Goal: Task Accomplishment & Management: Complete application form

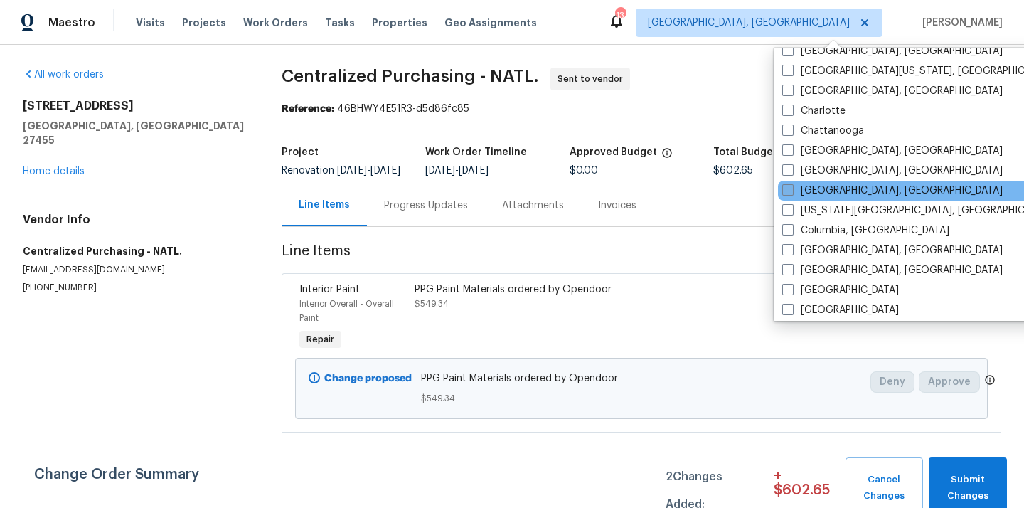
scroll to position [186, 0]
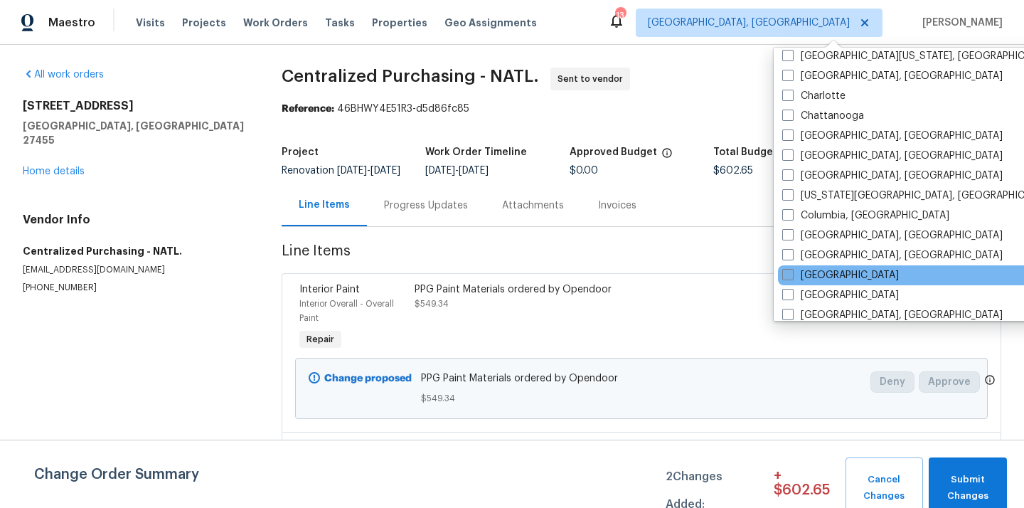
click at [795, 275] on label "[GEOGRAPHIC_DATA]" at bounding box center [840, 275] width 117 height 14
click at [792, 275] on input "[GEOGRAPHIC_DATA]" at bounding box center [786, 272] width 9 height 9
checkbox input "true"
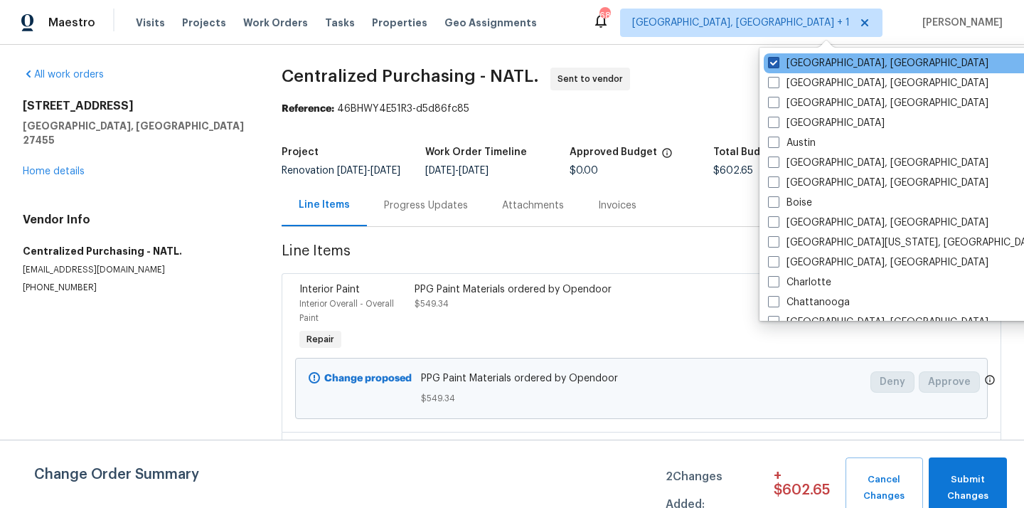
click at [782, 57] on label "[GEOGRAPHIC_DATA], [GEOGRAPHIC_DATA]" at bounding box center [878, 63] width 221 height 14
click at [778, 57] on input "[GEOGRAPHIC_DATA], [GEOGRAPHIC_DATA]" at bounding box center [772, 60] width 9 height 9
checkbox input "false"
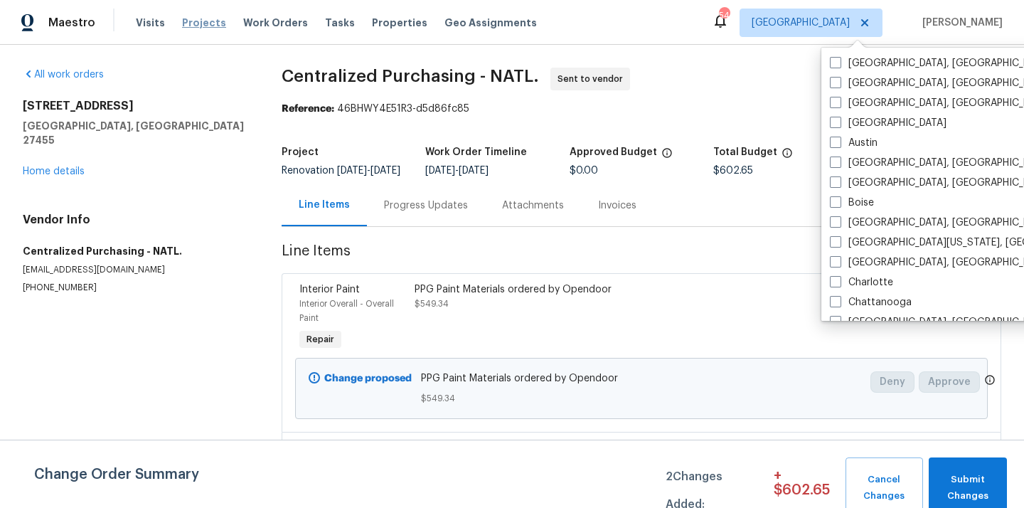
click at [207, 19] on span "Projects" at bounding box center [204, 23] width 44 height 14
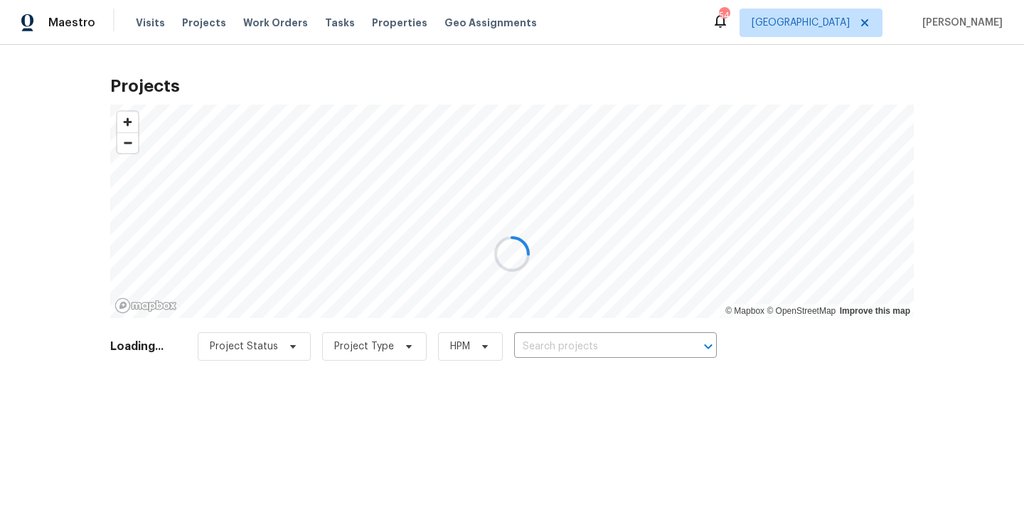
click at [653, 351] on div at bounding box center [512, 254] width 1024 height 508
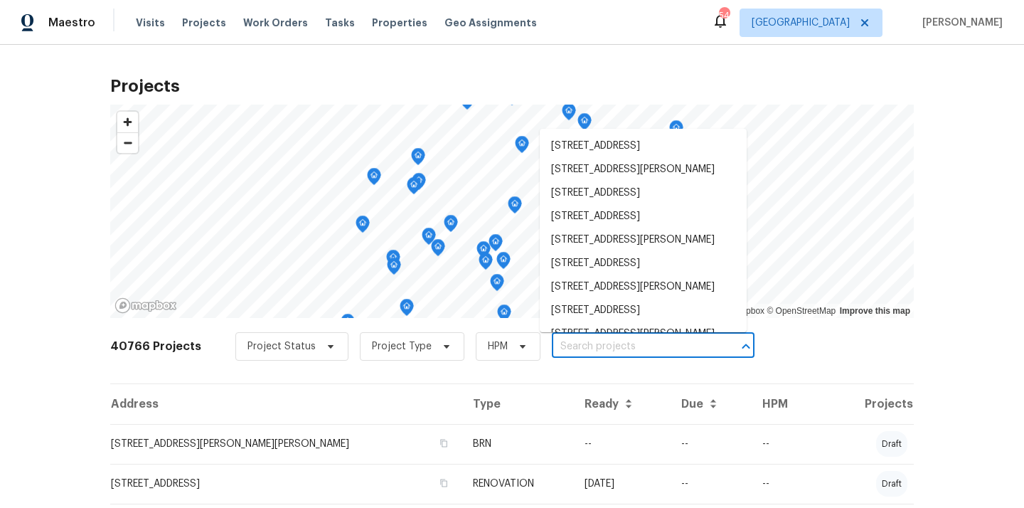
click at [653, 351] on input "text" at bounding box center [633, 347] width 163 height 22
paste input "[STREET_ADDRESS]"
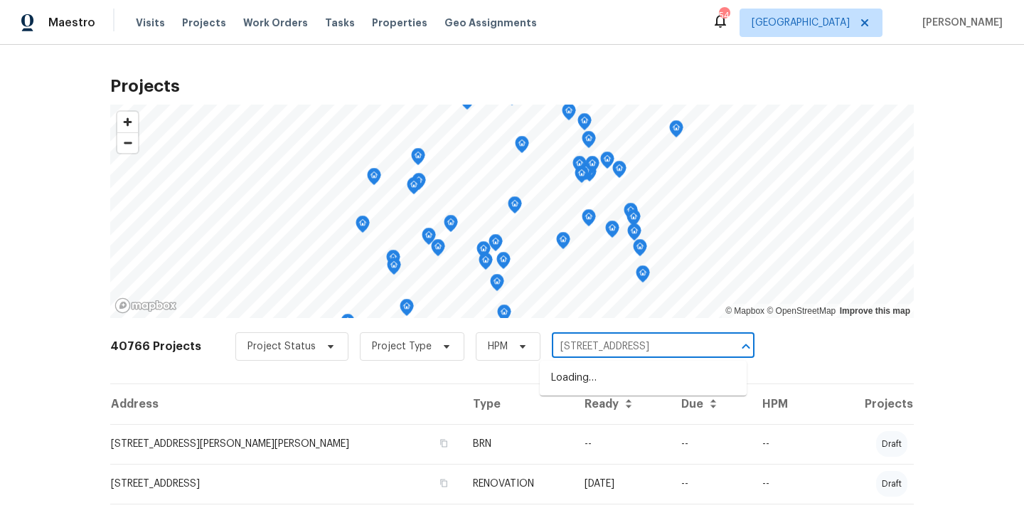
type input "[STREET_ADDRESS]"
click at [640, 389] on li "[STREET_ADDRESS]" at bounding box center [643, 377] width 207 height 23
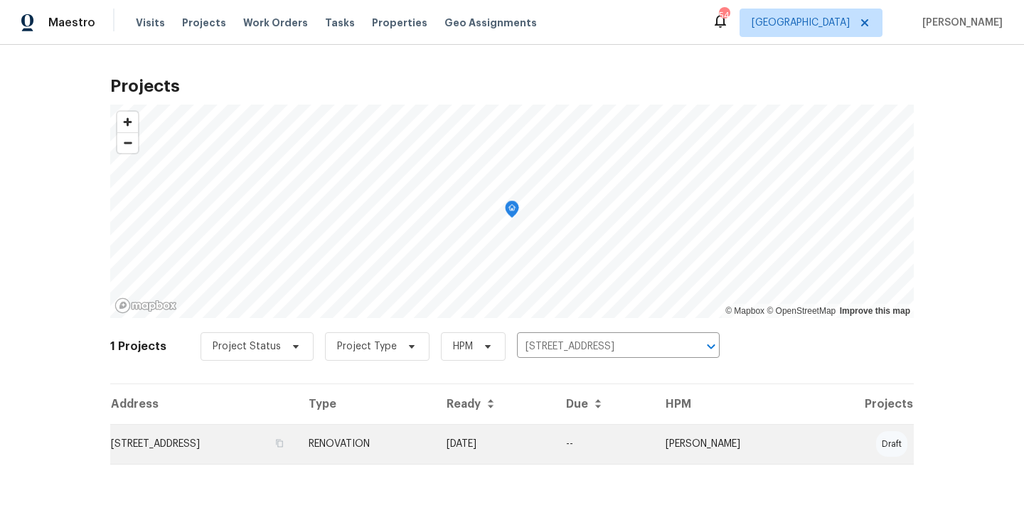
click at [435, 433] on td "RENOVATION" at bounding box center [366, 444] width 138 height 40
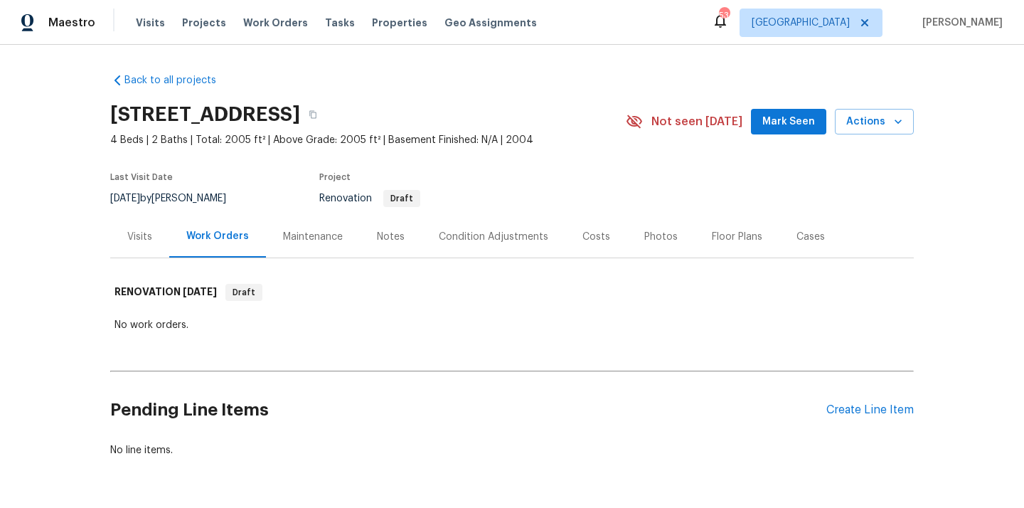
scroll to position [46, 0]
click at [839, 413] on div "Create Line Item" at bounding box center [870, 410] width 87 height 14
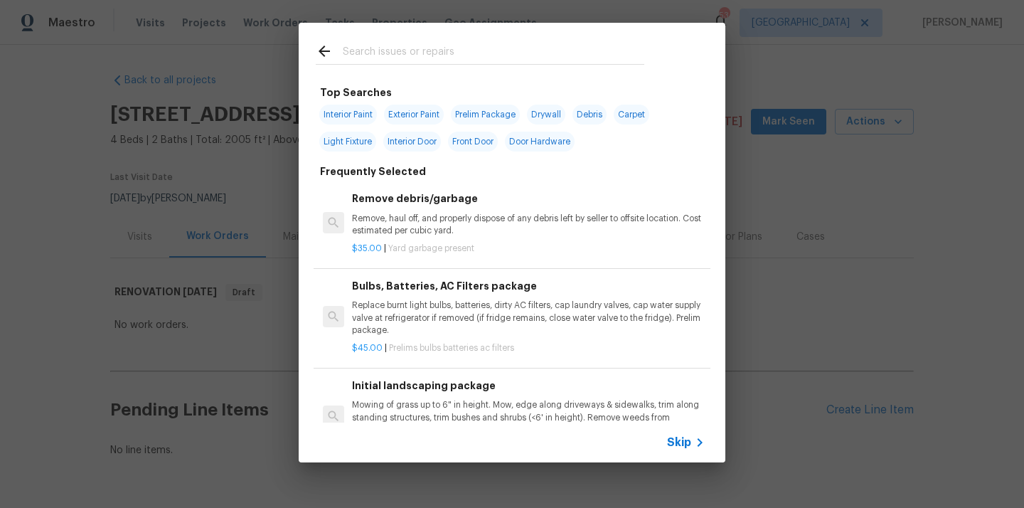
click at [531, 58] on input "text" at bounding box center [494, 53] width 302 height 21
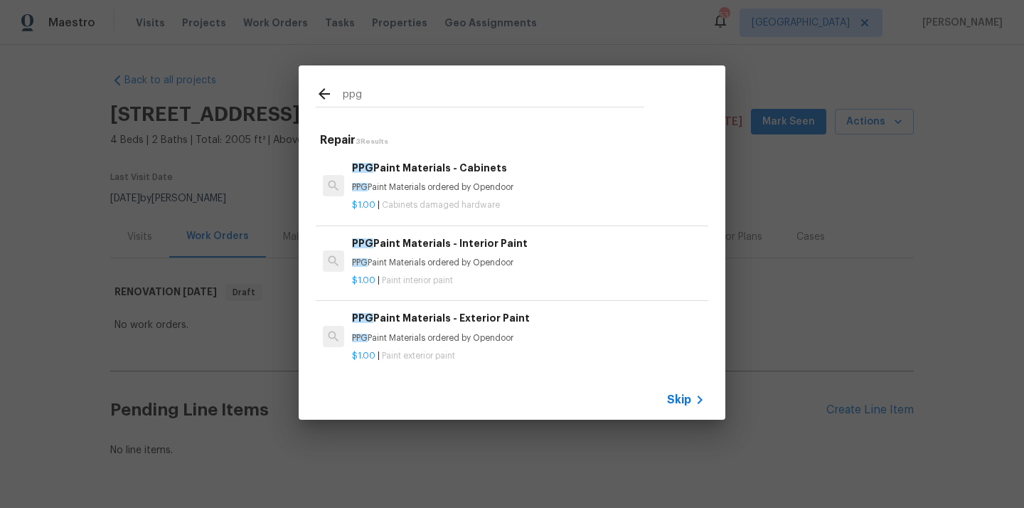
type input "ppg"
click at [472, 269] on div "$1.00 | Paint interior paint" at bounding box center [528, 278] width 353 height 18
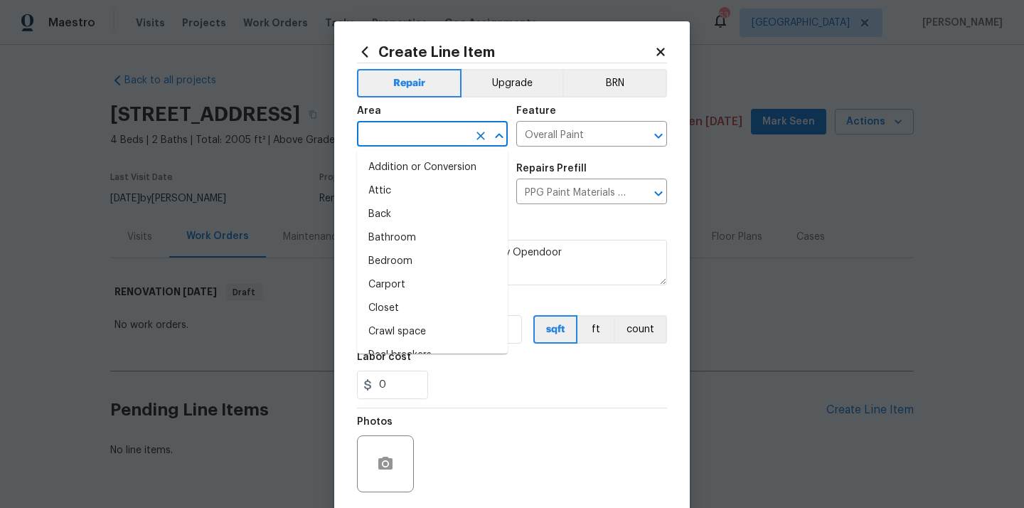
click at [429, 137] on input "text" at bounding box center [412, 135] width 111 height 22
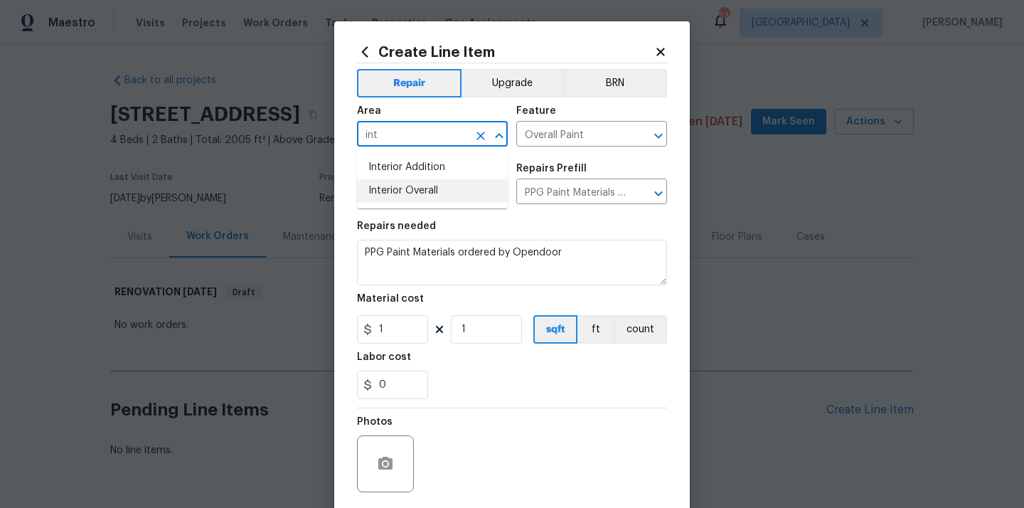
click at [418, 191] on li "Interior Overall" at bounding box center [432, 190] width 151 height 23
type input "Interior Overall"
drag, startPoint x: 380, startPoint y: 329, endPoint x: 344, endPoint y: 327, distance: 35.6
click at [344, 327] on div "Create Line Item Repair Upgrade BRN Area Interior Overall ​ Feature Overall Pai…" at bounding box center [512, 306] width 356 height 570
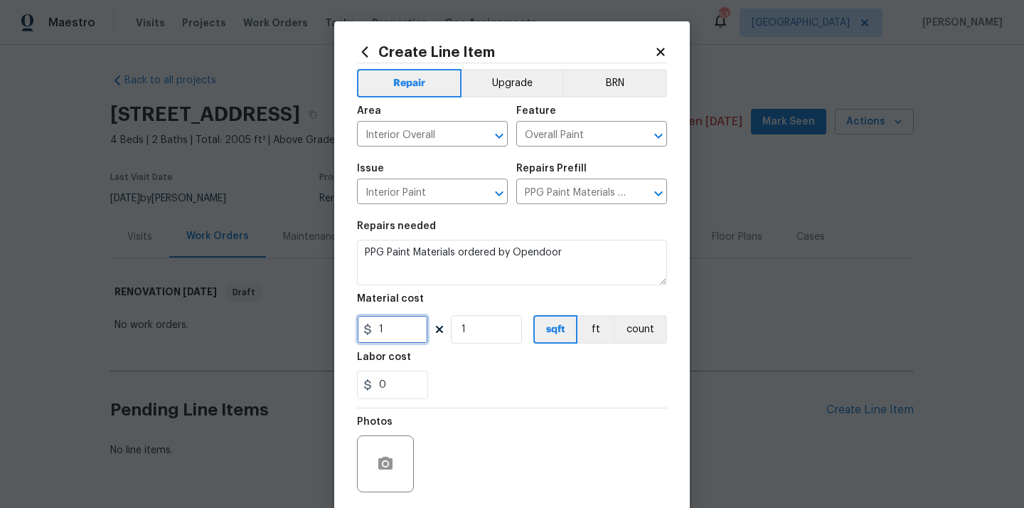
paste input "741.66"
type input "741.66"
click at [457, 388] on div "0" at bounding box center [512, 385] width 310 height 28
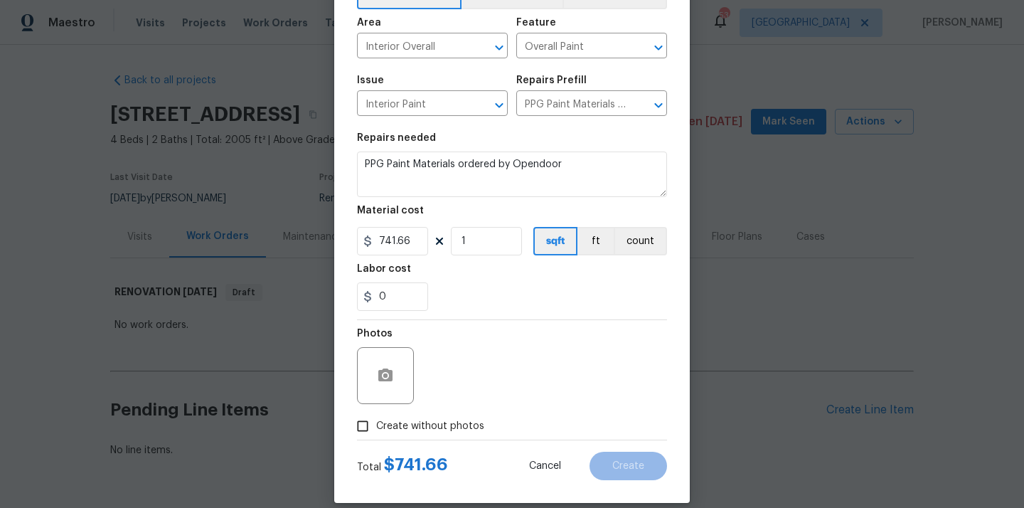
scroll to position [105, 0]
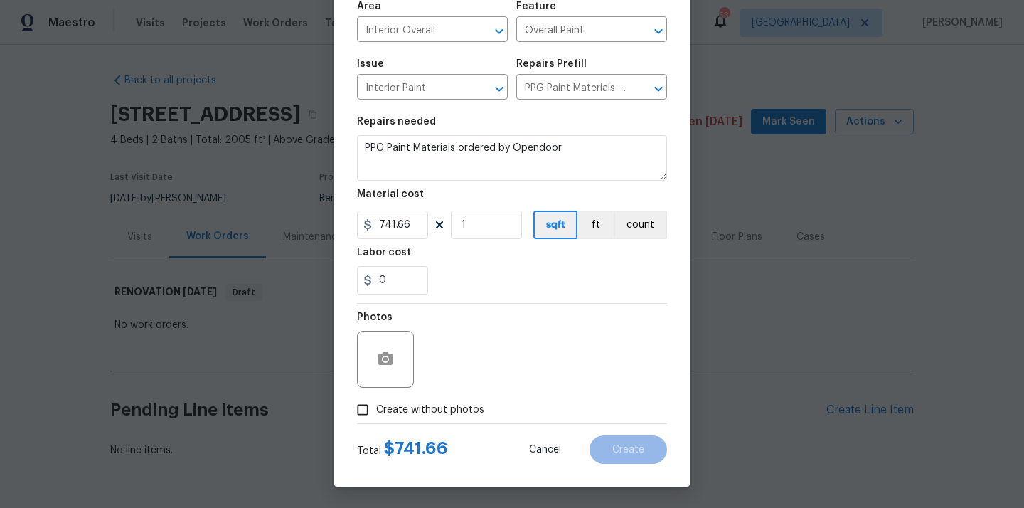
click at [444, 408] on span "Create without photos" at bounding box center [430, 410] width 108 height 15
click at [376, 408] on input "Create without photos" at bounding box center [362, 409] width 27 height 27
checkbox input "true"
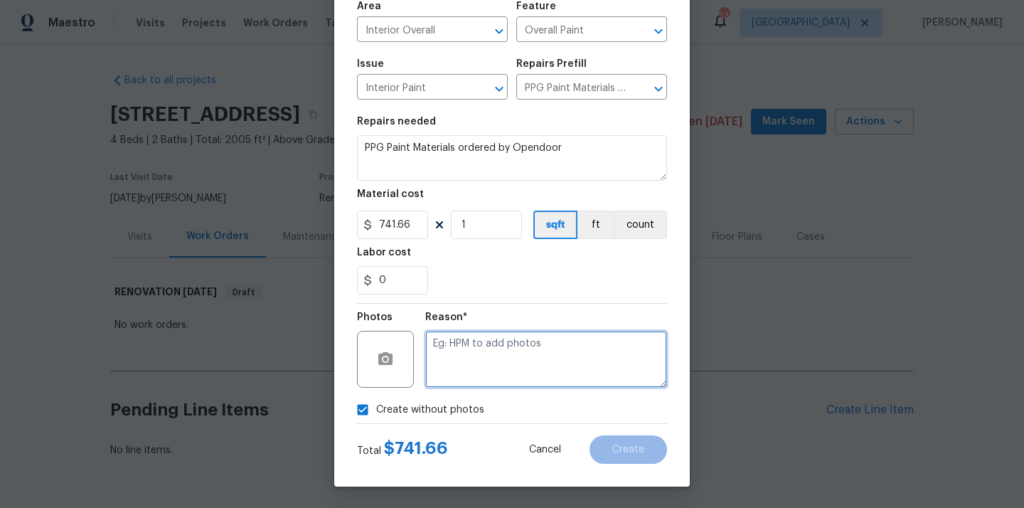
click at [476, 360] on textarea at bounding box center [546, 359] width 242 height 57
type textarea "N/A"
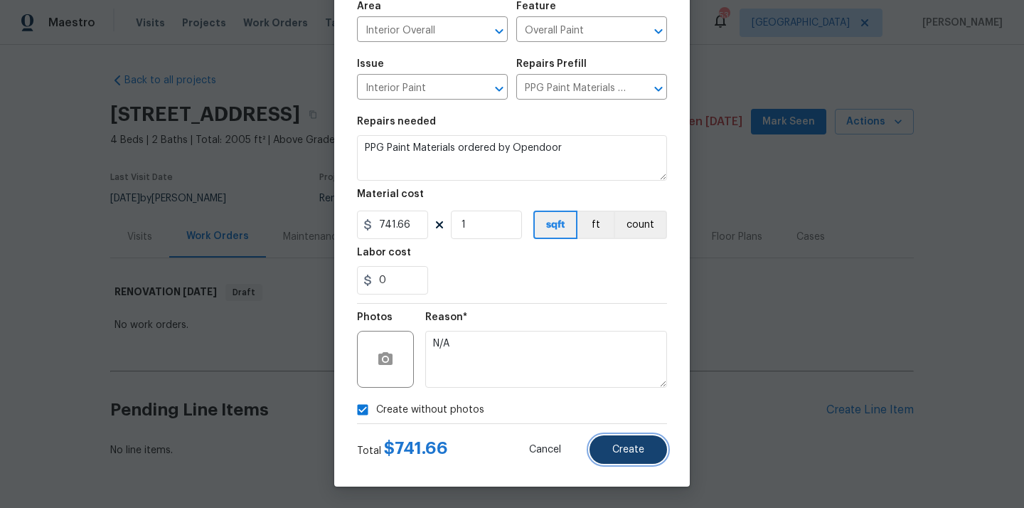
click at [635, 458] on button "Create" at bounding box center [629, 449] width 78 height 28
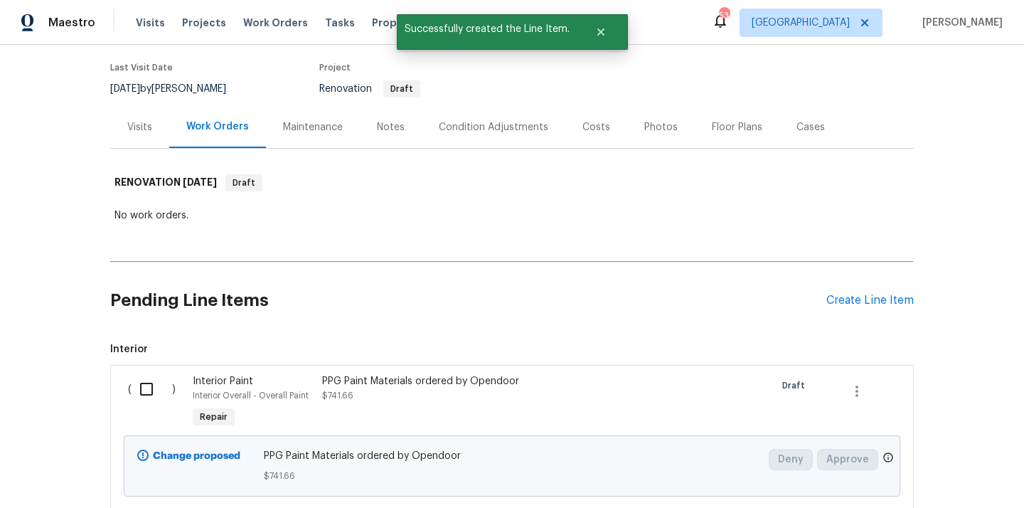
scroll to position [208, 0]
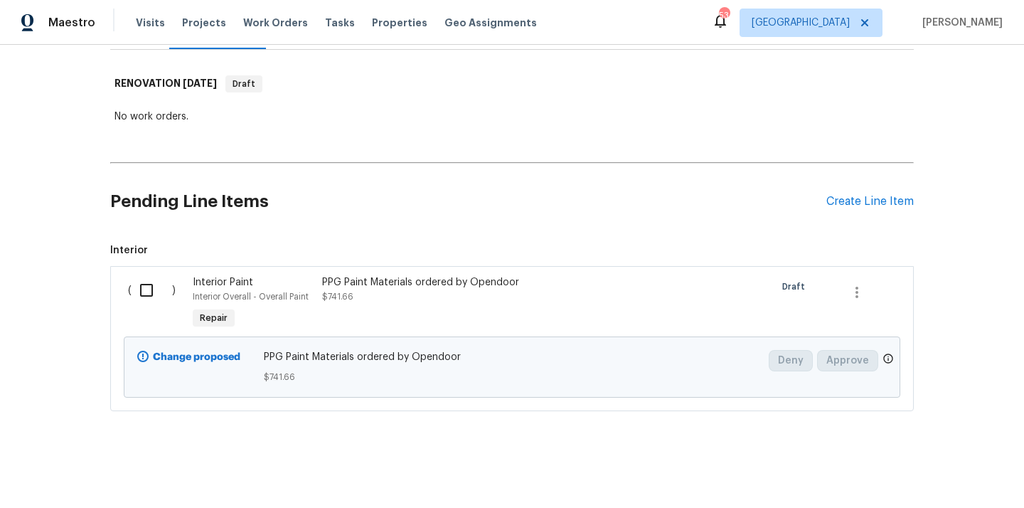
click at [145, 297] on input "checkbox" at bounding box center [152, 290] width 41 height 30
checkbox input "true"
click at [909, 467] on span "Create Work Order" at bounding box center [943, 473] width 95 height 18
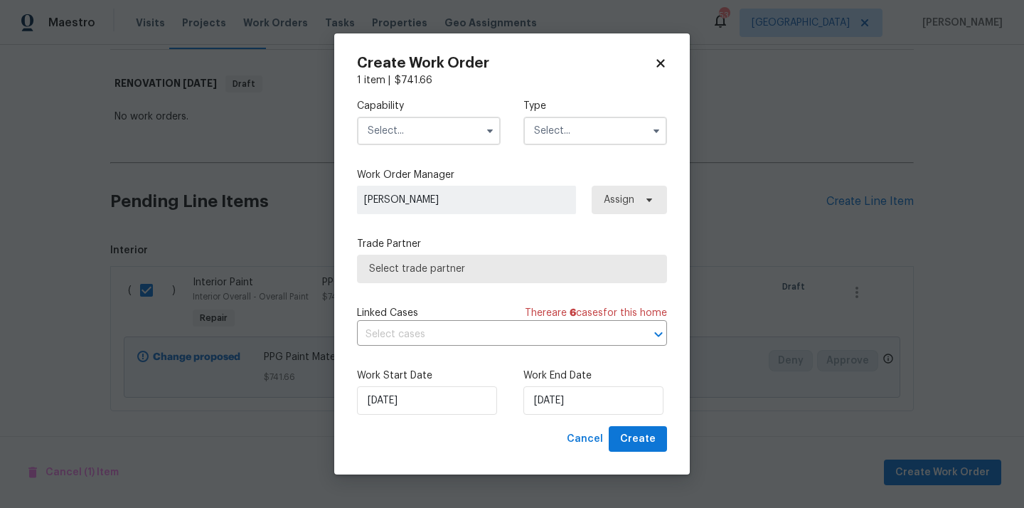
click at [451, 121] on input "text" at bounding box center [429, 131] width 144 height 28
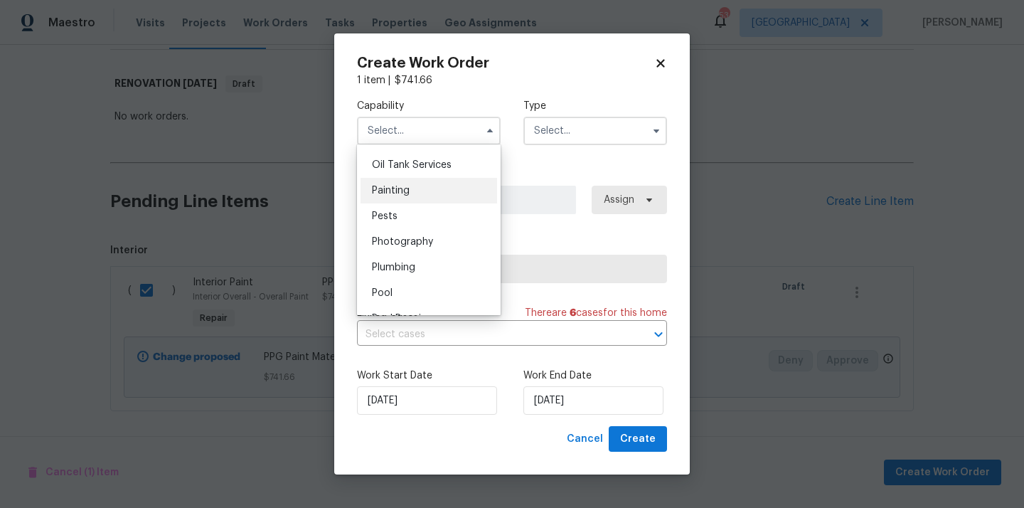
scroll to position [1162, 0]
click at [433, 195] on div "Painting" at bounding box center [429, 194] width 137 height 26
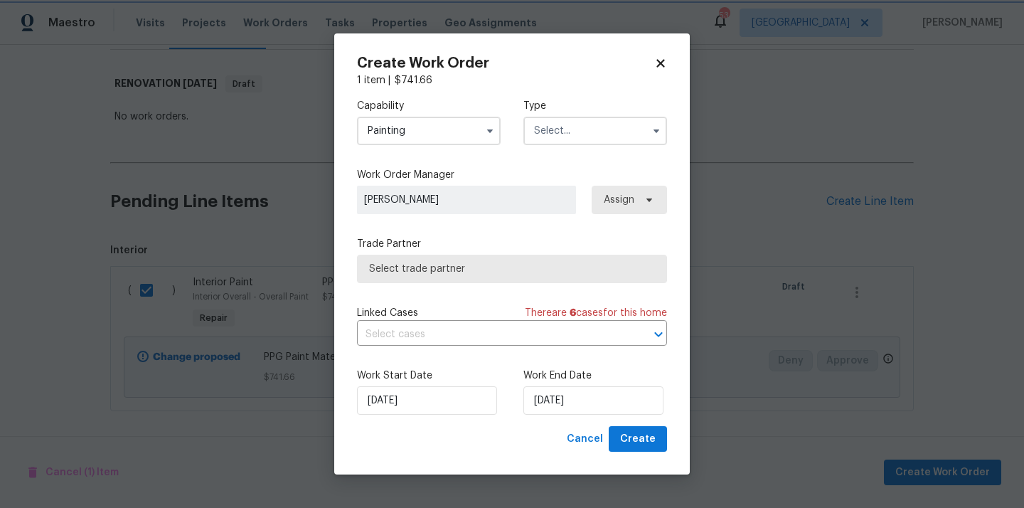
type input "Painting"
click at [578, 129] on input "text" at bounding box center [596, 131] width 144 height 28
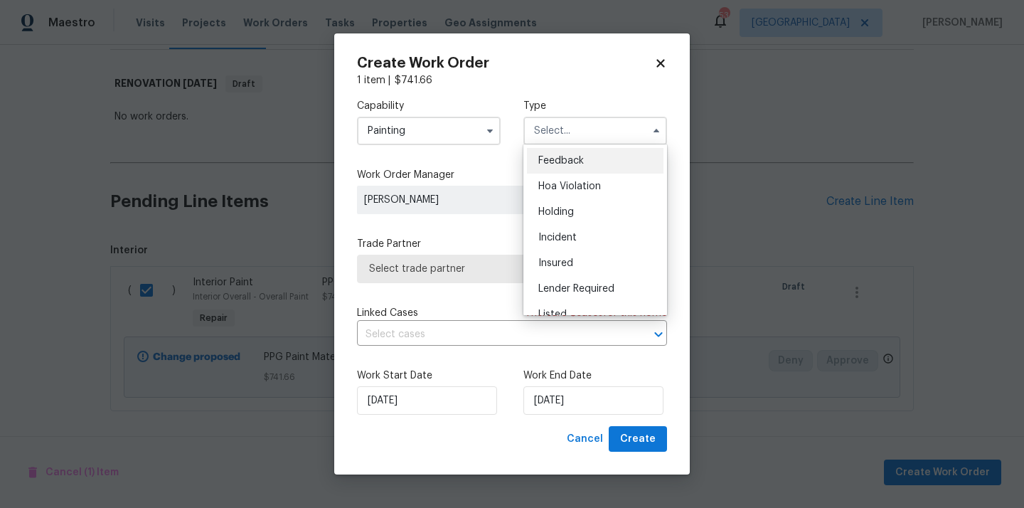
scroll to position [323, 0]
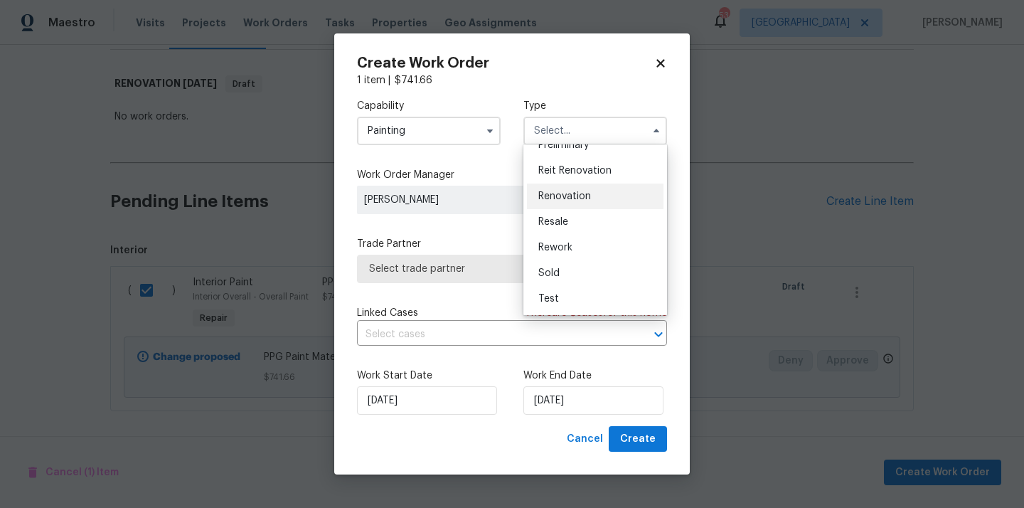
click at [585, 202] on div "Renovation" at bounding box center [595, 197] width 137 height 26
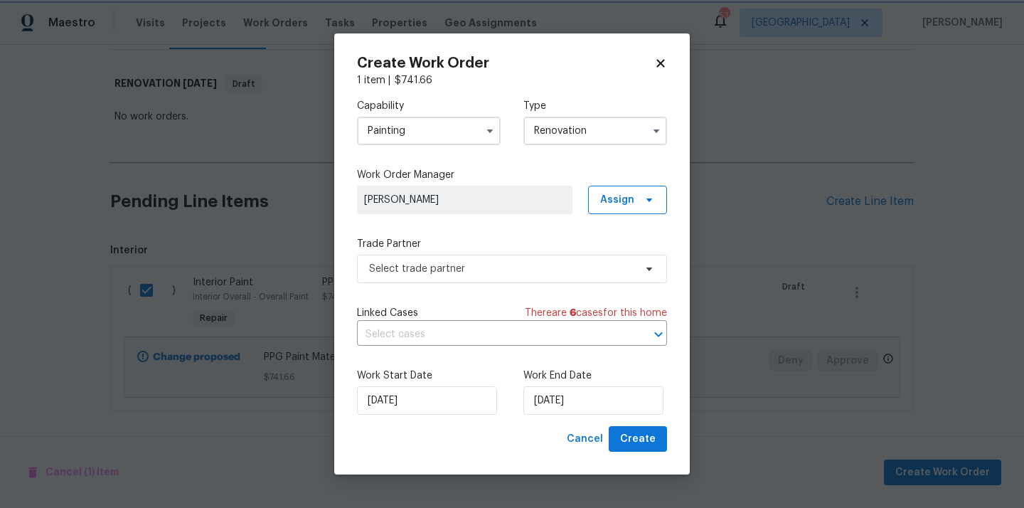
type input "Renovation"
click at [624, 203] on span "Assign" at bounding box center [617, 200] width 34 height 14
click at [620, 262] on div "Assign to me" at bounding box center [630, 260] width 62 height 14
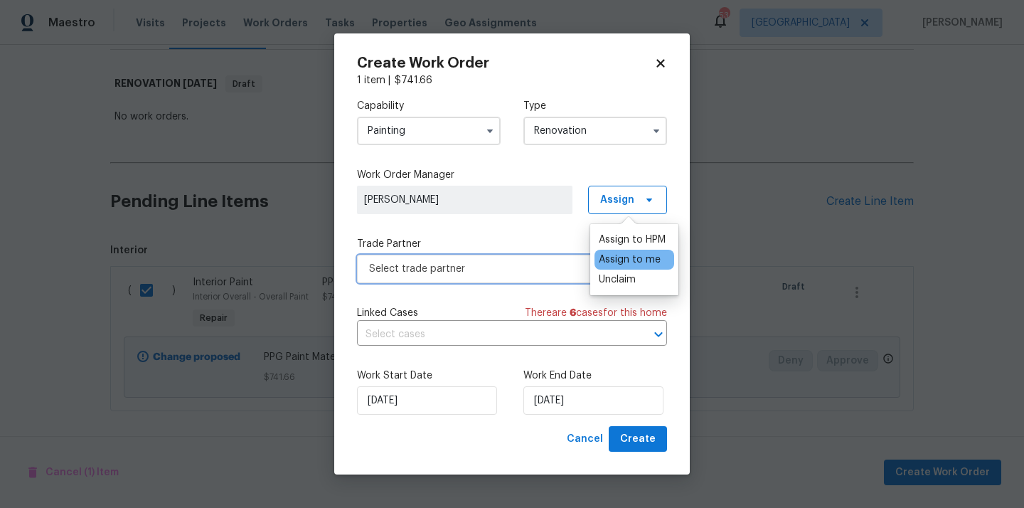
click at [535, 265] on span "Select trade partner" at bounding box center [501, 269] width 265 height 14
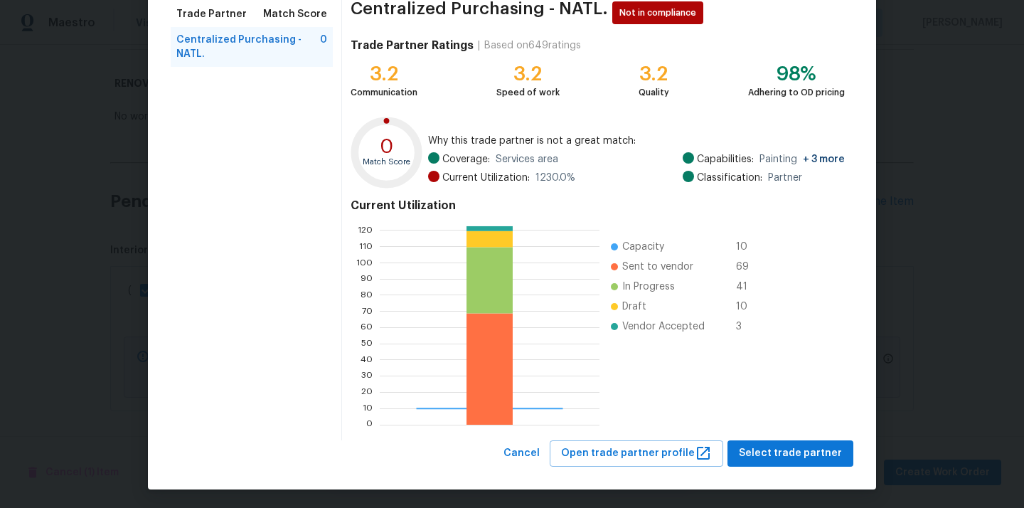
scroll to position [120, 0]
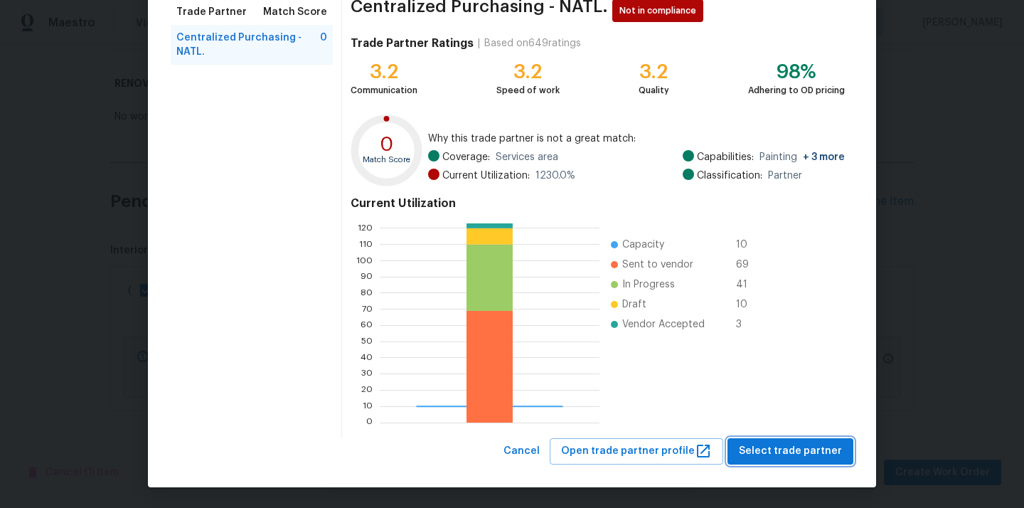
click at [796, 461] on button "Select trade partner" at bounding box center [791, 451] width 126 height 26
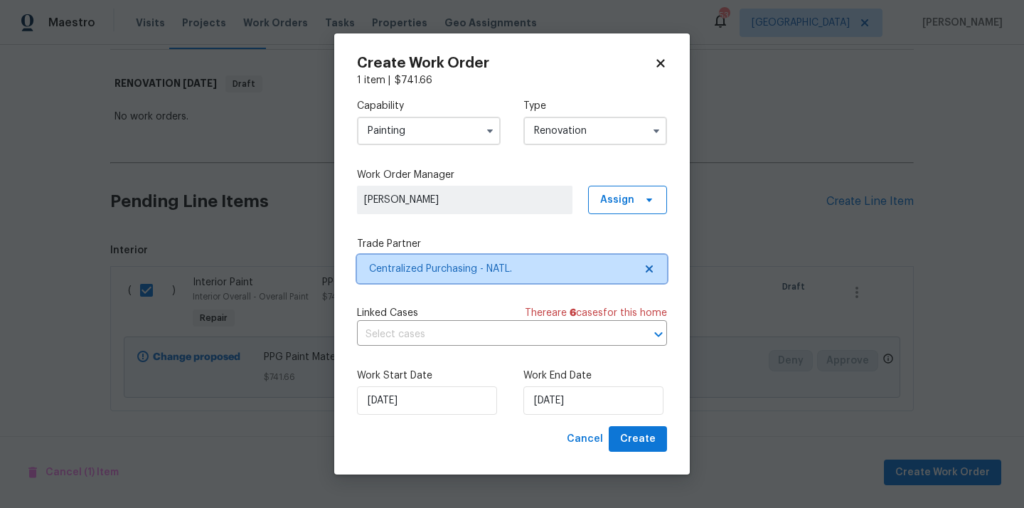
scroll to position [0, 0]
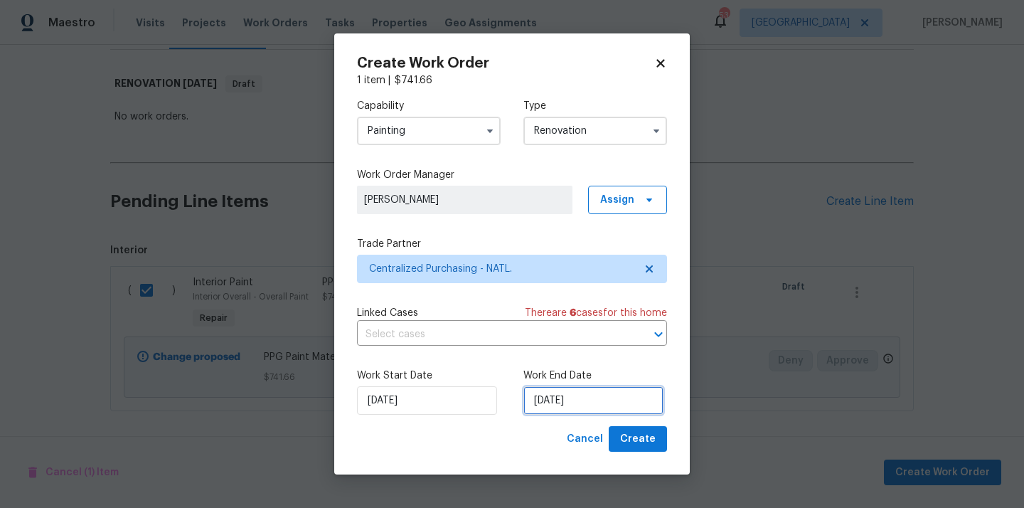
click at [566, 397] on input "[DATE]" at bounding box center [594, 400] width 140 height 28
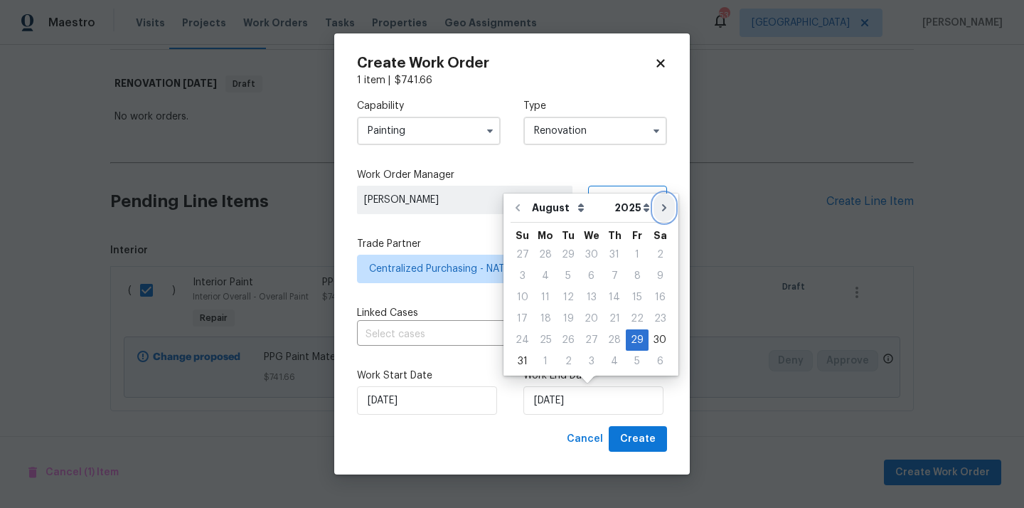
click at [659, 206] on icon "Go to next month" at bounding box center [664, 207] width 11 height 11
type input "[DATE]"
select select "8"
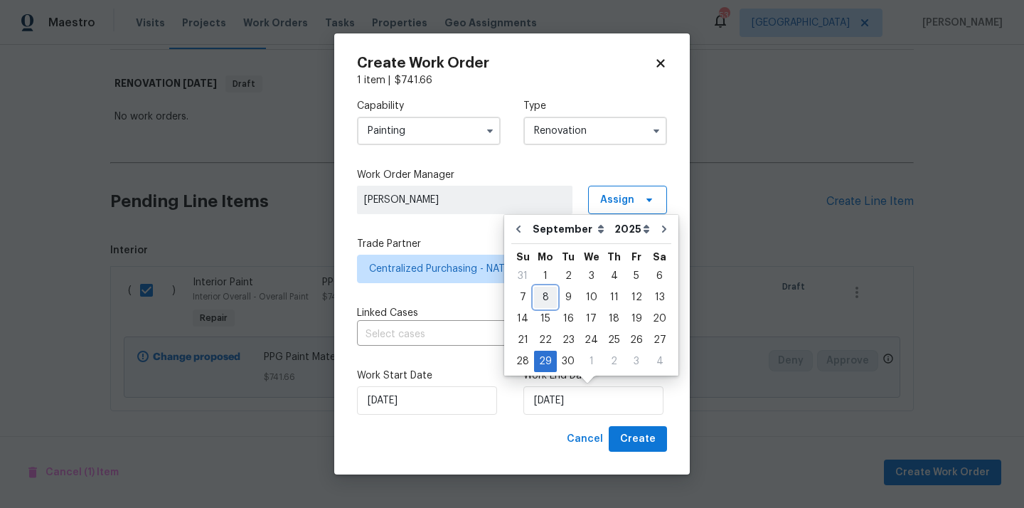
click at [543, 295] on div "8" at bounding box center [545, 297] width 23 height 20
type input "[DATE]"
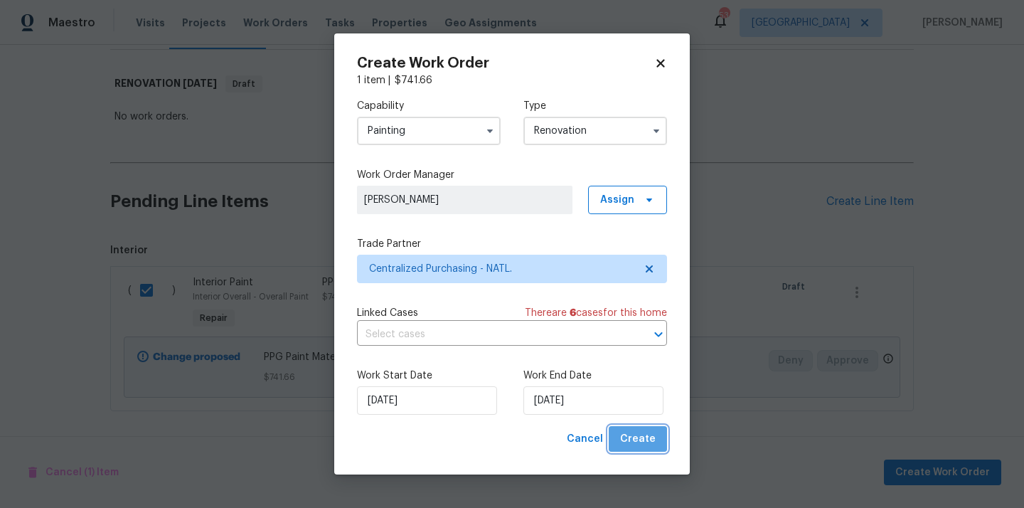
click at [652, 452] on button "Create" at bounding box center [638, 439] width 58 height 26
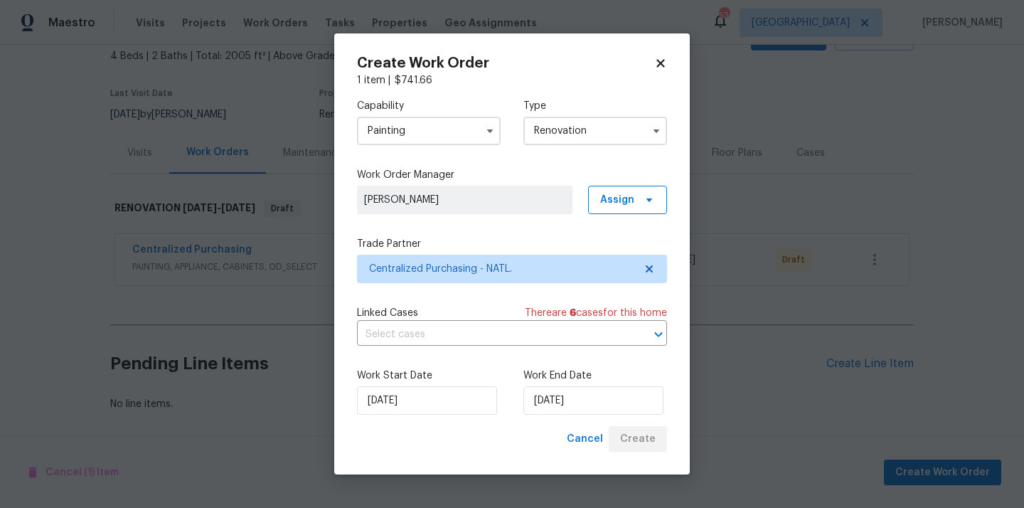
scroll to position [84, 0]
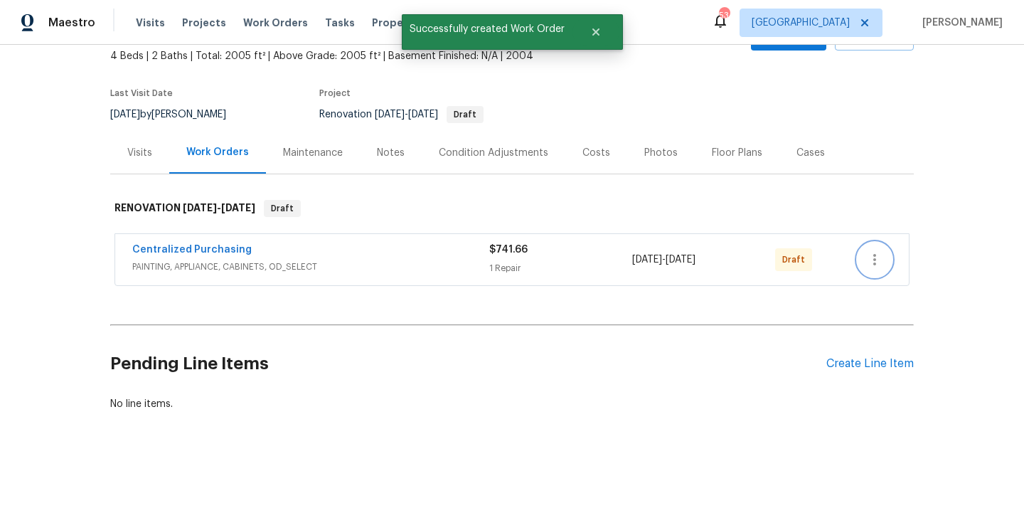
click at [875, 263] on icon "button" at bounding box center [875, 259] width 3 height 11
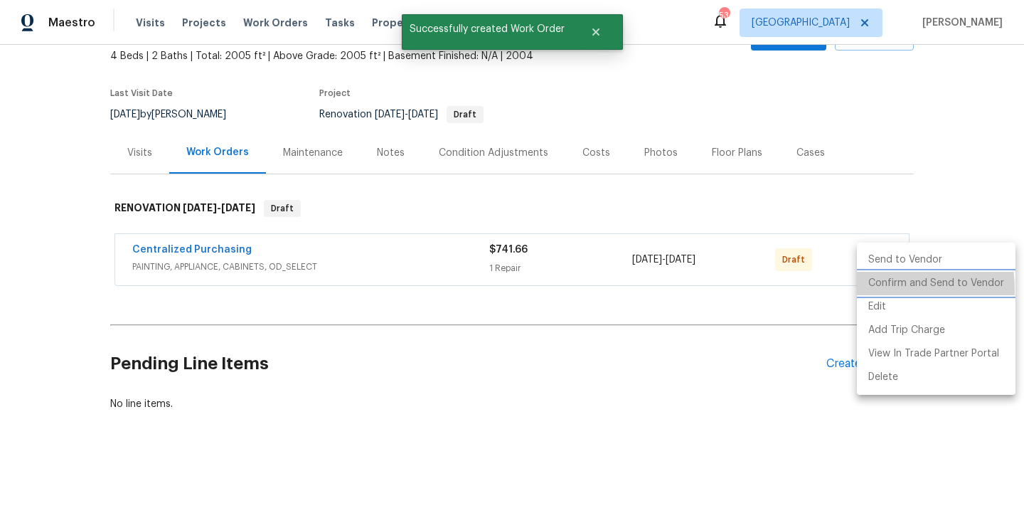
click at [875, 290] on li "Confirm and Send to Vendor" at bounding box center [936, 283] width 159 height 23
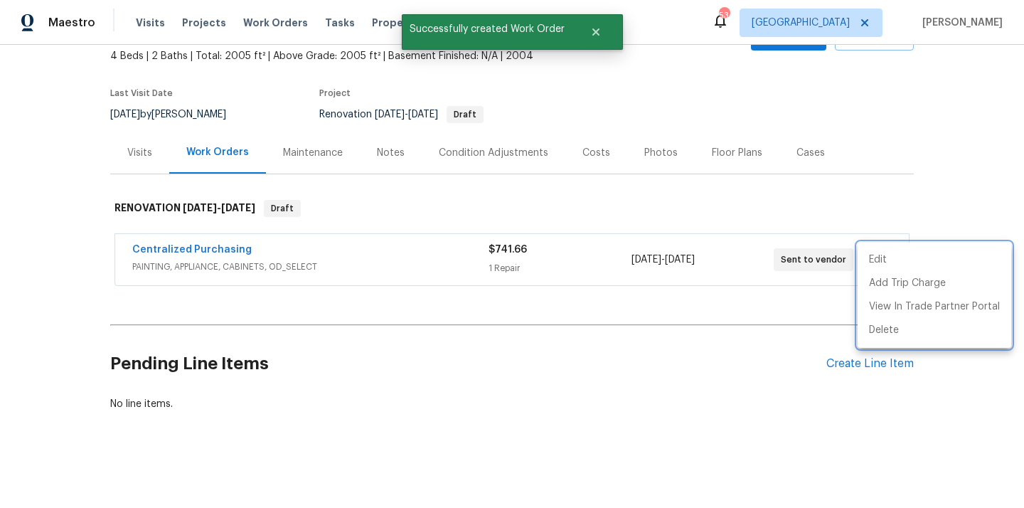
click at [264, 258] on div at bounding box center [512, 254] width 1024 height 508
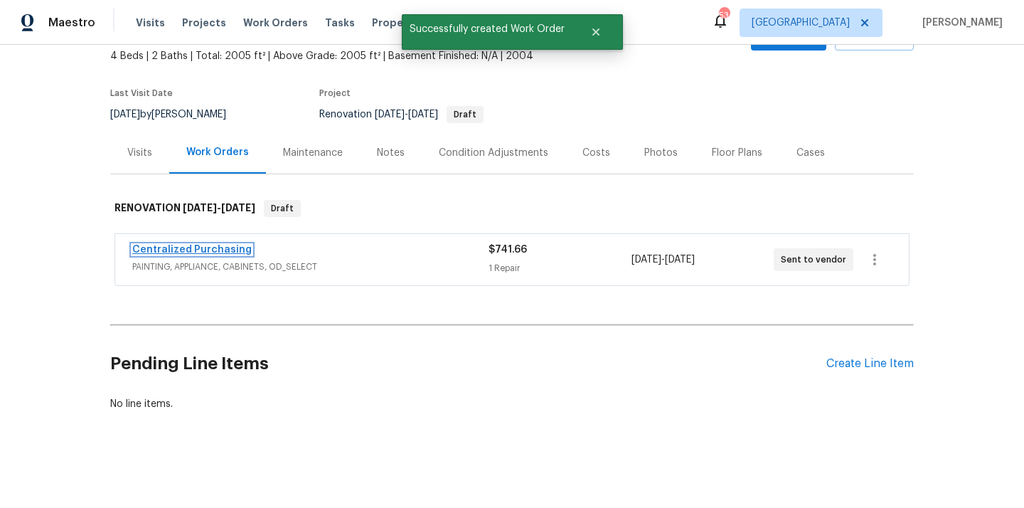
click at [217, 254] on link "Centralized Purchasing" at bounding box center [192, 250] width 120 height 10
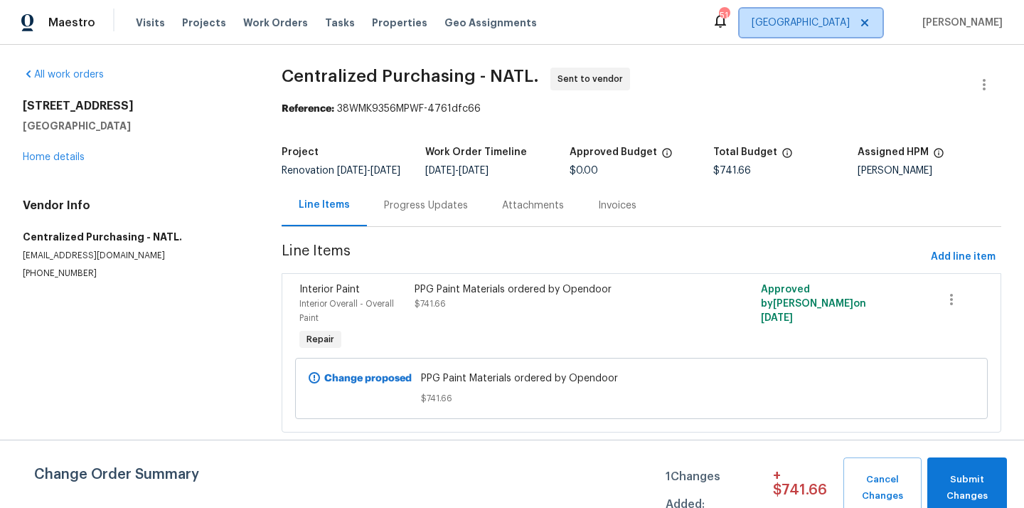
click at [844, 22] on span "[GEOGRAPHIC_DATA]" at bounding box center [801, 23] width 98 height 14
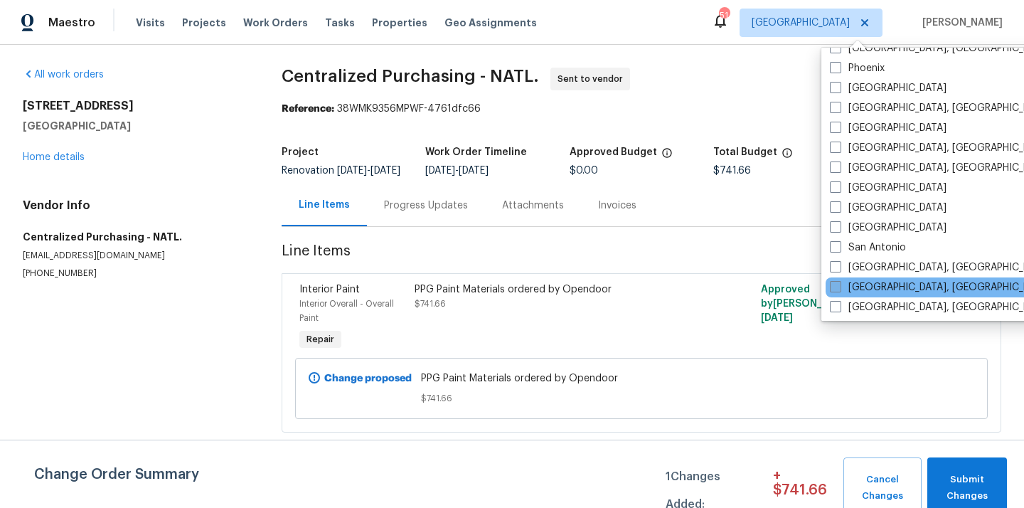
scroll to position [818, 0]
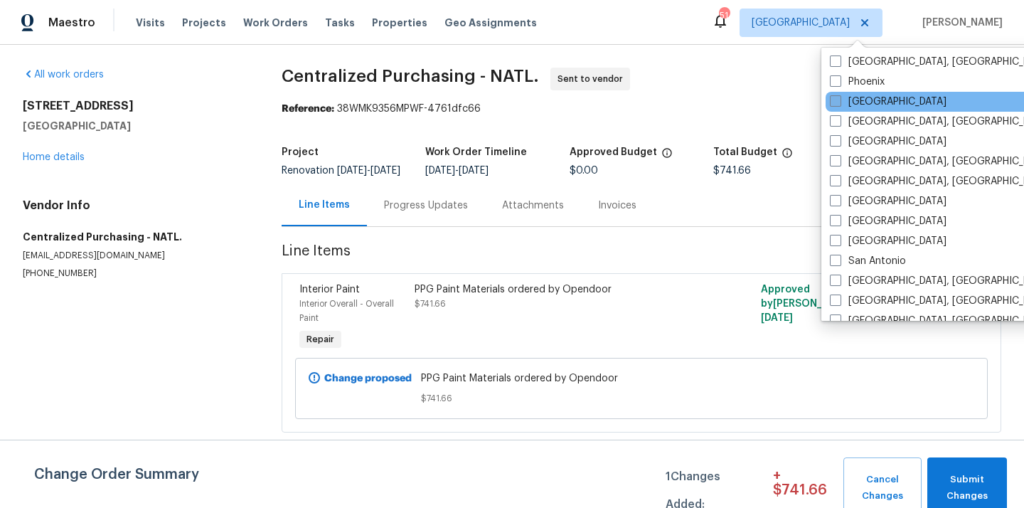
click at [851, 102] on label "[GEOGRAPHIC_DATA]" at bounding box center [888, 102] width 117 height 14
click at [839, 102] on input "[GEOGRAPHIC_DATA]" at bounding box center [834, 99] width 9 height 9
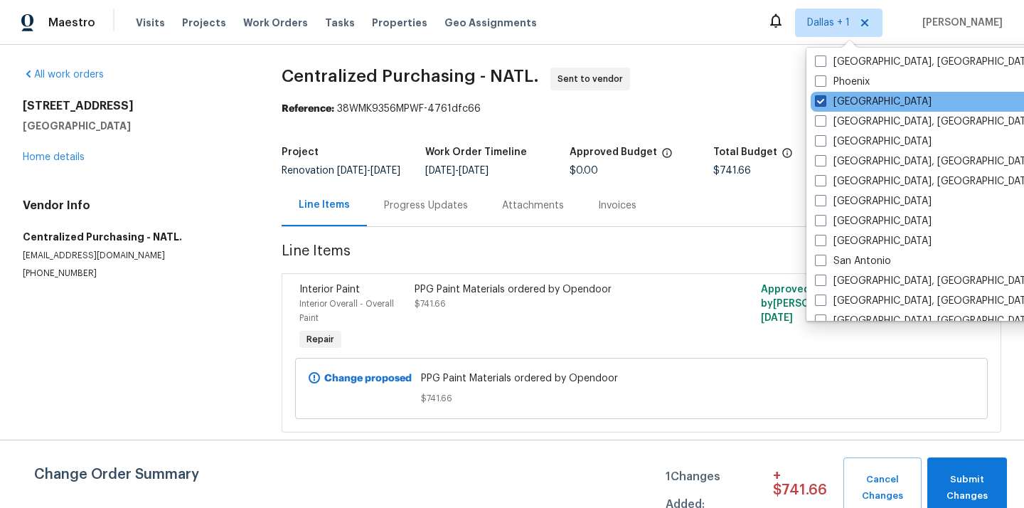
click at [850, 98] on label "[GEOGRAPHIC_DATA]" at bounding box center [873, 102] width 117 height 14
click at [824, 98] on input "[GEOGRAPHIC_DATA]" at bounding box center [819, 99] width 9 height 9
checkbox input "false"
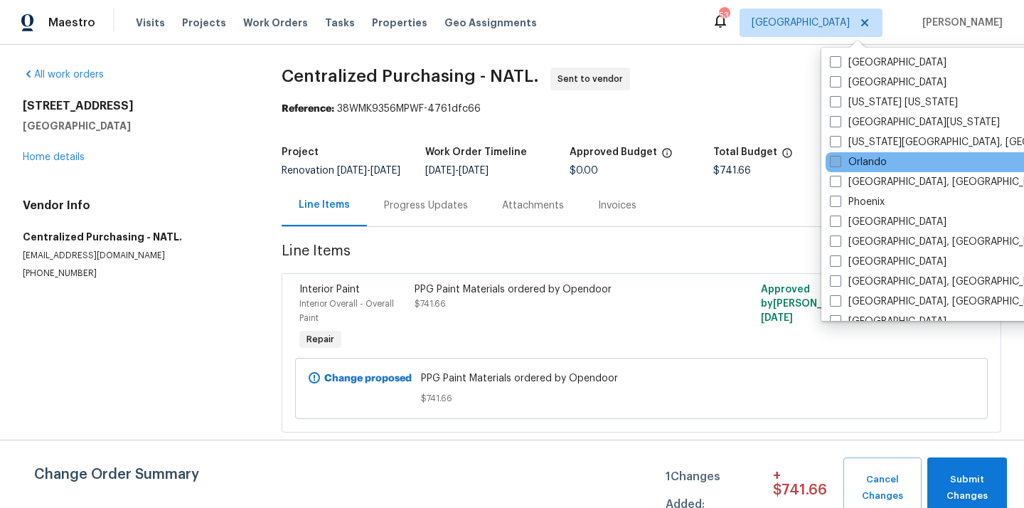
click at [852, 164] on label "Orlando" at bounding box center [858, 162] width 57 height 14
click at [839, 164] on input "Orlando" at bounding box center [834, 159] width 9 height 9
checkbox input "true"
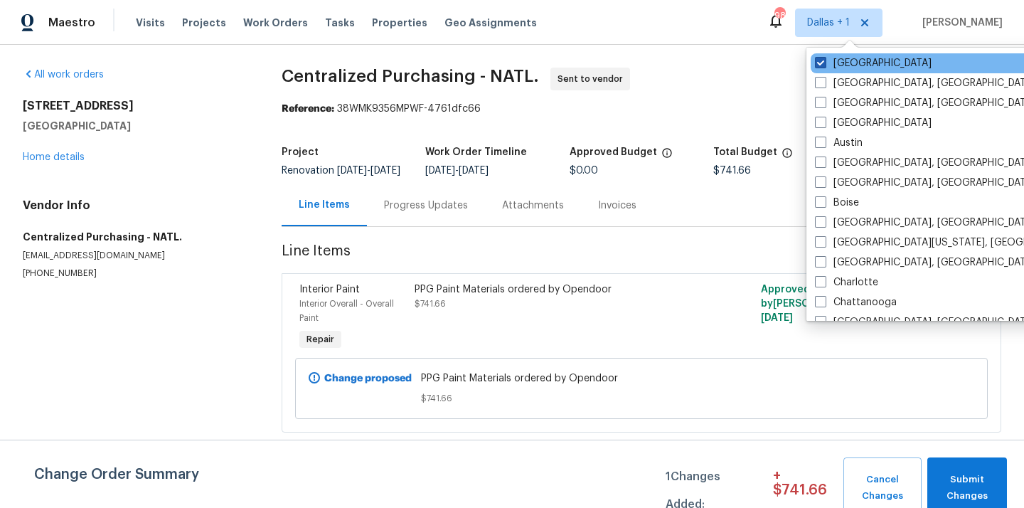
click at [848, 59] on label "[GEOGRAPHIC_DATA]" at bounding box center [873, 63] width 117 height 14
click at [824, 59] on input "[GEOGRAPHIC_DATA]" at bounding box center [819, 60] width 9 height 9
checkbox input "false"
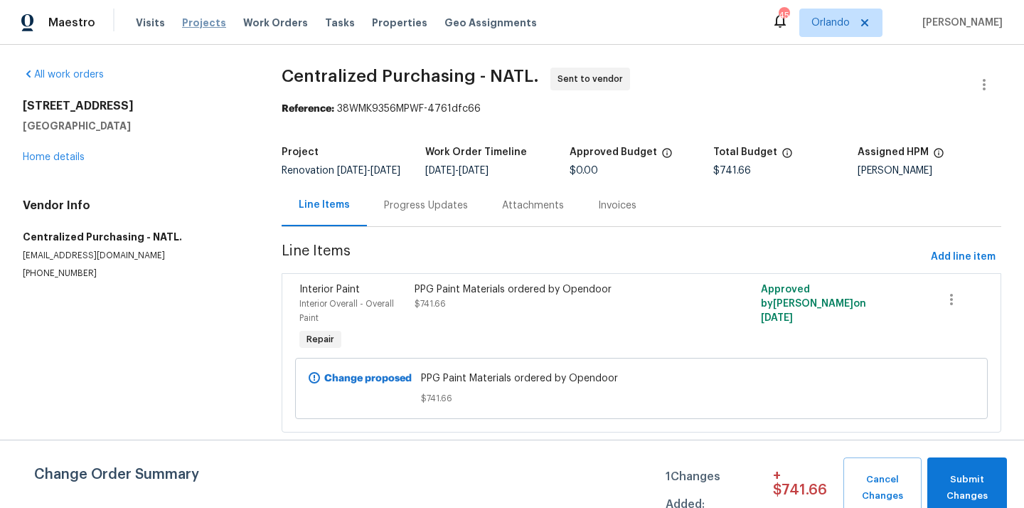
click at [182, 24] on span "Projects" at bounding box center [204, 23] width 44 height 14
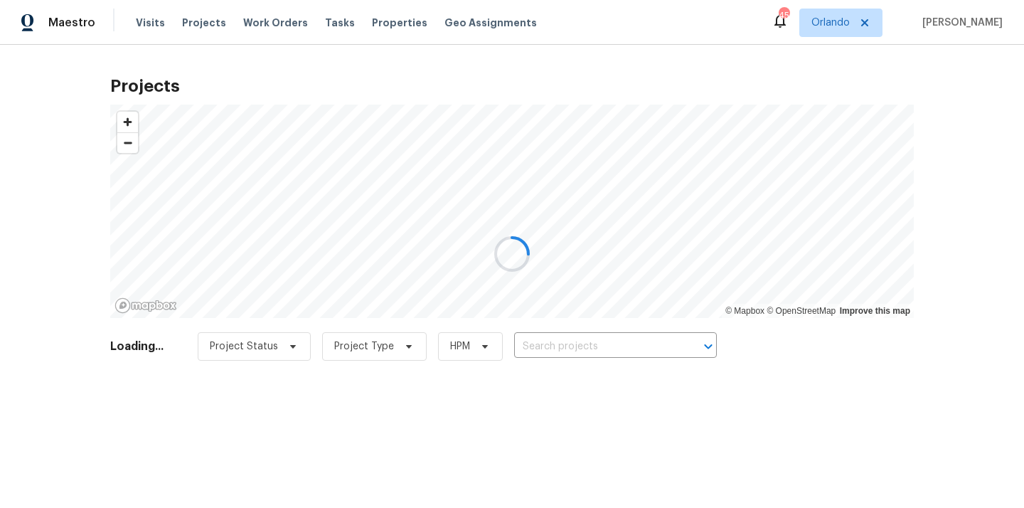
click at [543, 348] on div at bounding box center [512, 254] width 1024 height 508
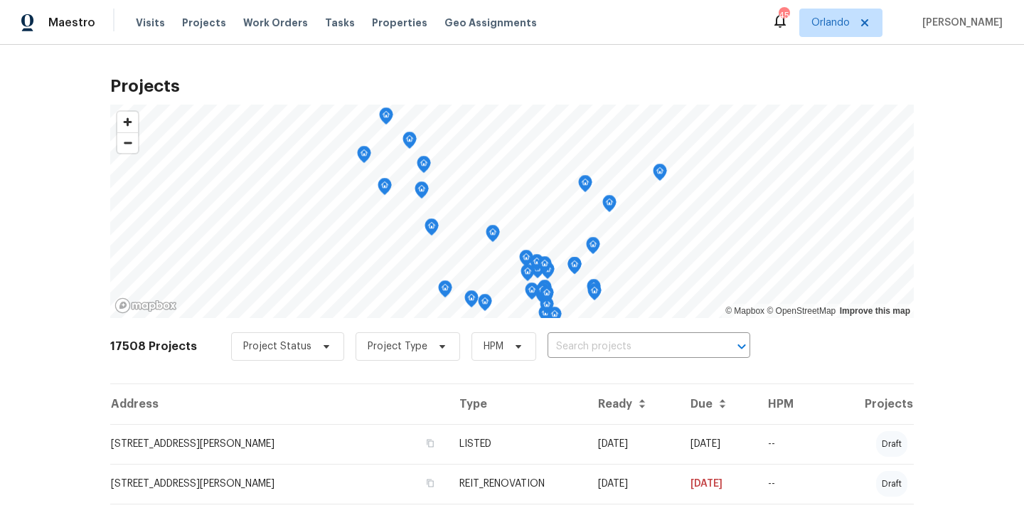
click at [548, 348] on input "text" at bounding box center [629, 347] width 163 height 22
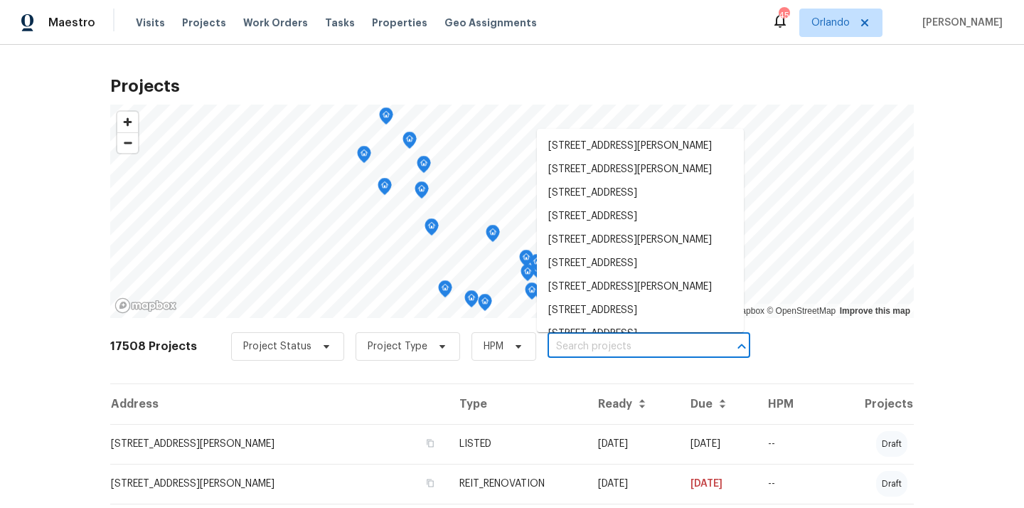
paste input "[STREET_ADDRESS][PERSON_NAME]"
type input "[STREET_ADDRESS][PERSON_NAME]"
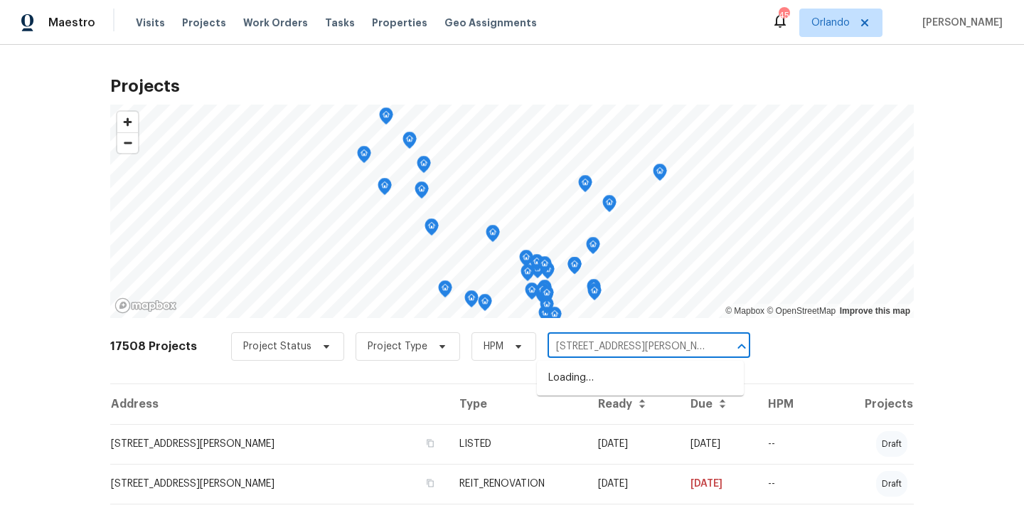
scroll to position [0, 30]
click at [558, 380] on li "[STREET_ADDRESS][PERSON_NAME]" at bounding box center [640, 377] width 207 height 23
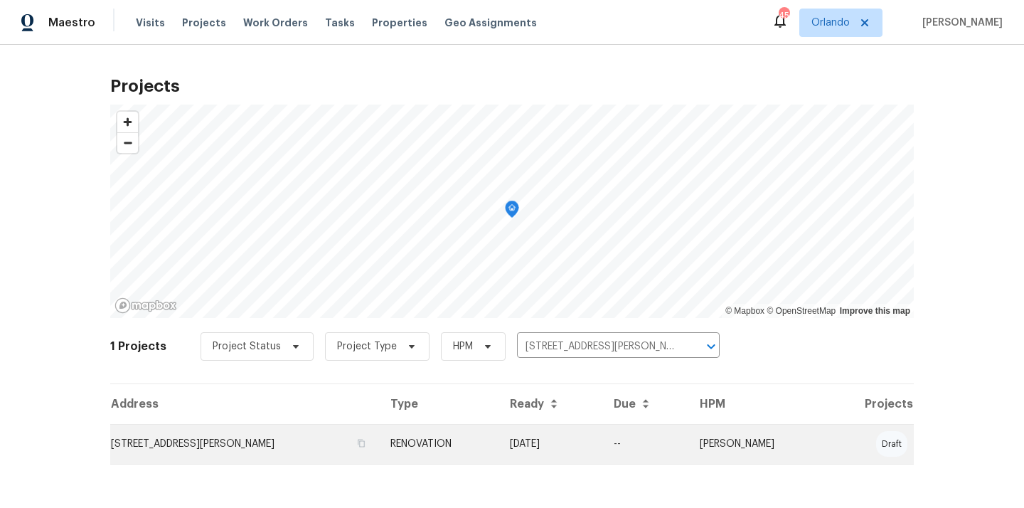
click at [337, 448] on td "[STREET_ADDRESS][PERSON_NAME]" at bounding box center [244, 444] width 269 height 40
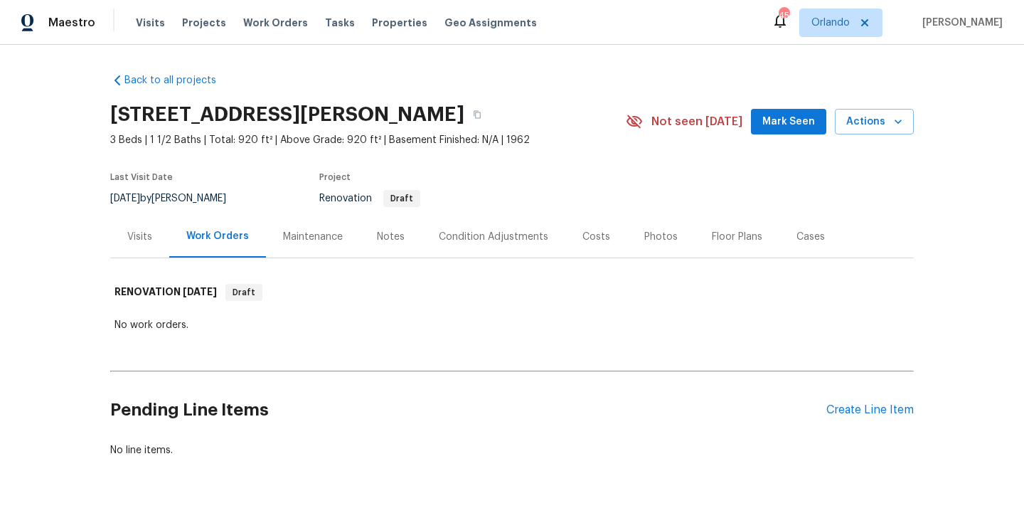
click at [827, 402] on div "Pending Line Items Create Line Item" at bounding box center [512, 410] width 804 height 66
click at [827, 405] on div "Create Line Item" at bounding box center [870, 410] width 87 height 14
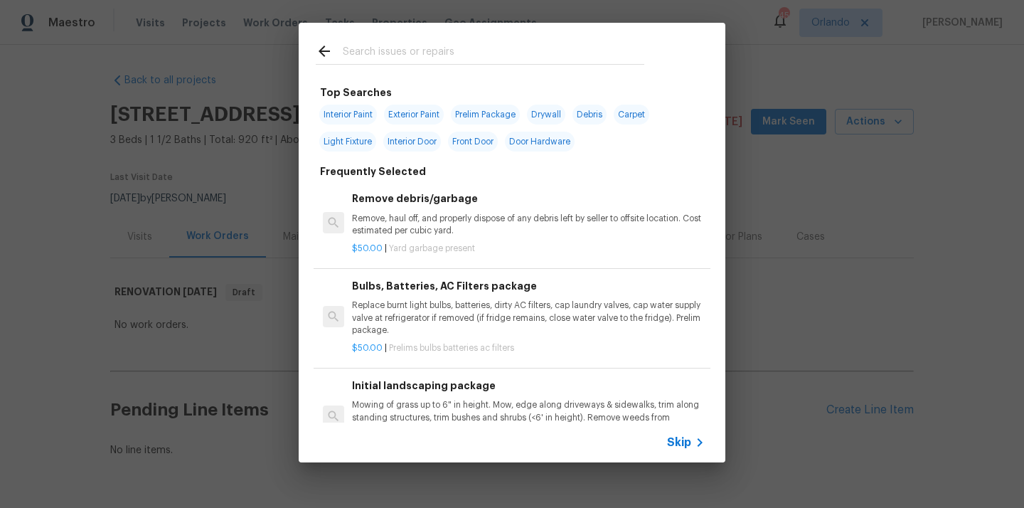
click at [532, 51] on input "text" at bounding box center [494, 53] width 302 height 21
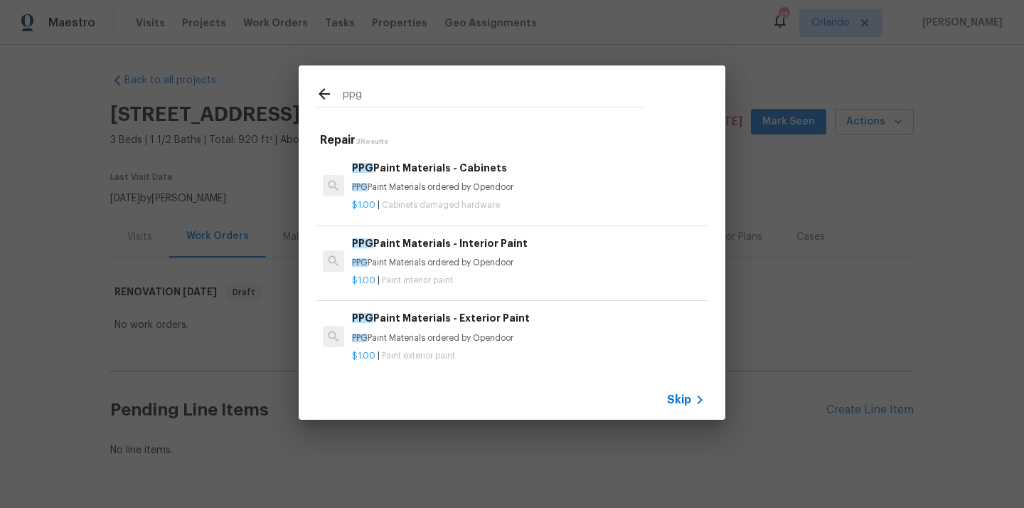
type input "ppg"
click at [477, 260] on p "PPG Paint Materials ordered by Opendoor" at bounding box center [528, 263] width 353 height 12
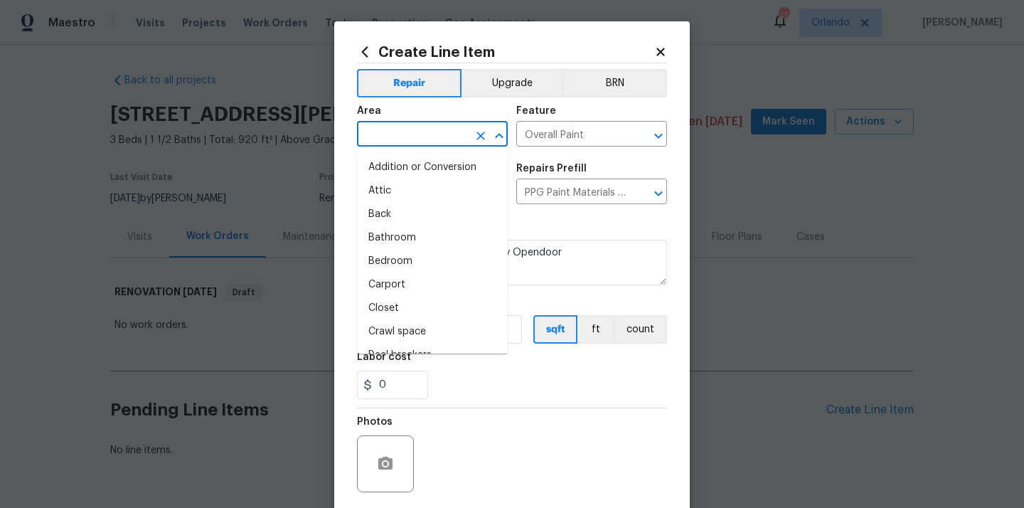
click at [423, 142] on input "text" at bounding box center [412, 135] width 111 height 22
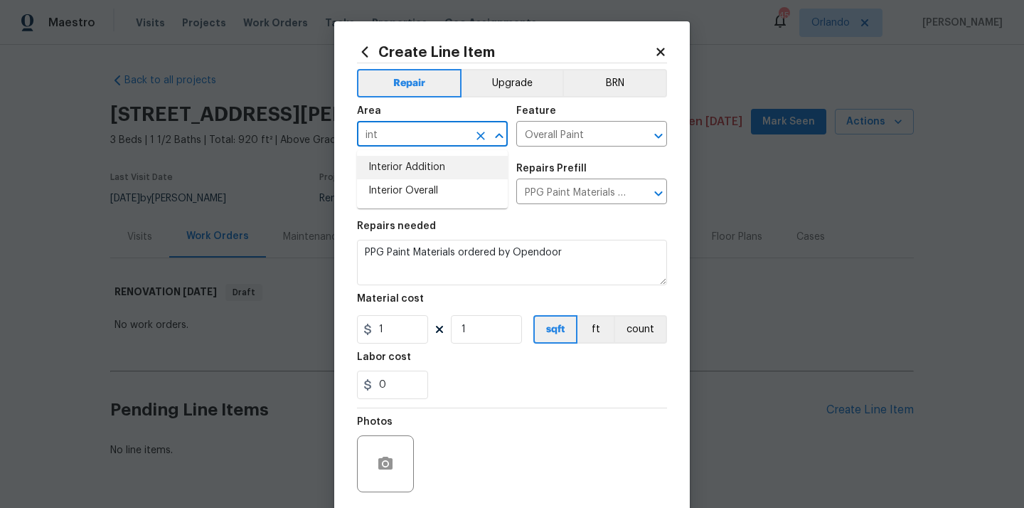
click at [416, 189] on li "Interior Overall" at bounding box center [432, 190] width 151 height 23
type input "Interior Overall"
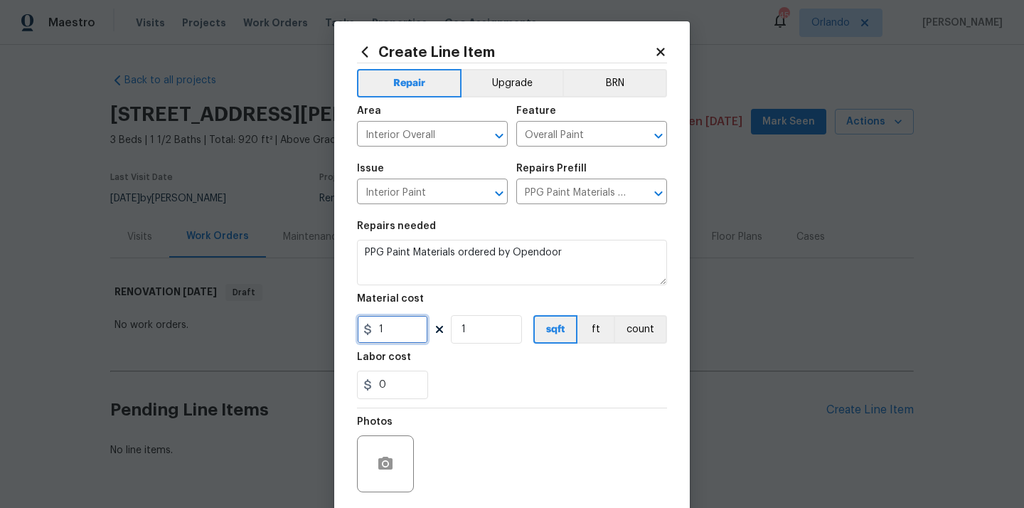
drag, startPoint x: 384, startPoint y: 332, endPoint x: 341, endPoint y: 332, distance: 43.4
click at [341, 332] on div "Create Line Item Repair Upgrade BRN Area Interior Overall ​ Feature Overall Pai…" at bounding box center [512, 306] width 356 height 570
paste input "221.19"
type input "221.19"
click at [445, 373] on div "0" at bounding box center [512, 385] width 310 height 28
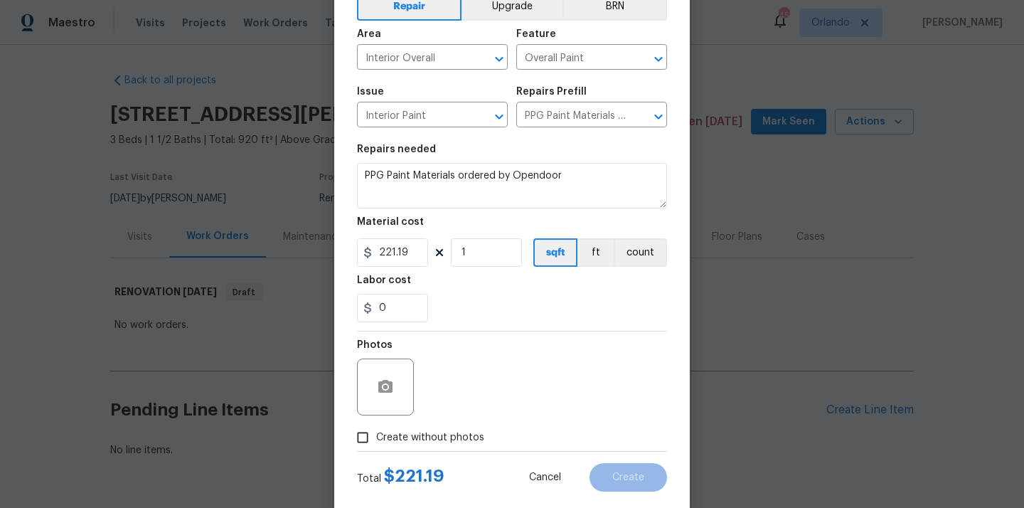
scroll to position [105, 0]
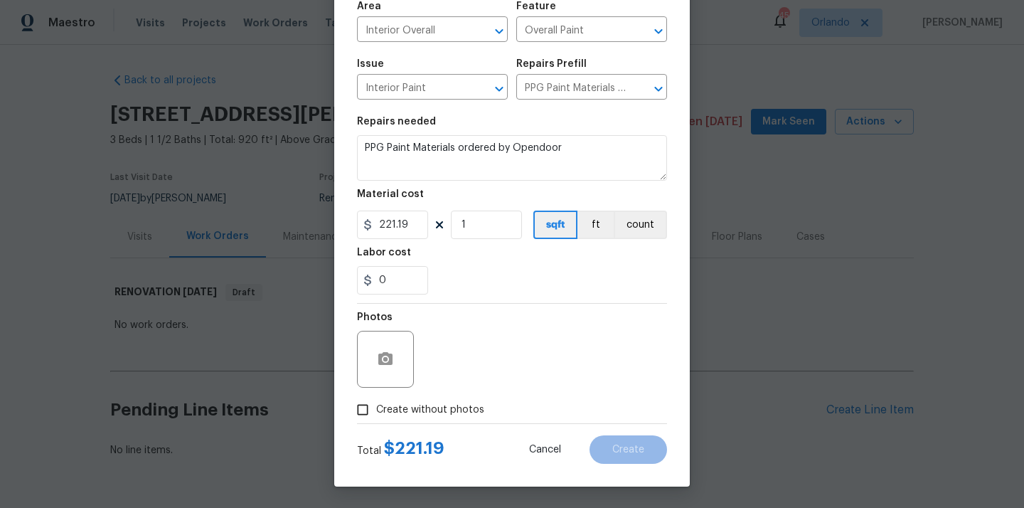
click at [434, 412] on span "Create without photos" at bounding box center [430, 410] width 108 height 15
click at [376, 412] on input "Create without photos" at bounding box center [362, 409] width 27 height 27
checkbox input "true"
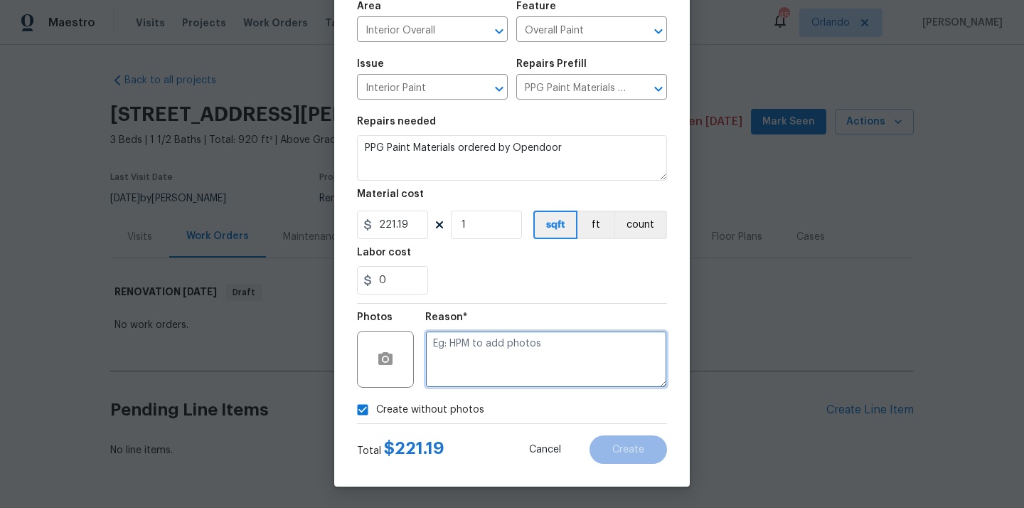
click at [468, 362] on textarea at bounding box center [546, 359] width 242 height 57
type textarea "N/A"
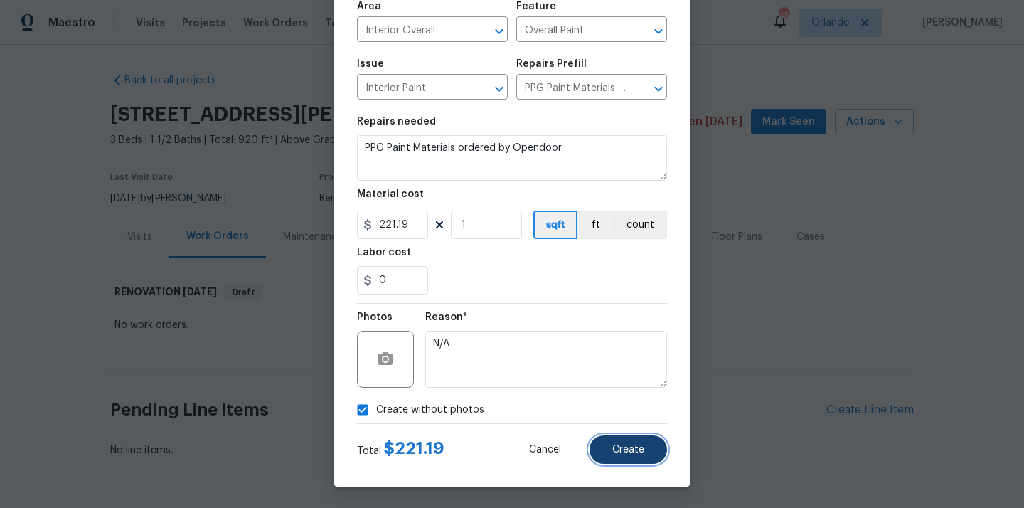
click at [612, 445] on span "Create" at bounding box center [628, 450] width 32 height 11
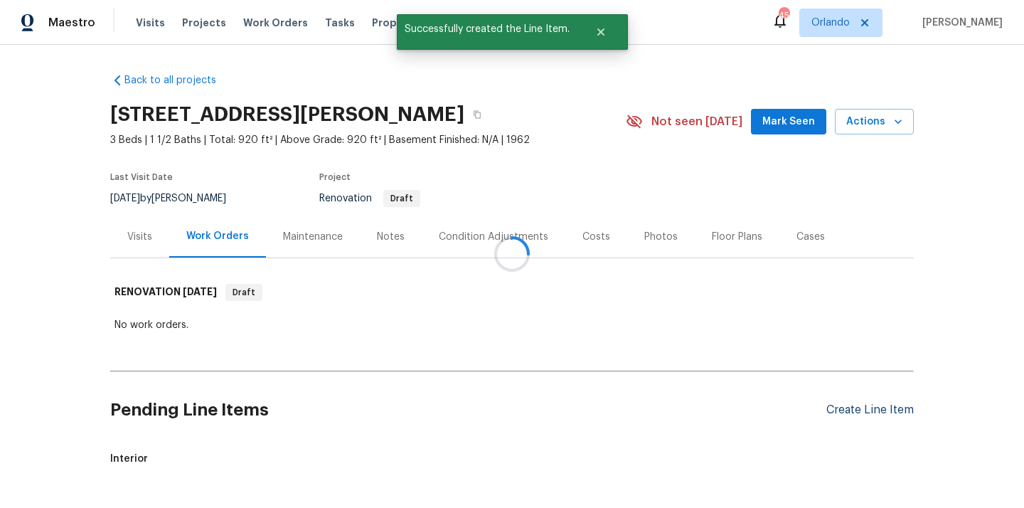
click at [845, 405] on div "Create Line Item" at bounding box center [870, 410] width 87 height 14
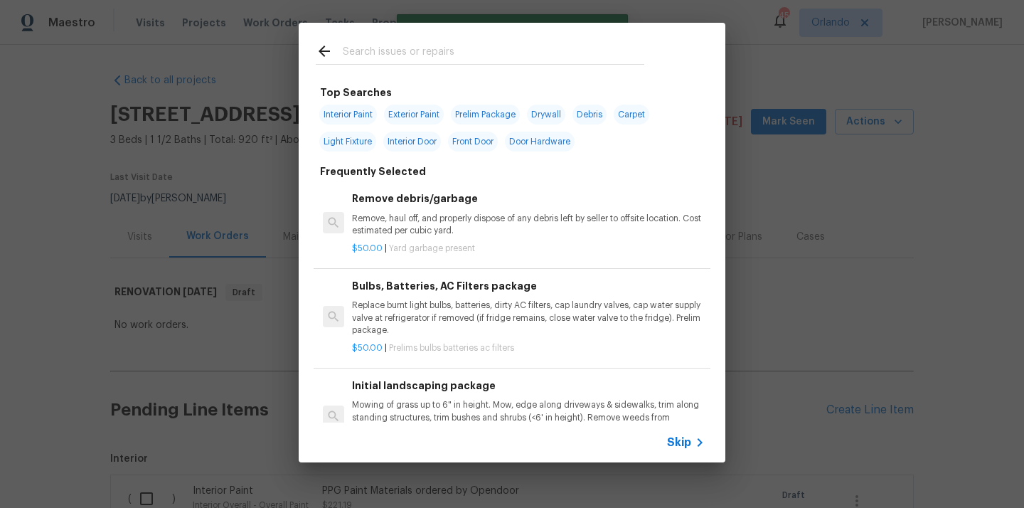
click at [496, 56] on input "text" at bounding box center [494, 53] width 302 height 21
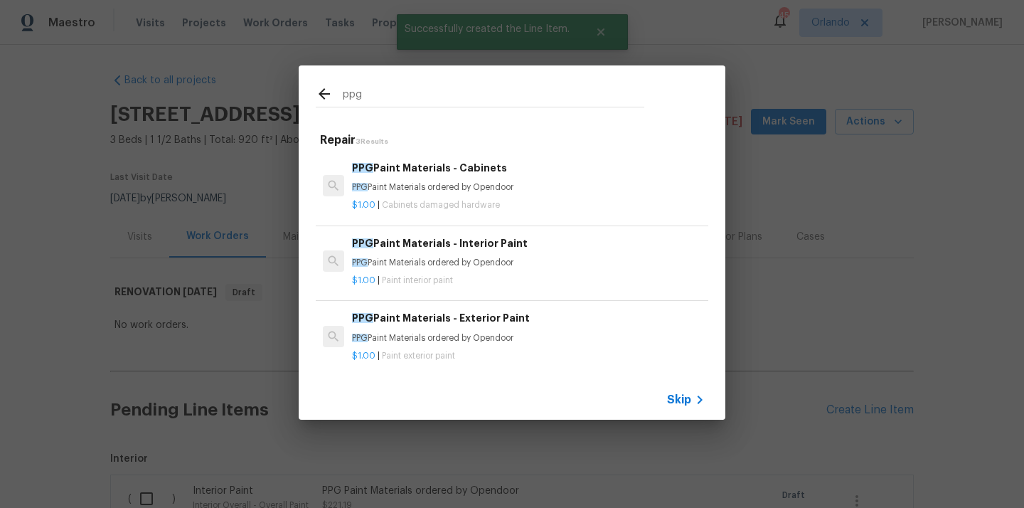
type input "ppg"
click at [435, 341] on p "PPG Paint Materials ordered by Opendoor" at bounding box center [528, 338] width 353 height 12
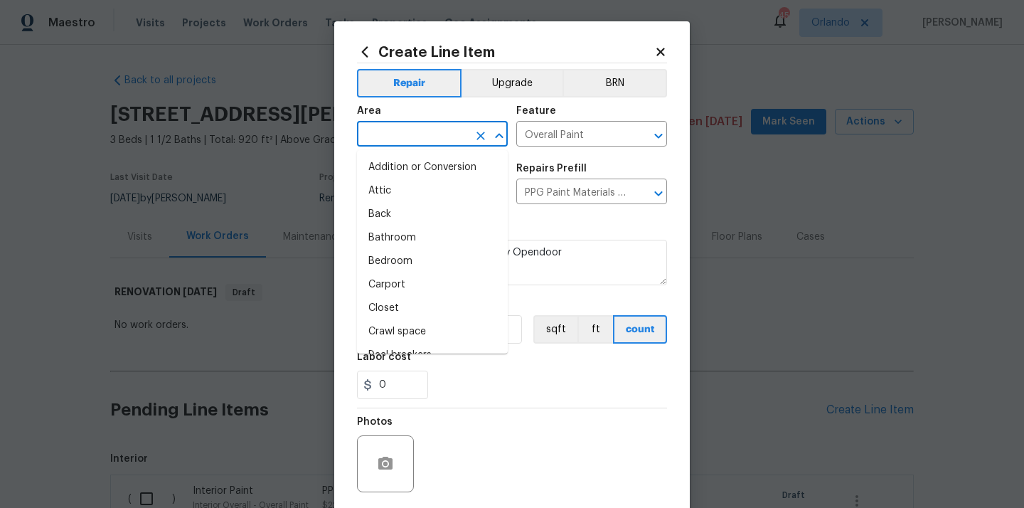
click at [429, 128] on input "text" at bounding box center [412, 135] width 111 height 22
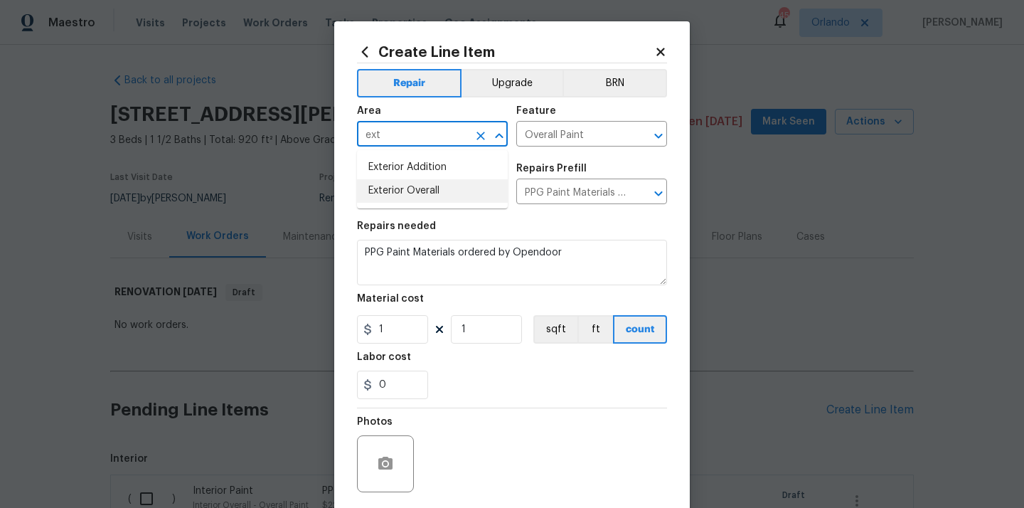
click at [425, 186] on li "Exterior Overall" at bounding box center [432, 190] width 151 height 23
type input "Exterior Overall"
drag, startPoint x: 380, startPoint y: 342, endPoint x: 338, endPoint y: 338, distance: 42.2
click at [338, 338] on div "Create Line Item Repair Upgrade BRN Area Exterior Overall ​ Feature Overall Pai…" at bounding box center [512, 306] width 356 height 570
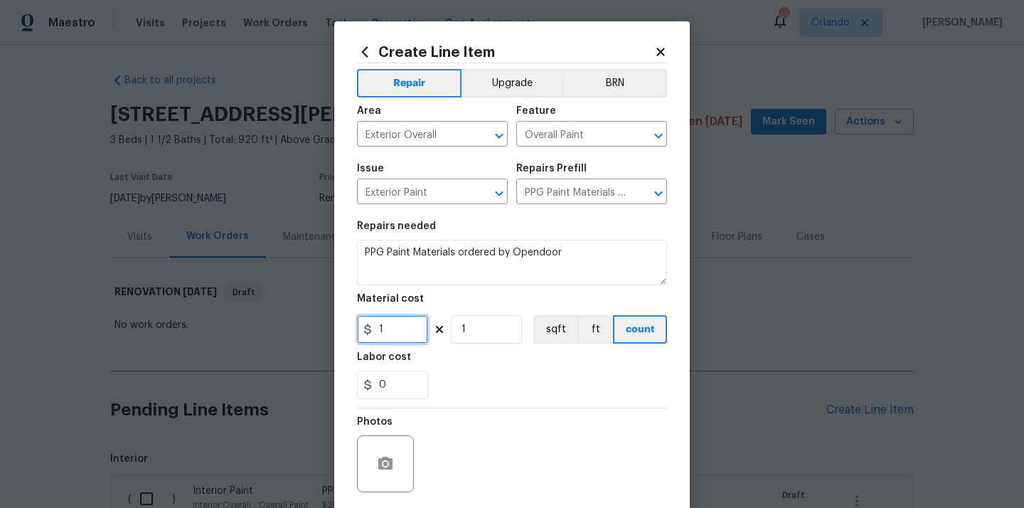
paste input "300.28"
type input "300.28"
click at [466, 378] on div "0" at bounding box center [512, 385] width 310 height 28
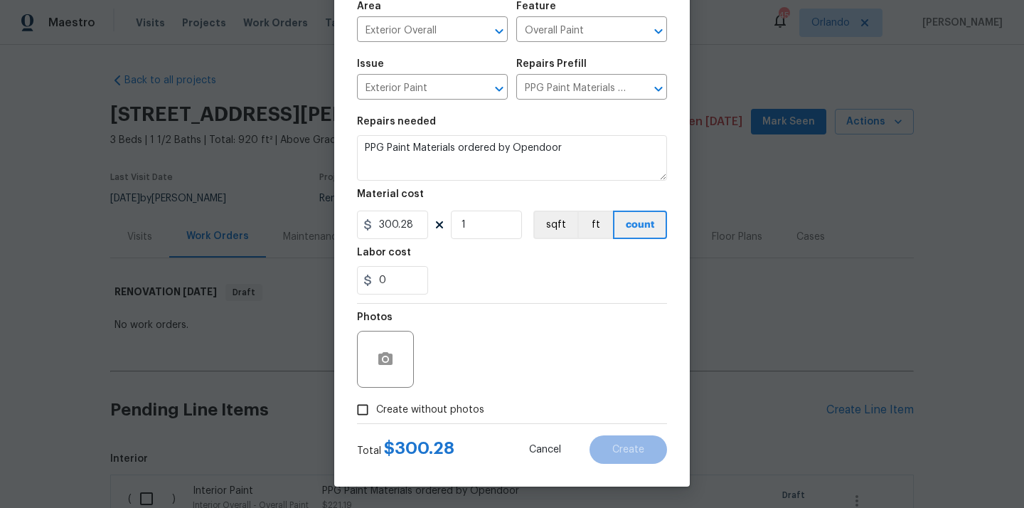
click at [449, 405] on span "Create without photos" at bounding box center [430, 410] width 108 height 15
click at [376, 405] on input "Create without photos" at bounding box center [362, 409] width 27 height 27
checkbox input "true"
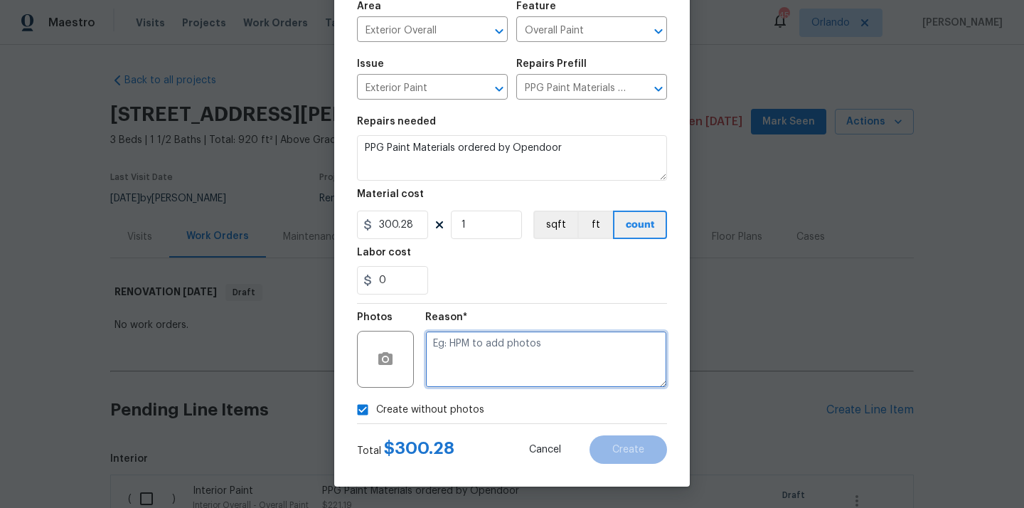
click at [483, 349] on textarea at bounding box center [546, 359] width 242 height 57
type textarea "n"
type textarea "N/A"
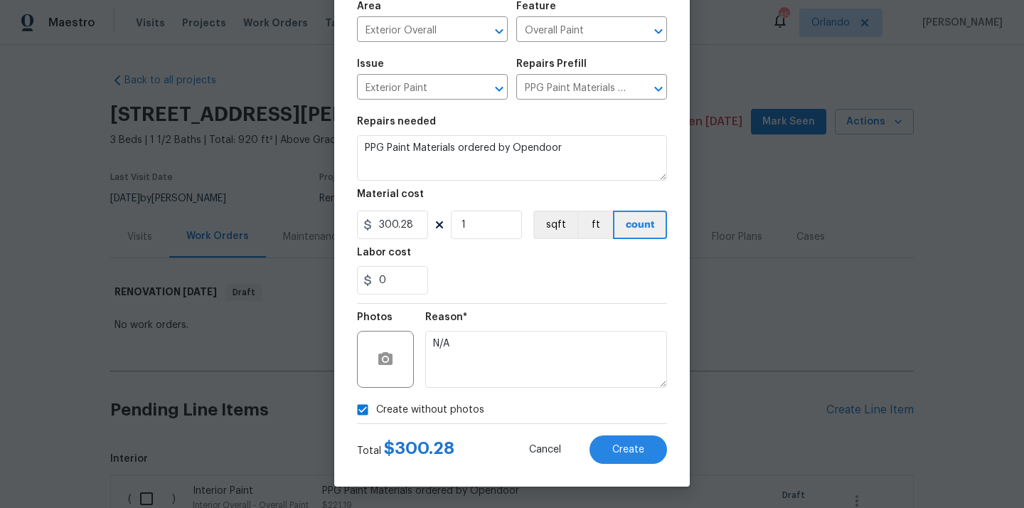
click at [632, 473] on div "Create Line Item Repair Upgrade BRN Area Exterior Overall ​ Feature Overall Pai…" at bounding box center [512, 202] width 356 height 570
click at [632, 463] on button "Create" at bounding box center [629, 449] width 78 height 28
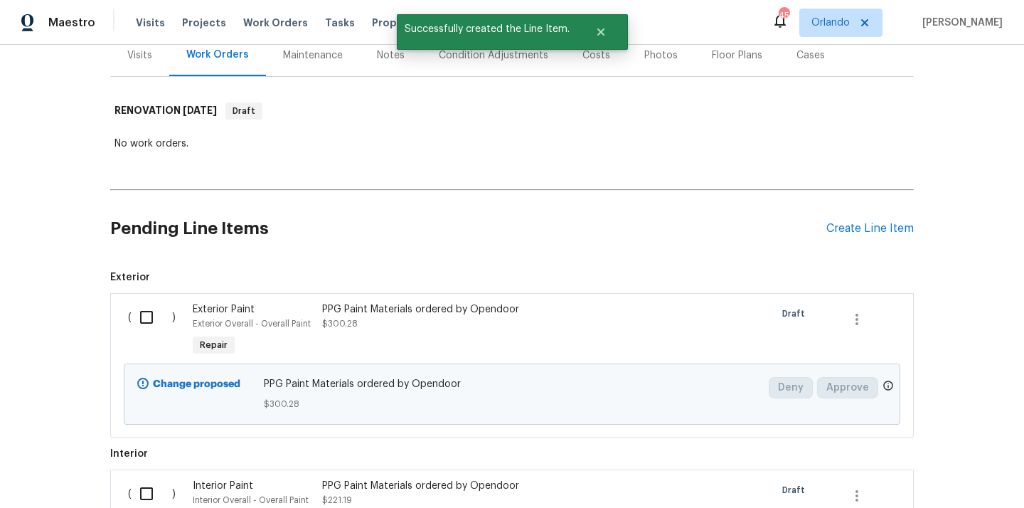
scroll to position [376, 0]
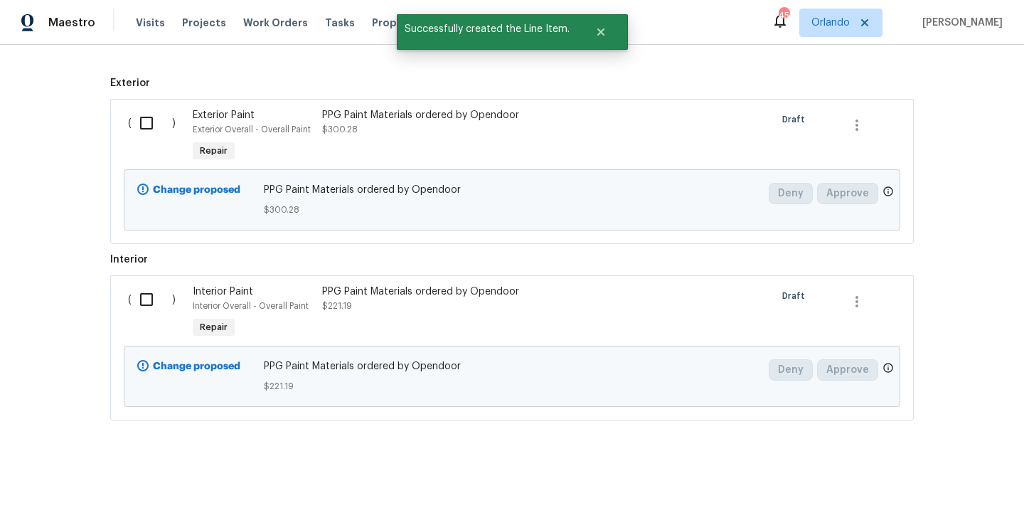
click at [154, 144] on div "( )" at bounding box center [156, 136] width 65 height 65
click at [148, 137] on div "( )" at bounding box center [156, 136] width 65 height 65
click at [147, 134] on input "checkbox" at bounding box center [152, 123] width 41 height 30
checkbox input "true"
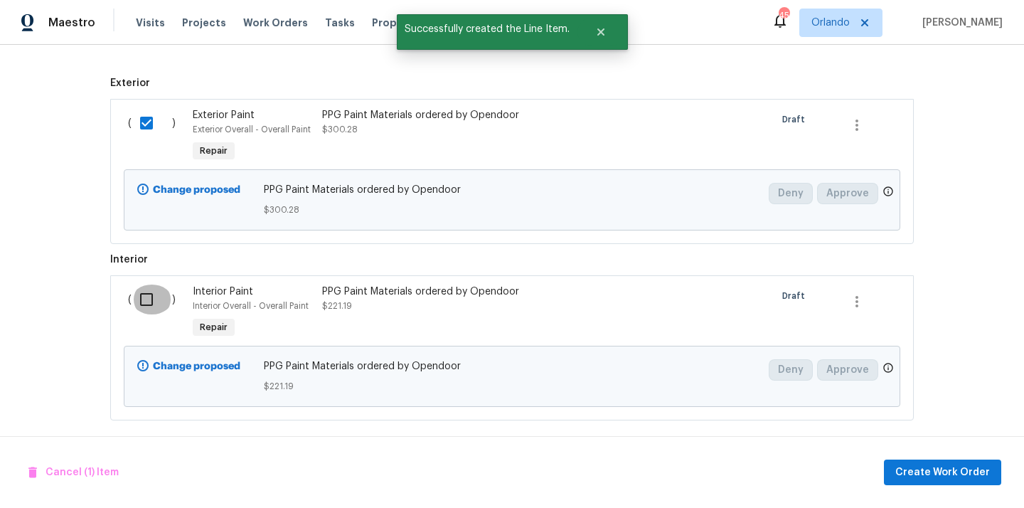
click at [148, 299] on input "checkbox" at bounding box center [152, 300] width 41 height 30
checkbox input "true"
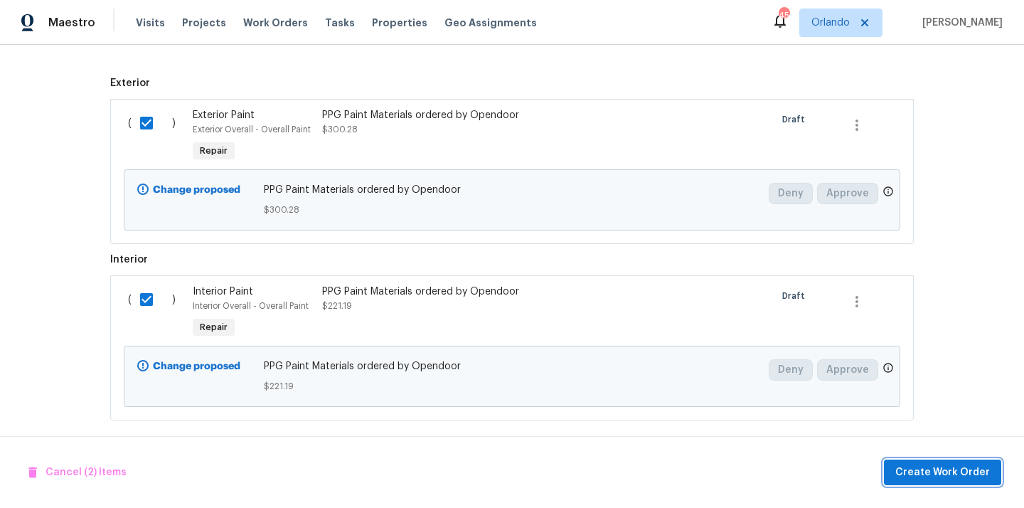
click at [934, 481] on button "Create Work Order" at bounding box center [942, 473] width 117 height 26
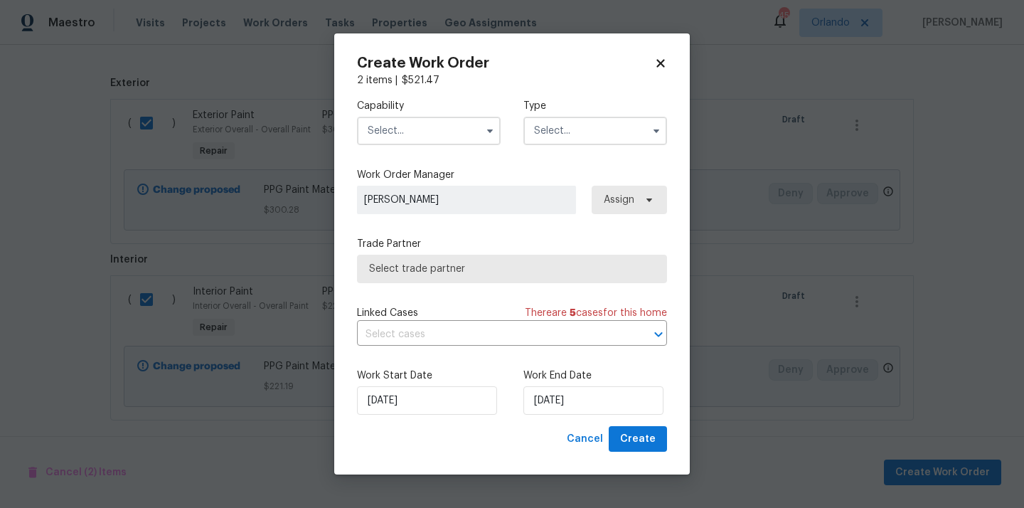
click at [431, 130] on input "text" at bounding box center [429, 131] width 144 height 28
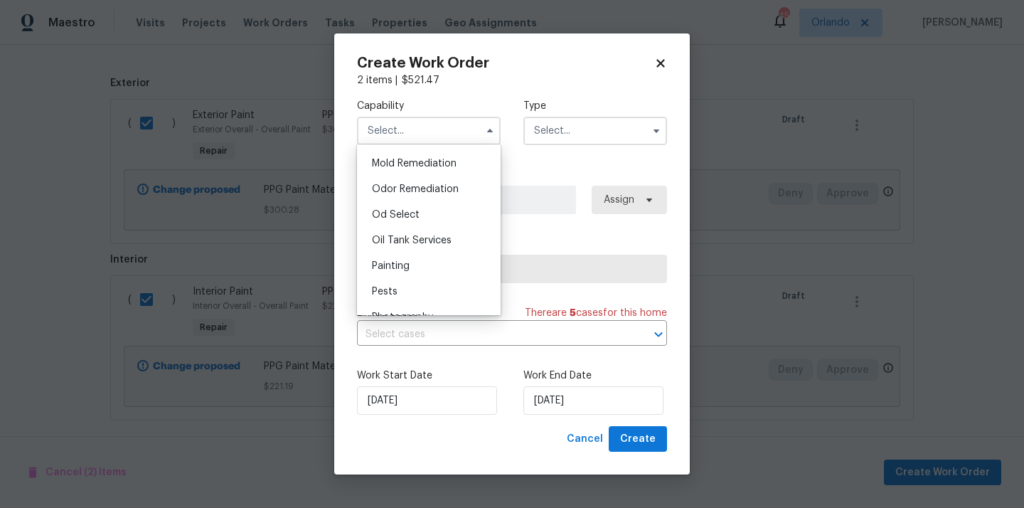
scroll to position [1093, 0]
click at [417, 252] on div "Painting" at bounding box center [429, 263] width 137 height 26
type input "Painting"
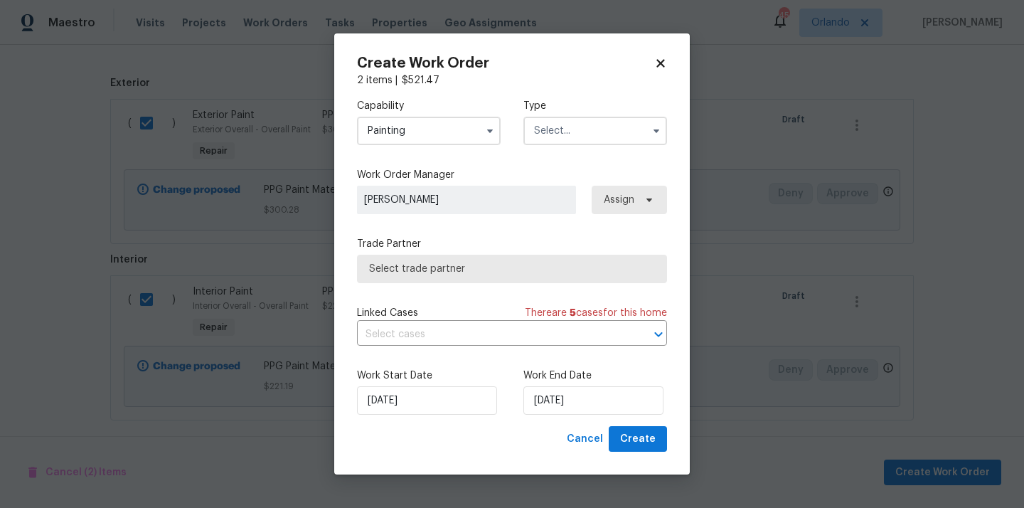
click at [593, 123] on input "text" at bounding box center [596, 131] width 144 height 28
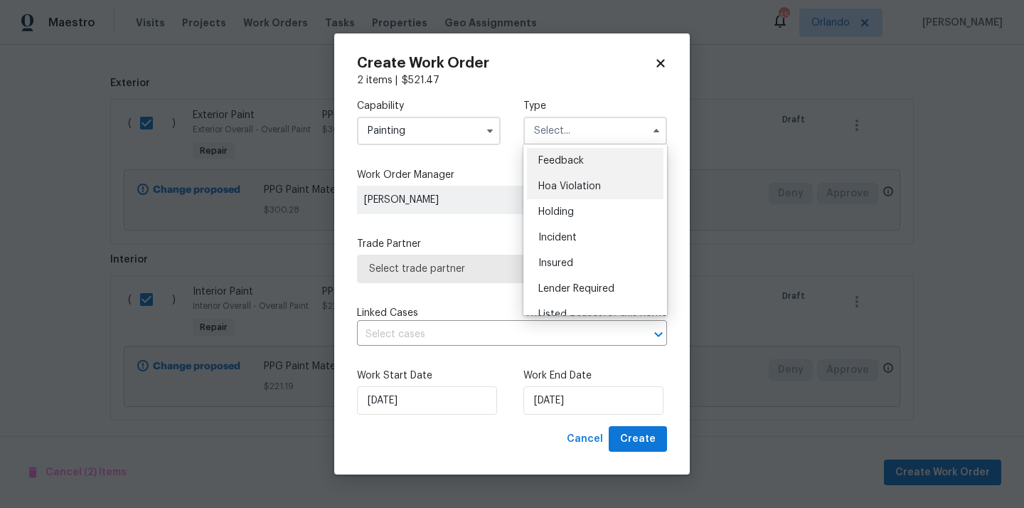
scroll to position [323, 0]
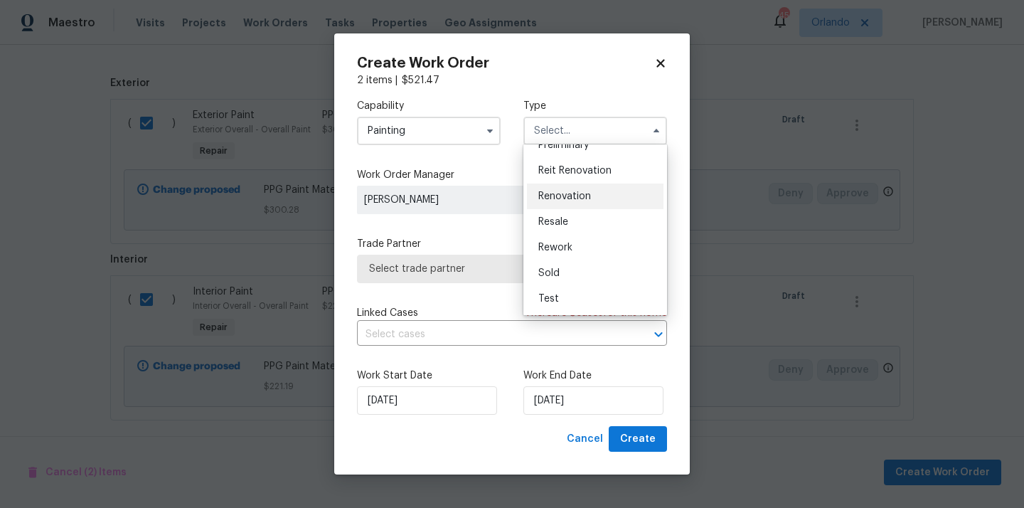
click at [580, 203] on div "Renovation" at bounding box center [595, 197] width 137 height 26
type input "Renovation"
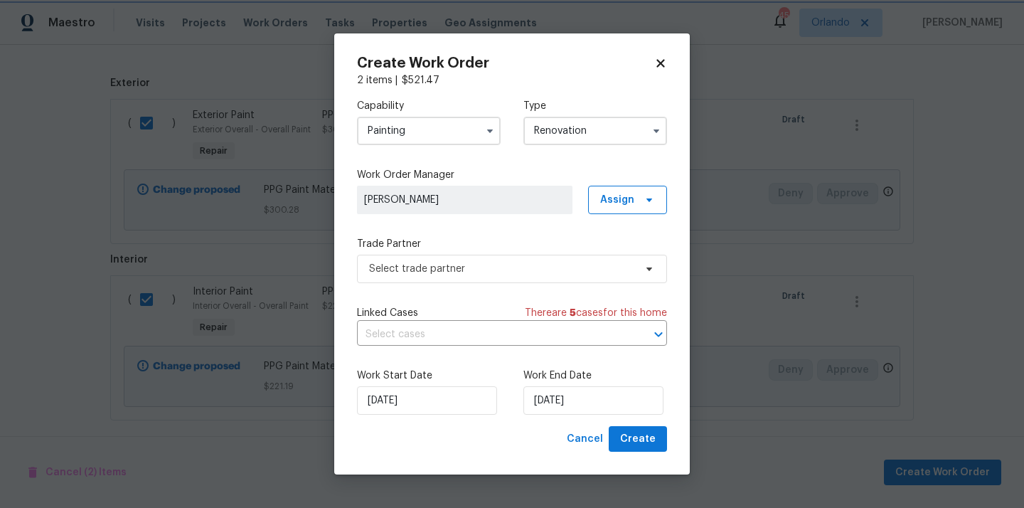
scroll to position [0, 0]
click at [621, 201] on span "Assign" at bounding box center [617, 200] width 34 height 14
click at [615, 255] on div "Assign to me" at bounding box center [630, 260] width 62 height 14
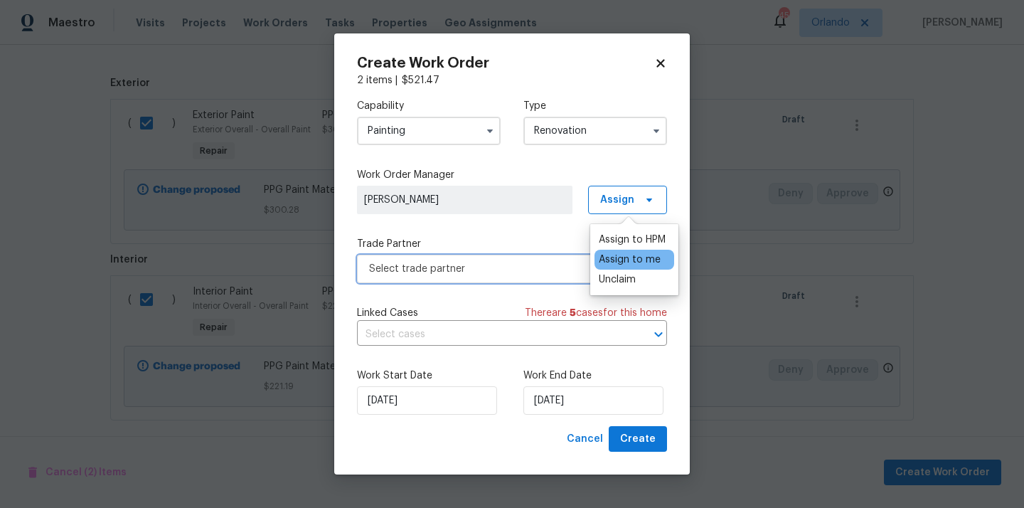
click at [517, 265] on span "Select trade partner" at bounding box center [501, 269] width 265 height 14
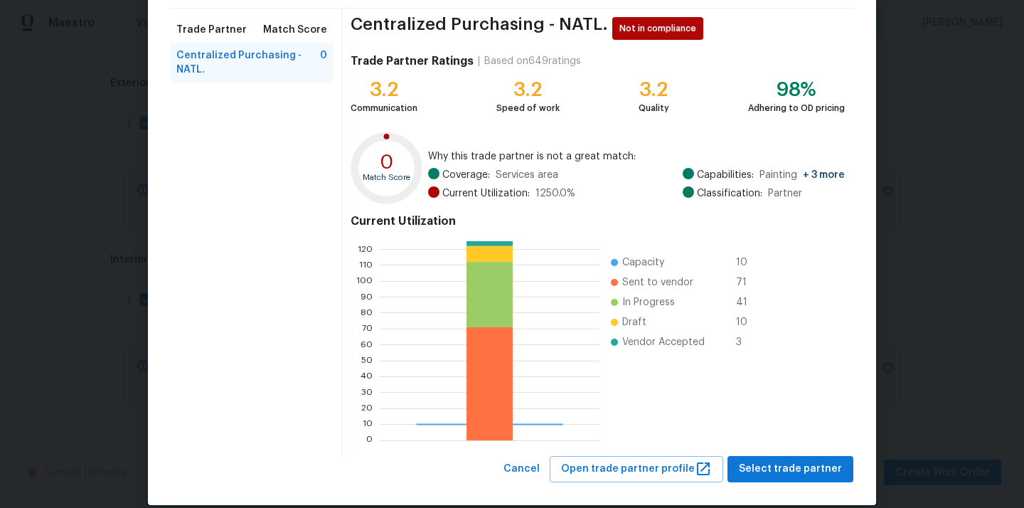
scroll to position [120, 0]
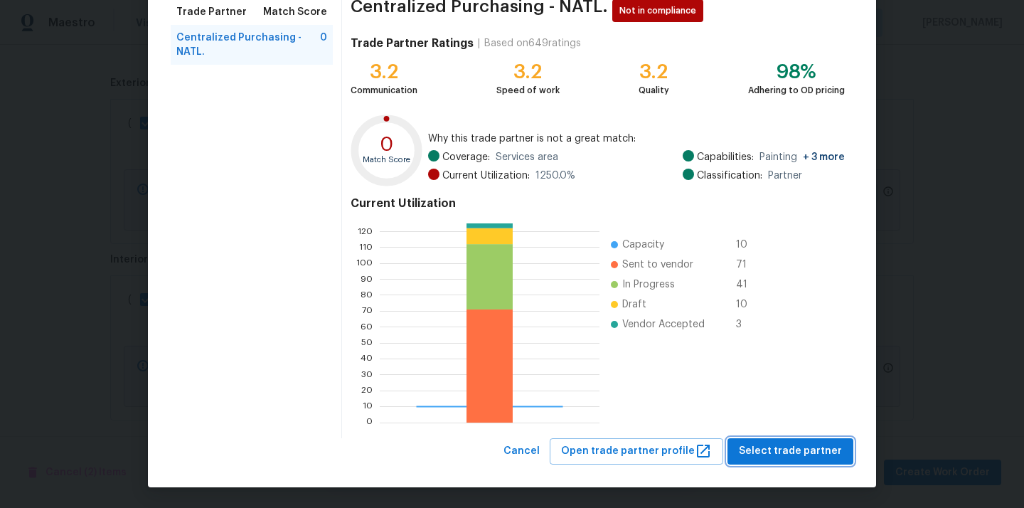
click at [808, 442] on span "Select trade partner" at bounding box center [790, 451] width 103 height 18
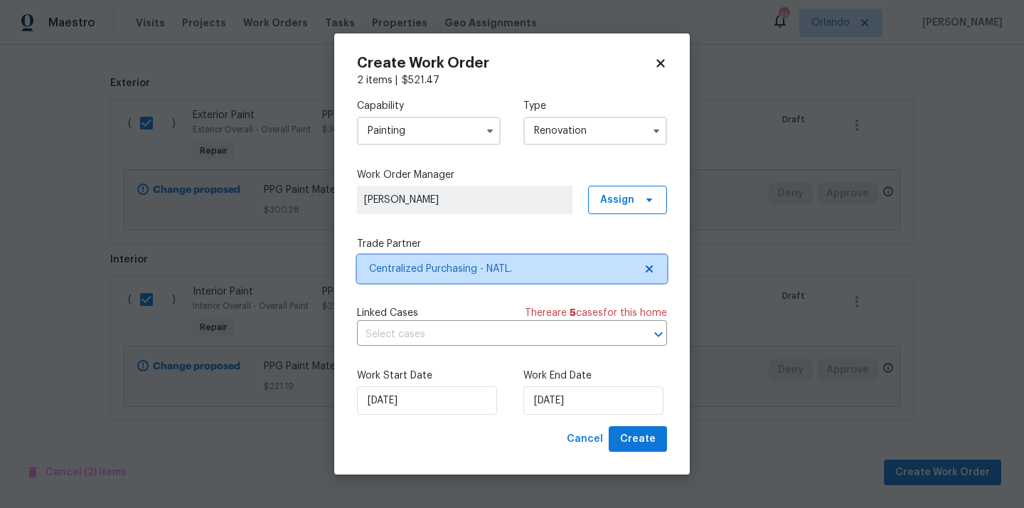
scroll to position [0, 0]
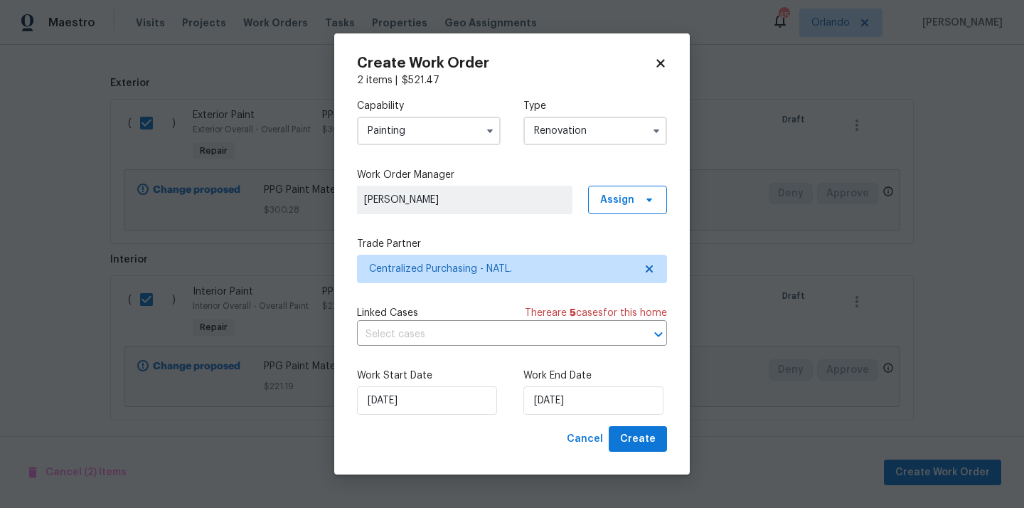
click at [663, 63] on icon at bounding box center [660, 63] width 13 height 13
checkbox input "false"
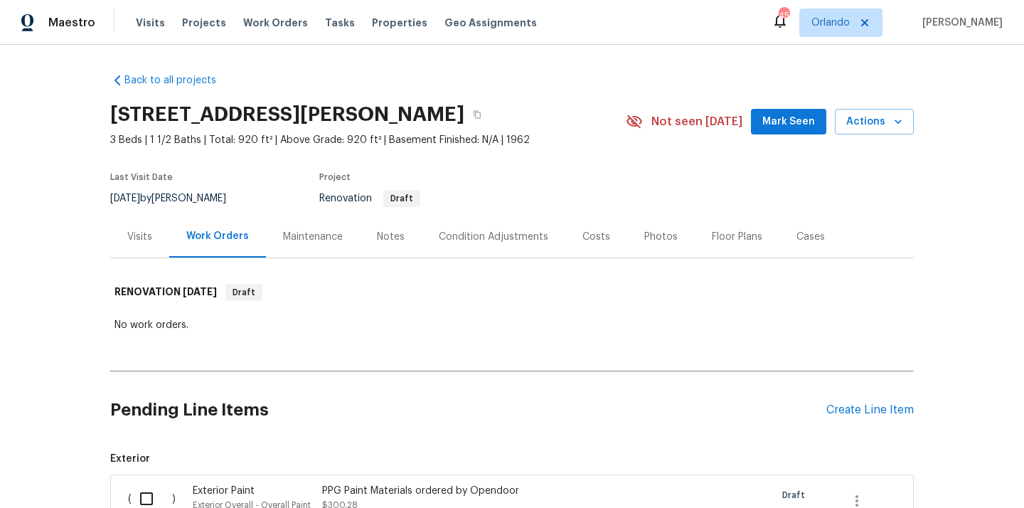
scroll to position [386, 0]
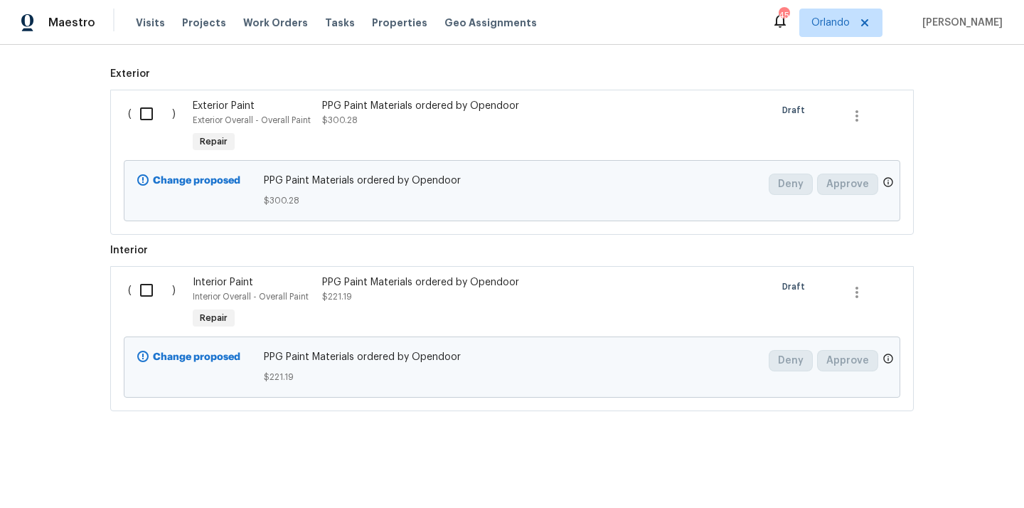
click at [149, 109] on input "checkbox" at bounding box center [152, 114] width 41 height 30
checkbox input "true"
click at [141, 285] on input "checkbox" at bounding box center [152, 290] width 41 height 30
checkbox input "true"
click at [909, 477] on span "Create Work Order" at bounding box center [943, 473] width 95 height 18
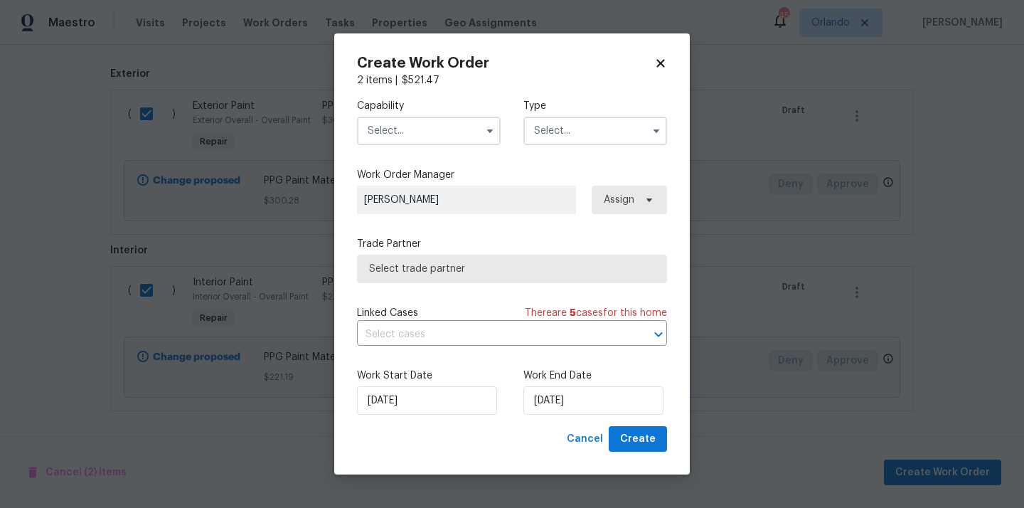
click at [455, 125] on input "text" at bounding box center [429, 131] width 144 height 28
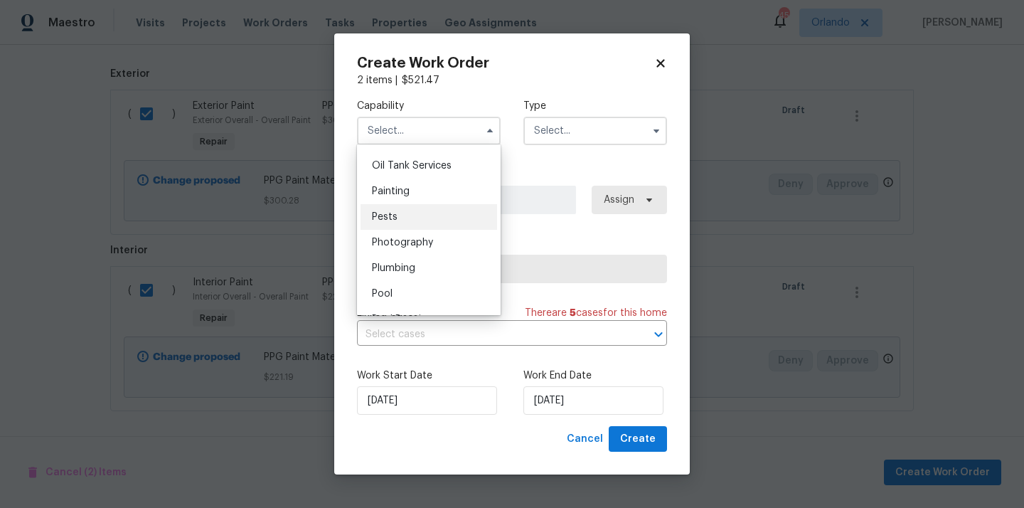
scroll to position [1123, 0]
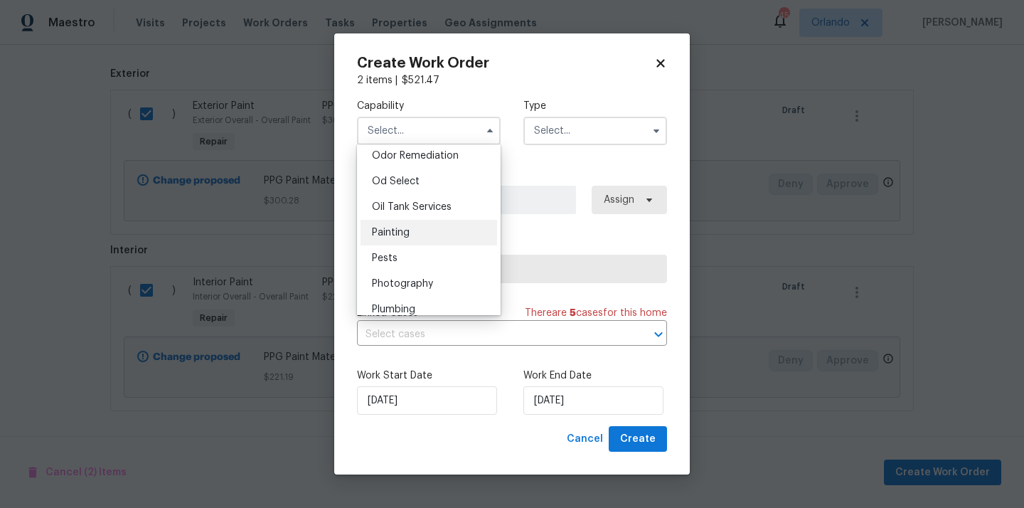
click at [429, 230] on div "Painting" at bounding box center [429, 233] width 137 height 26
type input "Painting"
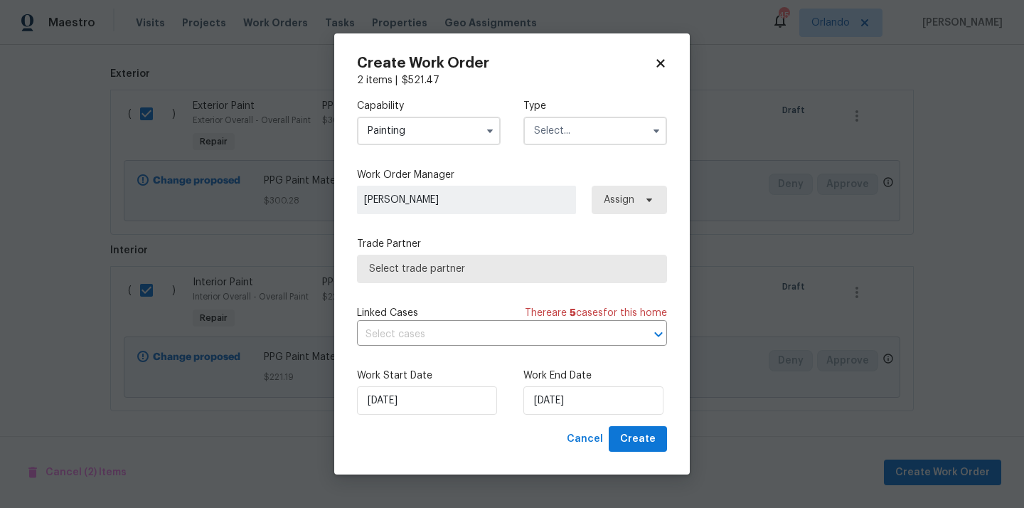
click at [601, 125] on input "text" at bounding box center [596, 131] width 144 height 28
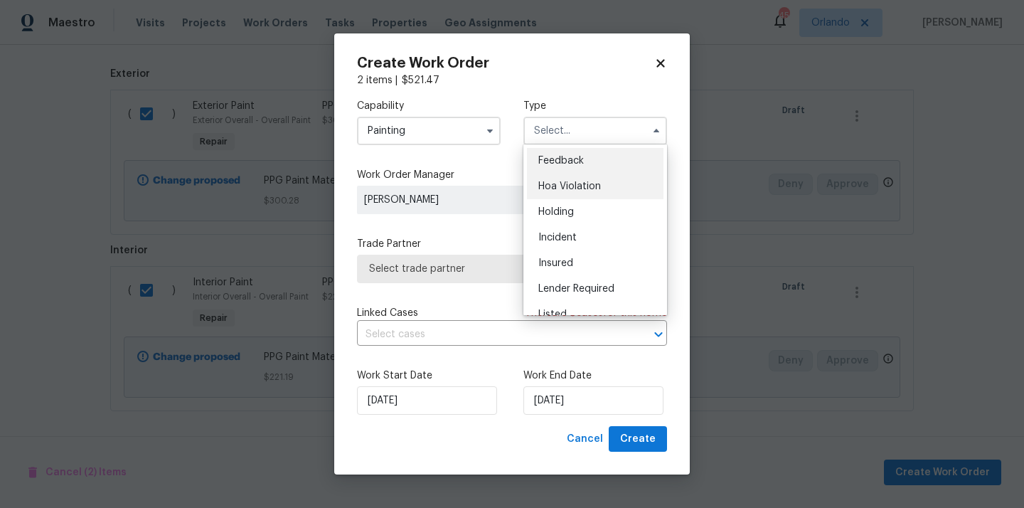
scroll to position [323, 0]
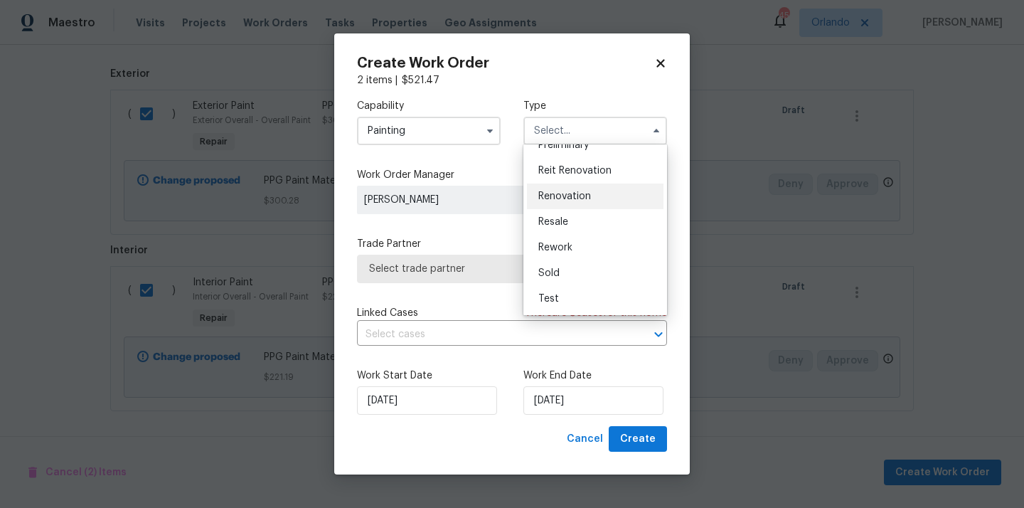
click at [586, 192] on span "Renovation" at bounding box center [565, 196] width 53 height 10
type input "Renovation"
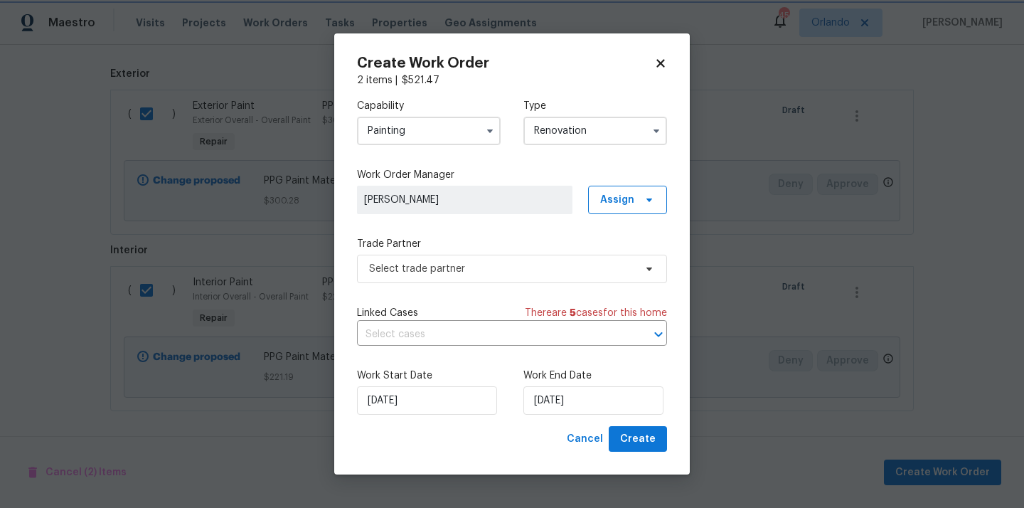
scroll to position [0, 0]
click at [627, 195] on span "Assign" at bounding box center [617, 200] width 34 height 14
click at [622, 259] on div "Assign to me" at bounding box center [630, 260] width 62 height 14
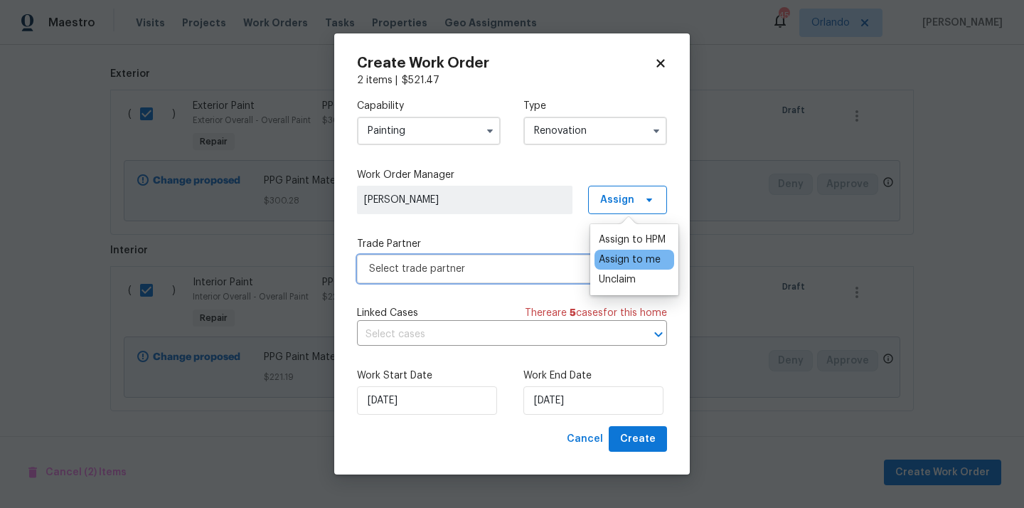
click at [521, 266] on span "Select trade partner" at bounding box center [501, 269] width 265 height 14
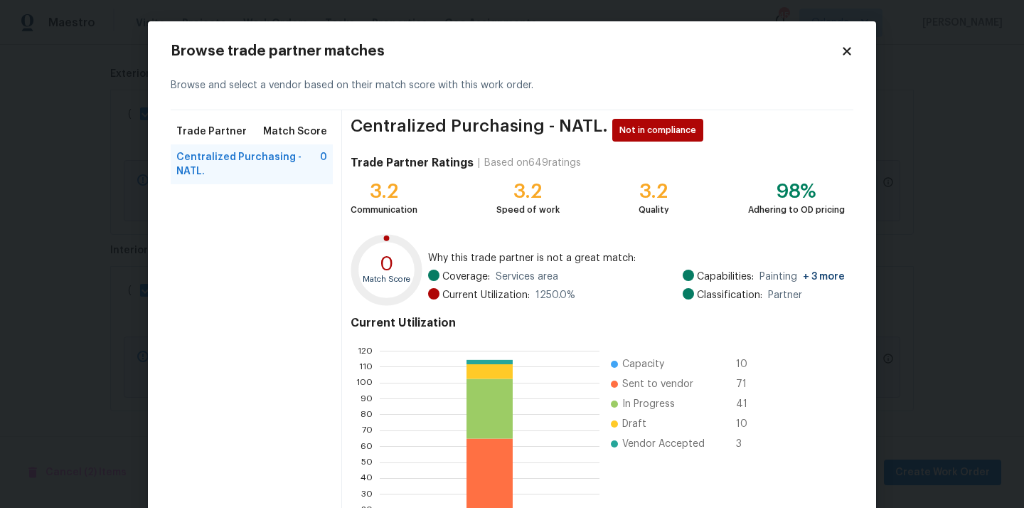
scroll to position [120, 0]
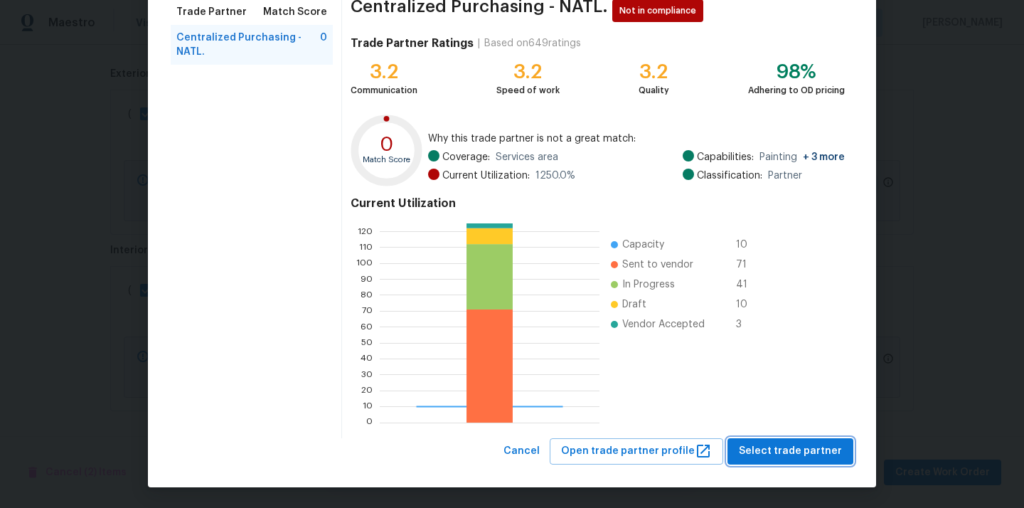
click at [818, 440] on button "Select trade partner" at bounding box center [791, 451] width 126 height 26
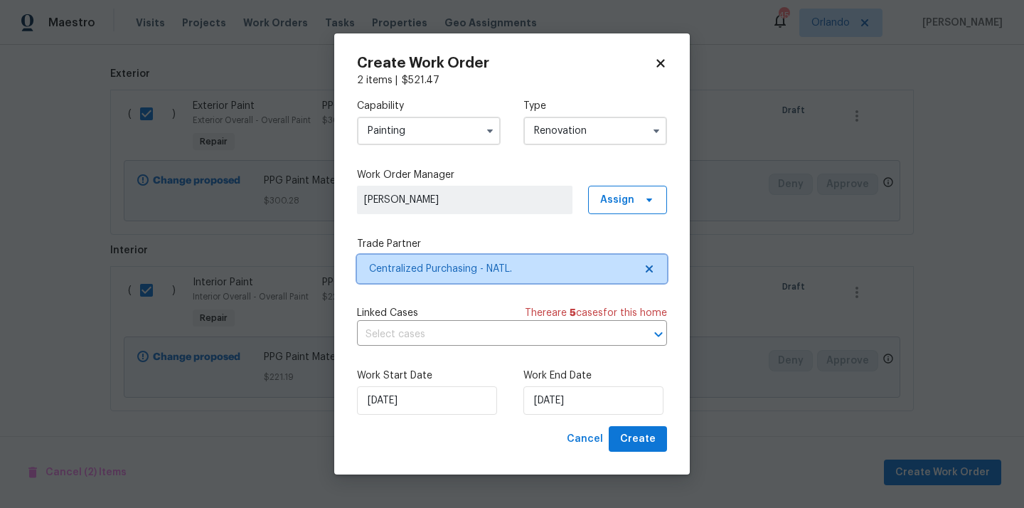
scroll to position [0, 0]
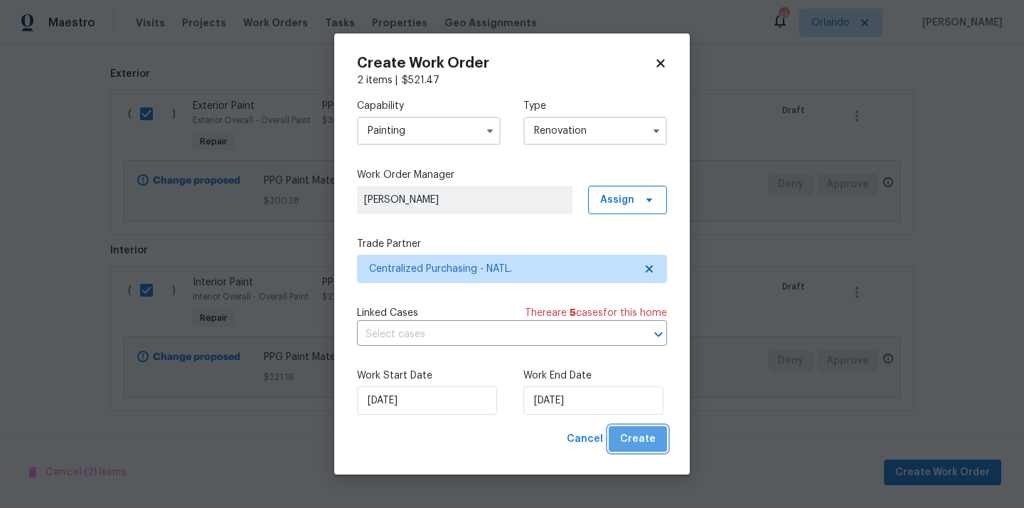
click at [646, 444] on span "Create" at bounding box center [638, 439] width 36 height 18
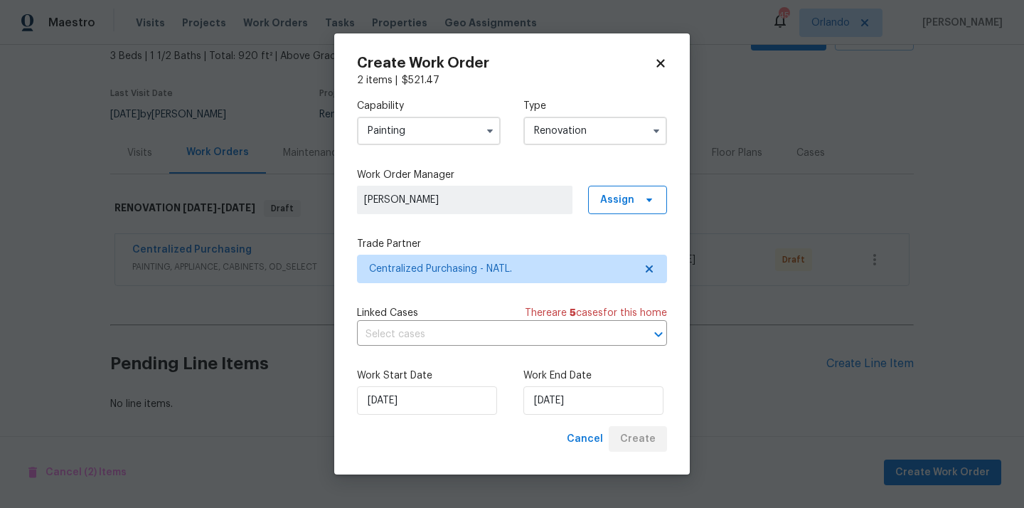
scroll to position [84, 0]
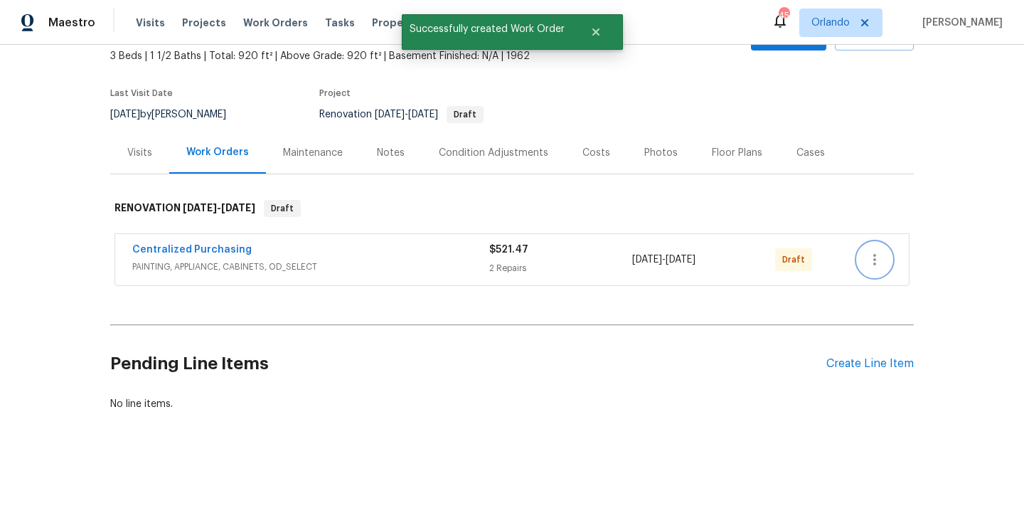
click at [881, 261] on icon "button" at bounding box center [874, 259] width 17 height 17
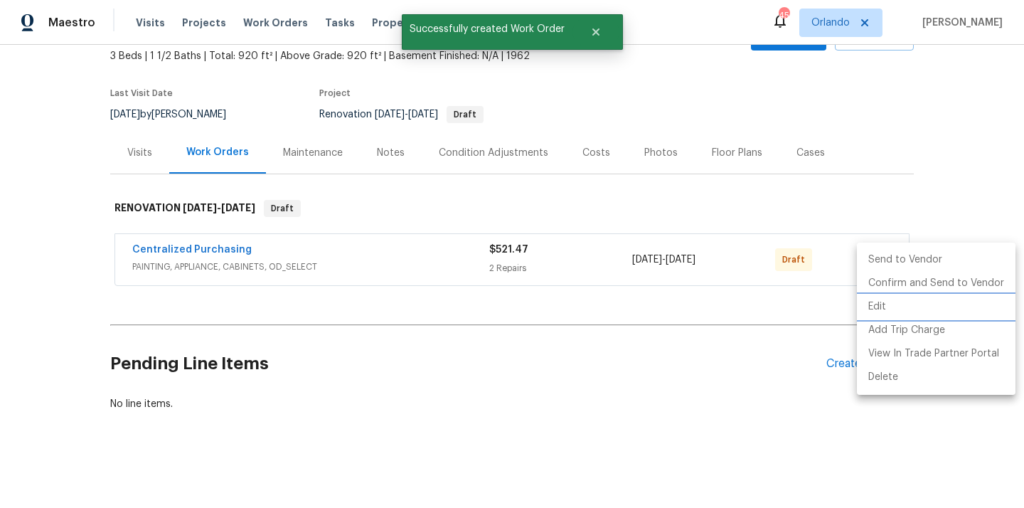
click at [891, 314] on li "Edit" at bounding box center [936, 306] width 159 height 23
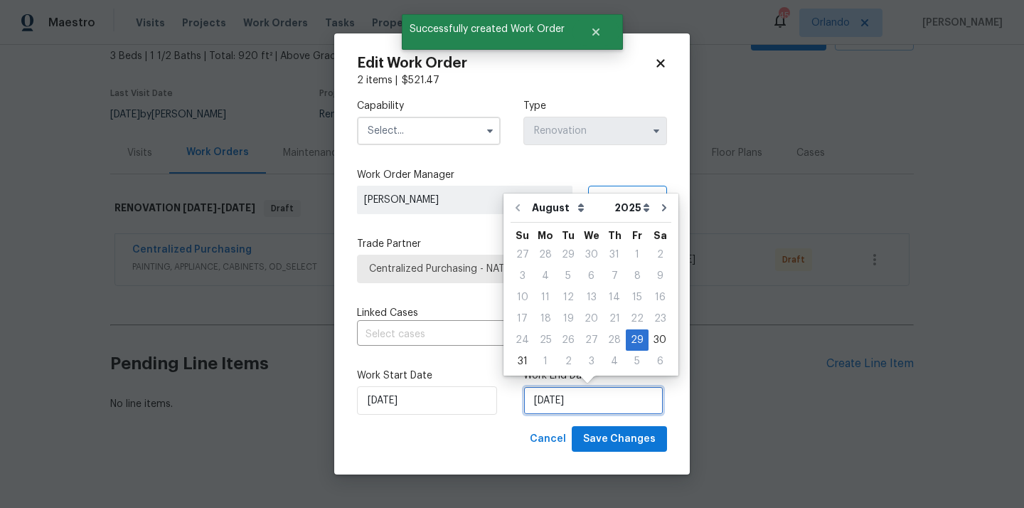
click at [551, 406] on input "[DATE]" at bounding box center [594, 400] width 140 height 28
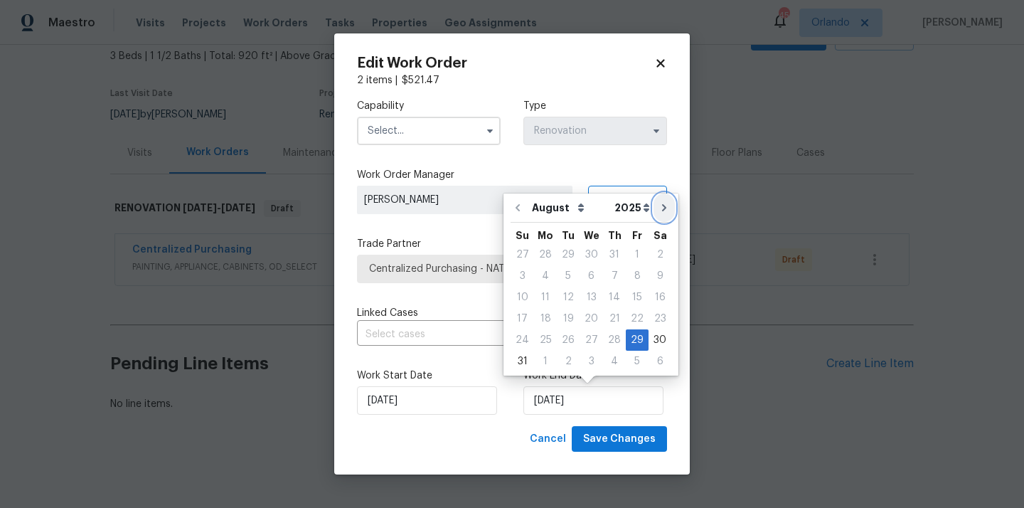
click at [659, 212] on icon "Go to next month" at bounding box center [664, 207] width 11 height 11
type input "[DATE]"
select select "8"
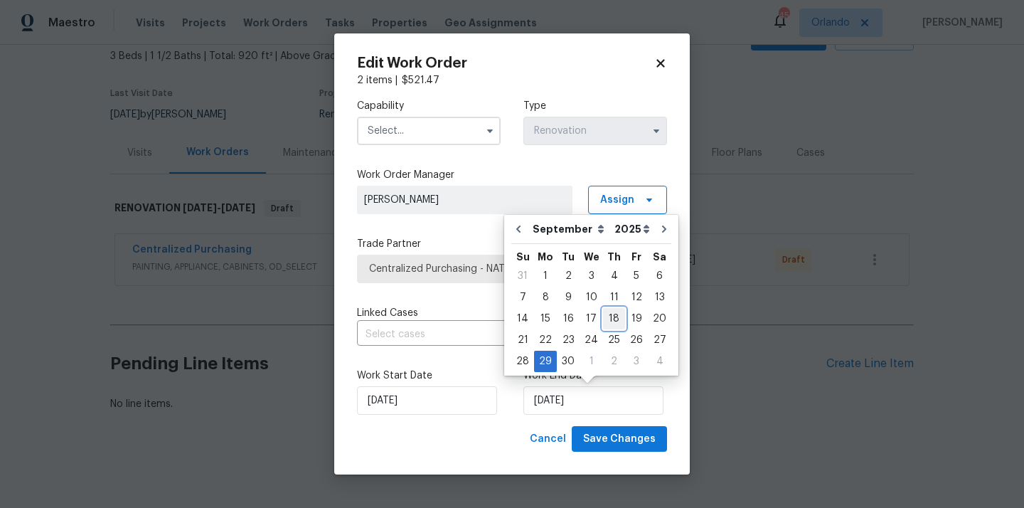
click at [606, 315] on div "18" at bounding box center [614, 319] width 22 height 20
type input "9/18/2025"
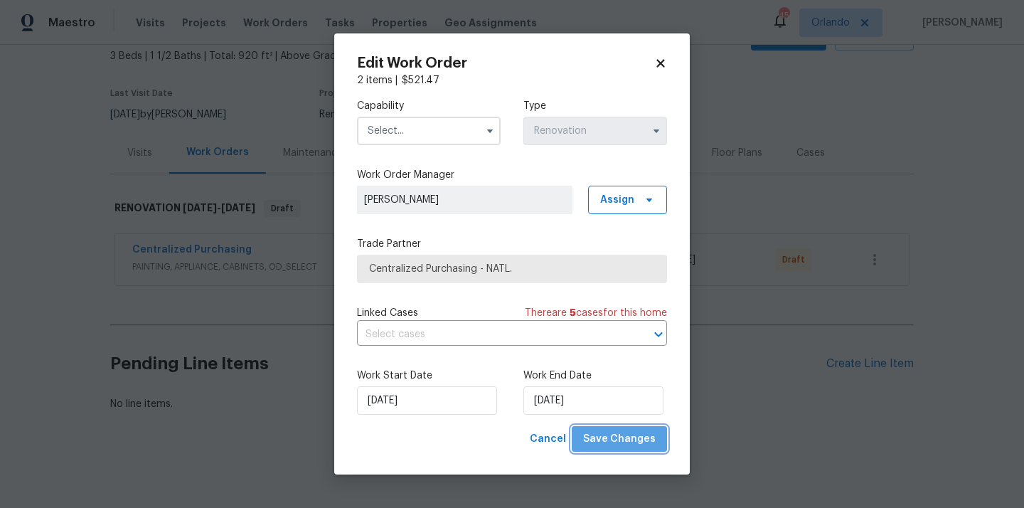
click at [627, 439] on span "Save Changes" at bounding box center [619, 439] width 73 height 18
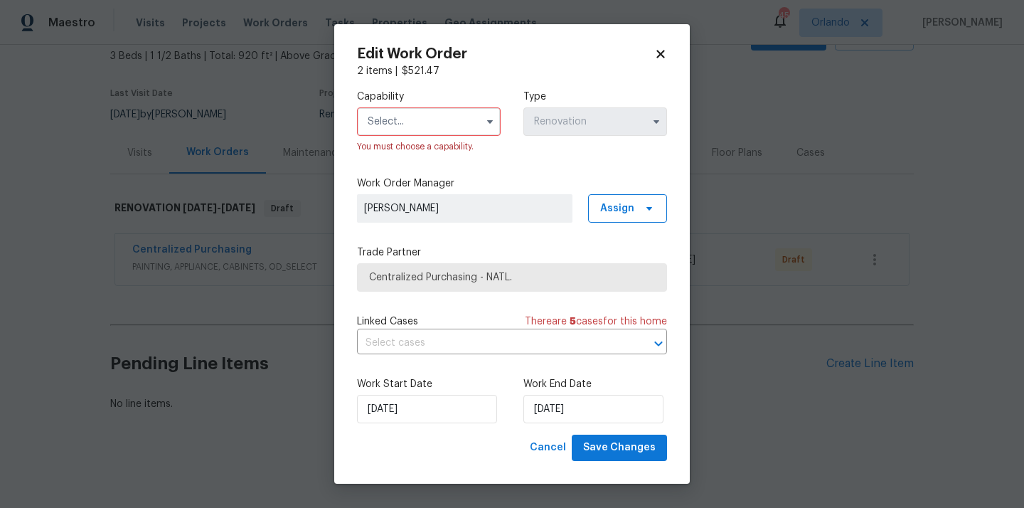
click at [458, 117] on input "text" at bounding box center [429, 121] width 144 height 28
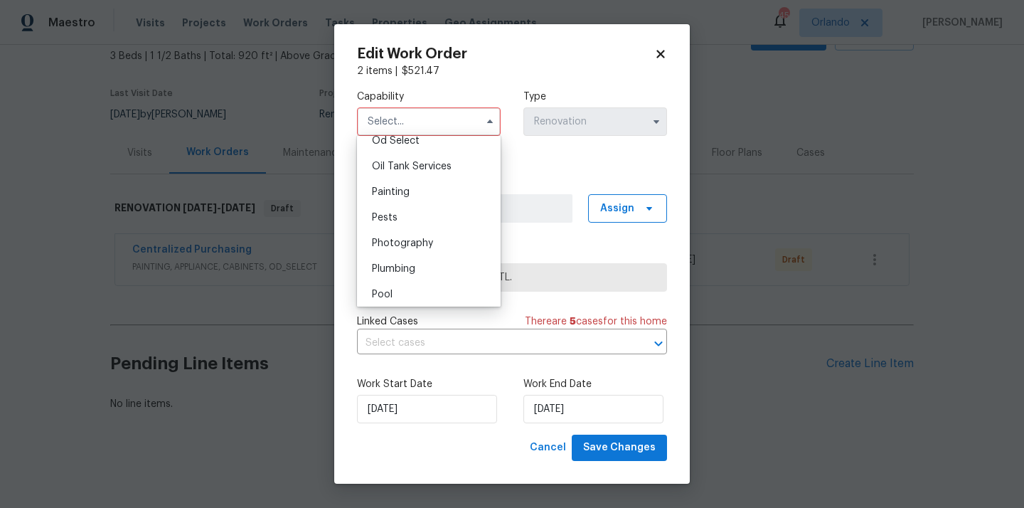
scroll to position [1147, 0]
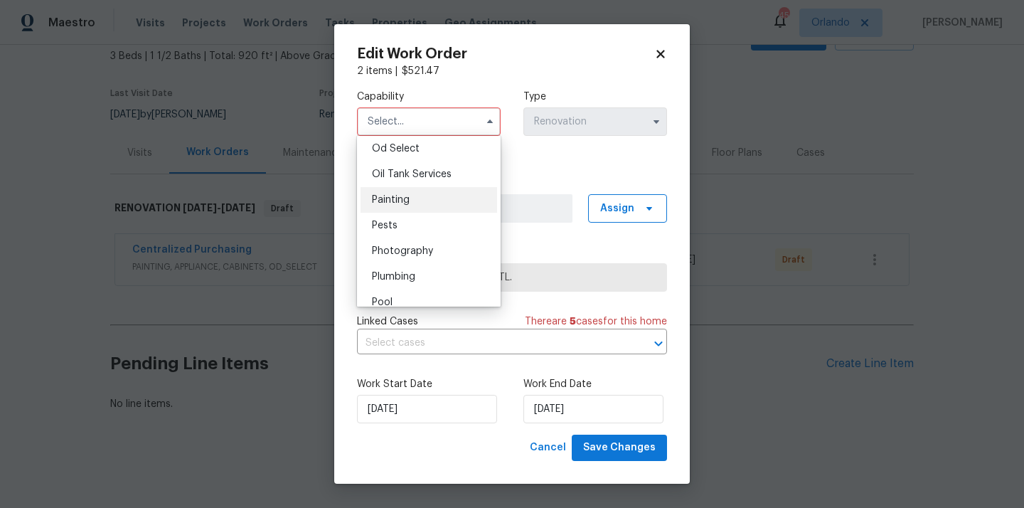
click at [437, 203] on div "Painting" at bounding box center [429, 200] width 137 height 26
type input "Painting"
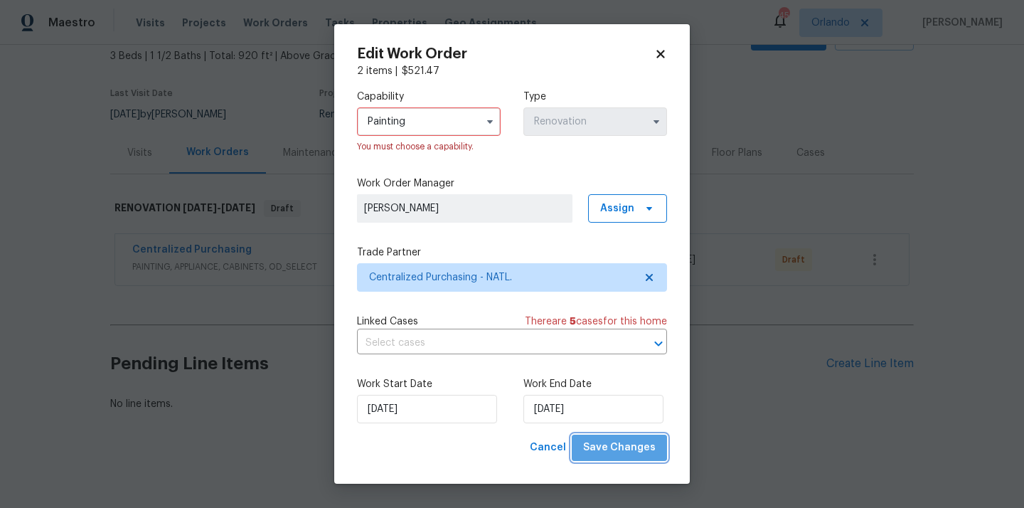
click at [635, 452] on span "Save Changes" at bounding box center [619, 448] width 73 height 18
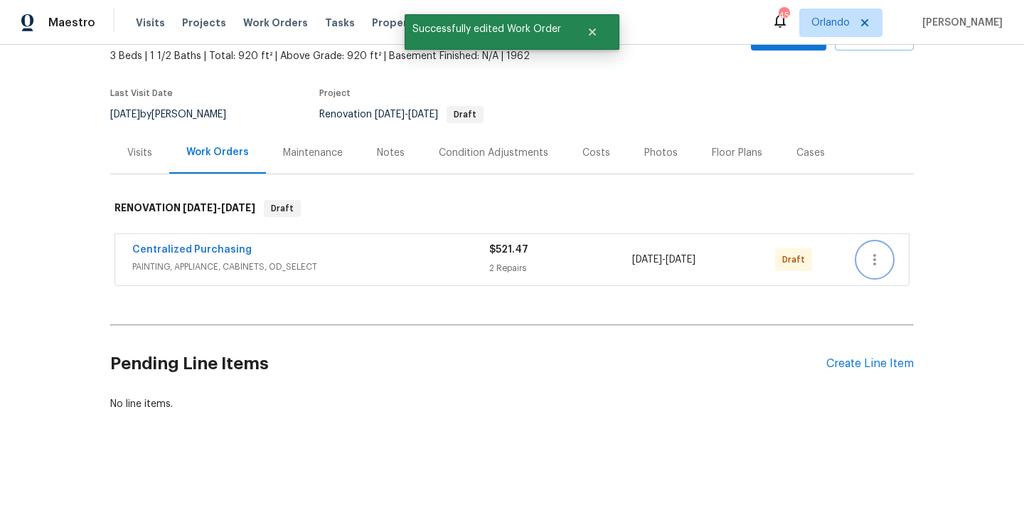
click at [876, 263] on icon "button" at bounding box center [875, 259] width 3 height 11
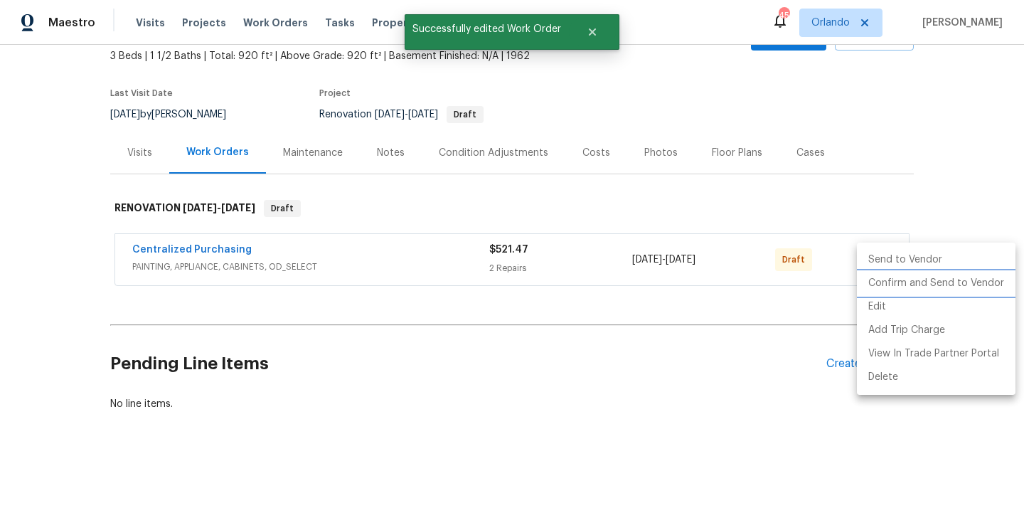
click at [898, 285] on li "Confirm and Send to Vendor" at bounding box center [936, 283] width 159 height 23
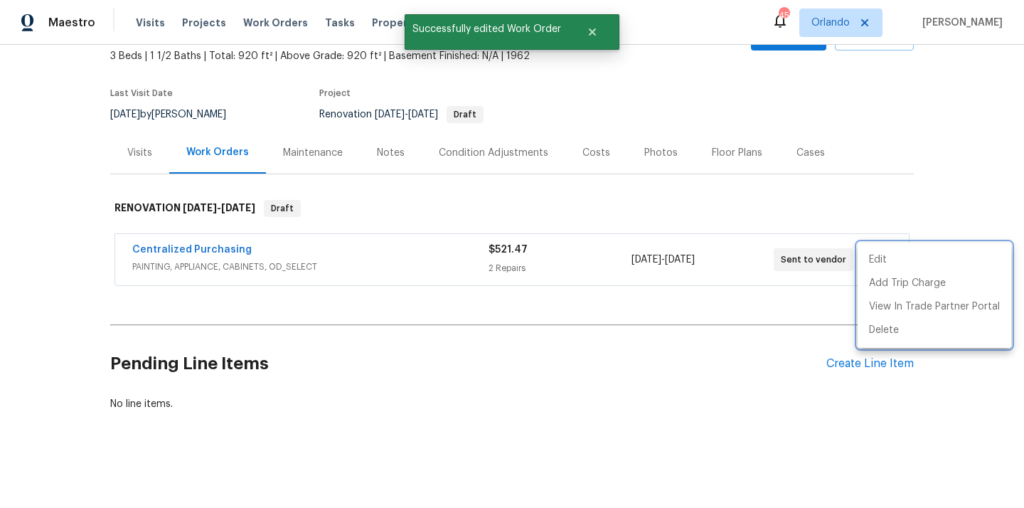
click at [445, 271] on div at bounding box center [512, 254] width 1024 height 508
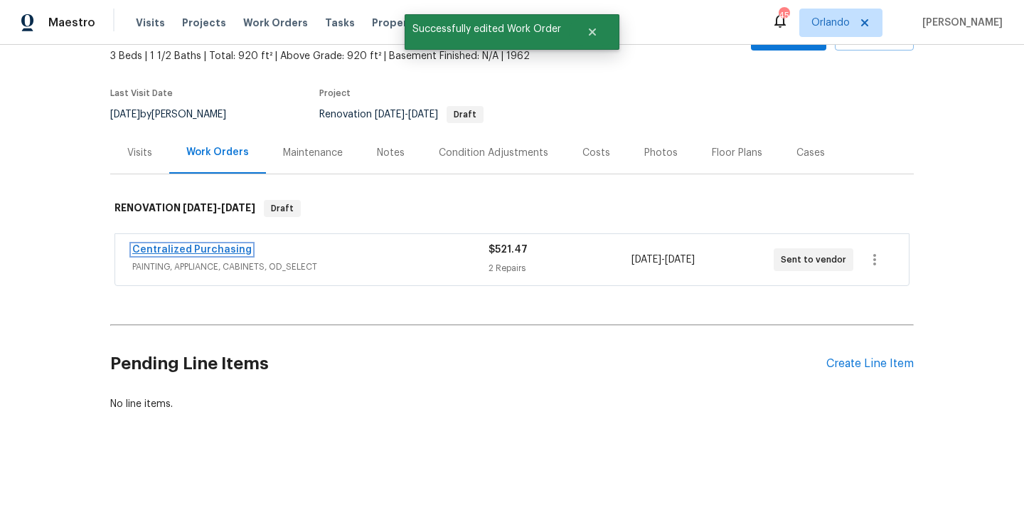
click at [221, 249] on link "Centralized Purchasing" at bounding box center [192, 250] width 120 height 10
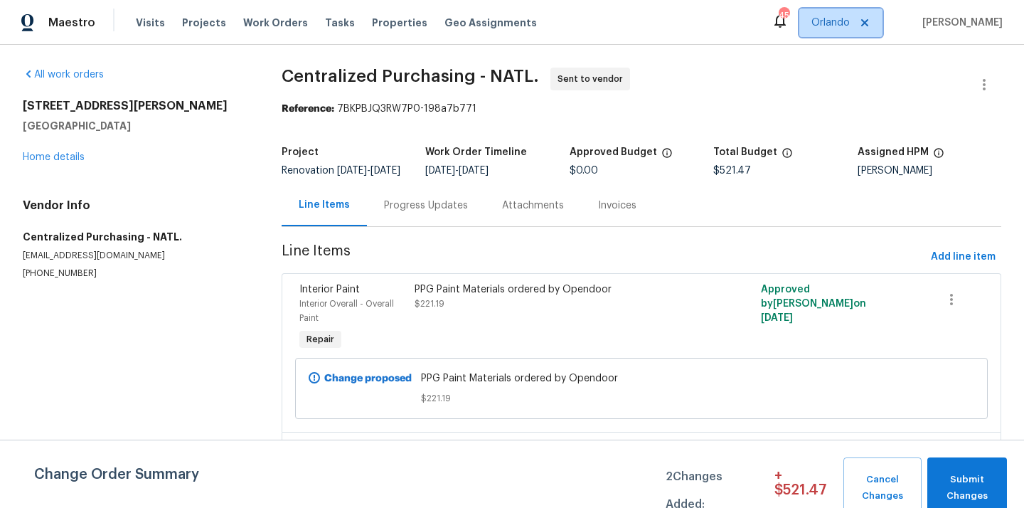
click at [820, 26] on span "Orlando" at bounding box center [841, 23] width 83 height 28
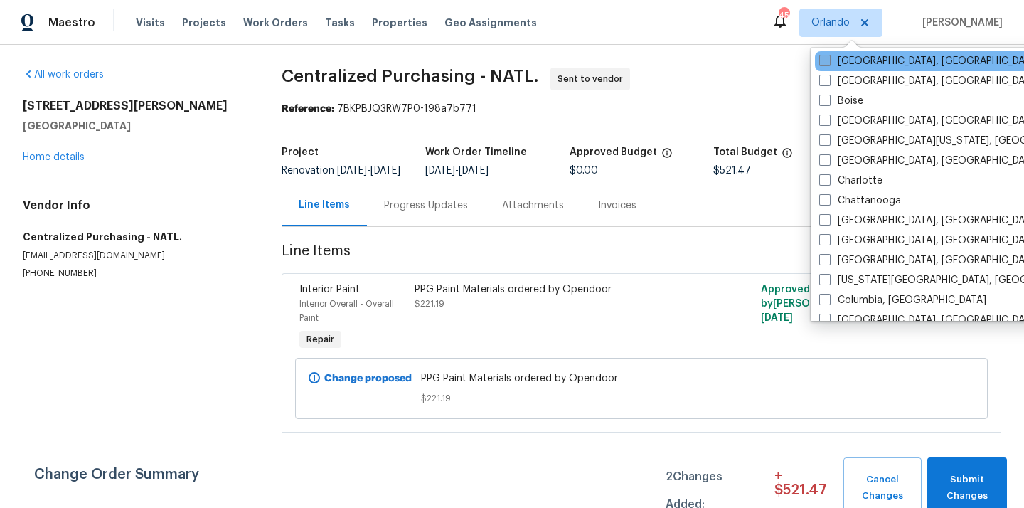
scroll to position [124, 0]
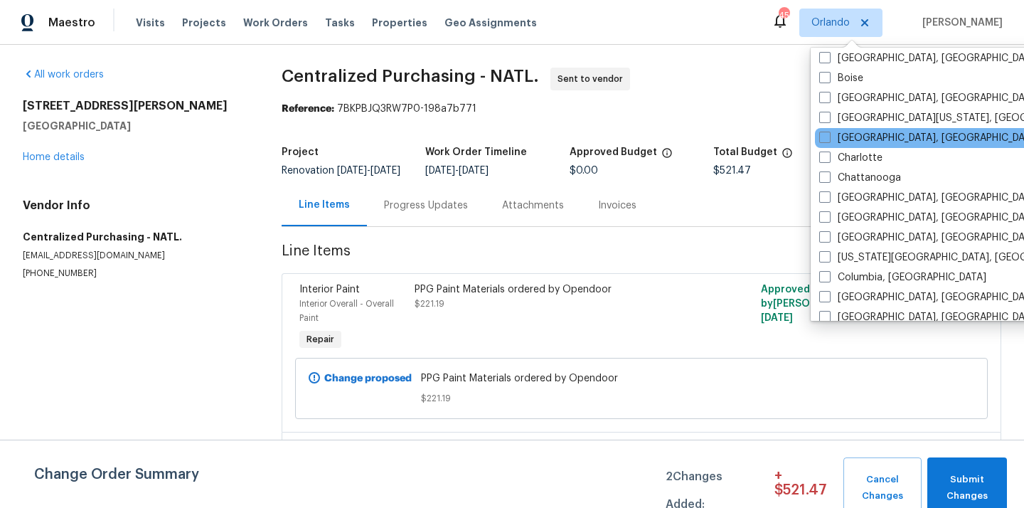
click at [830, 147] on div "[GEOGRAPHIC_DATA], [GEOGRAPHIC_DATA]" at bounding box center [958, 138] width 287 height 20
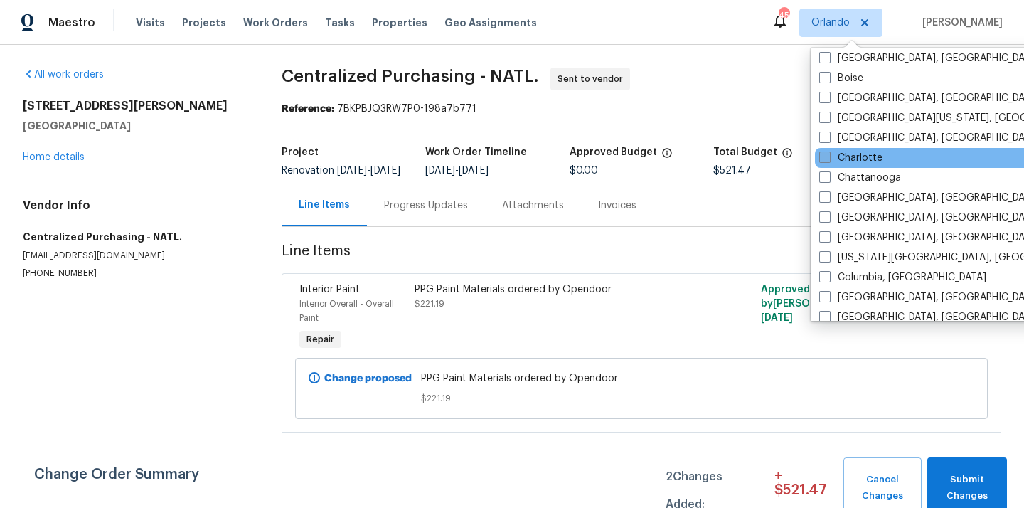
click at [828, 154] on span at bounding box center [824, 157] width 11 height 11
click at [828, 154] on input "Charlotte" at bounding box center [823, 155] width 9 height 9
checkbox input "true"
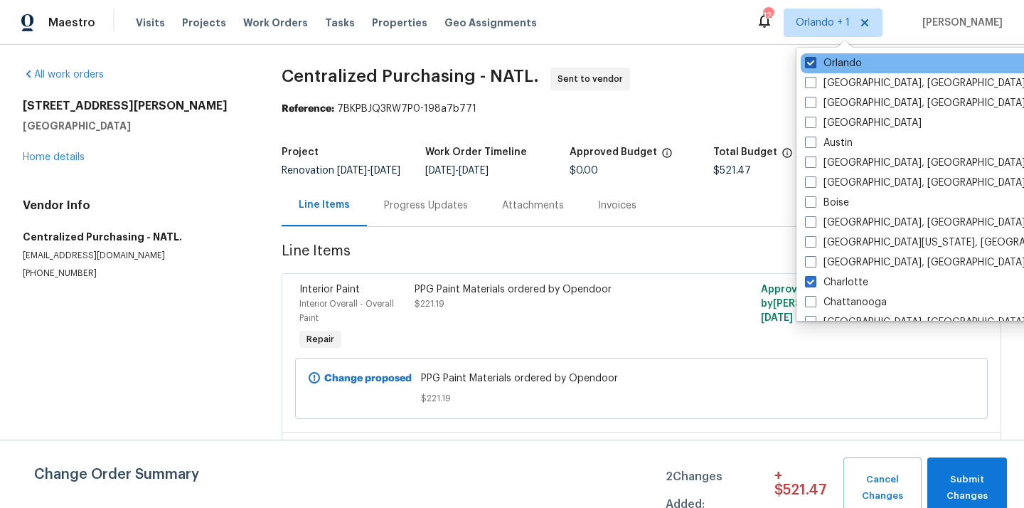
click at [824, 58] on label "Orlando" at bounding box center [833, 63] width 57 height 14
click at [815, 58] on input "Orlando" at bounding box center [809, 60] width 9 height 9
checkbox input "false"
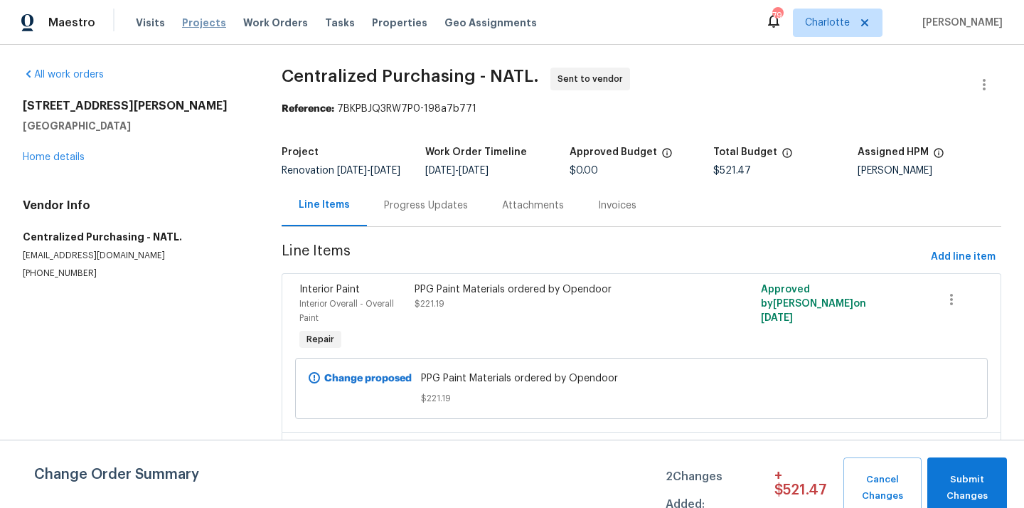
click at [200, 28] on span "Projects" at bounding box center [204, 23] width 44 height 14
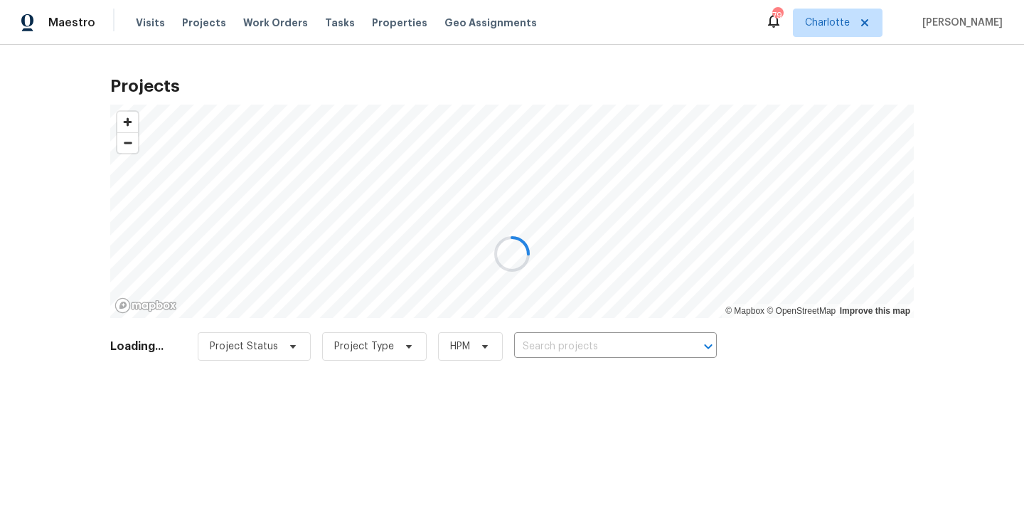
click at [654, 346] on div at bounding box center [512, 254] width 1024 height 508
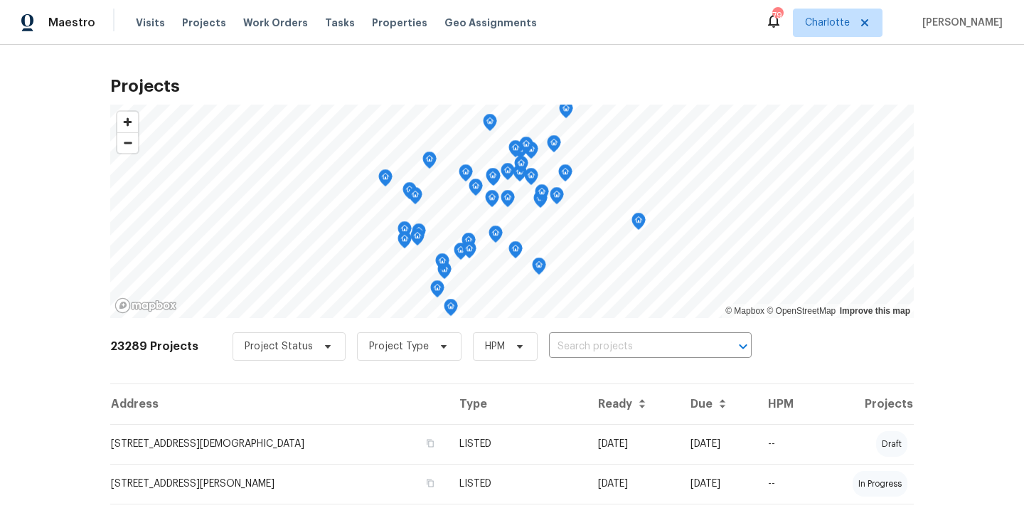
click at [654, 346] on input "text" at bounding box center [630, 347] width 163 height 22
paste input "3032 Green Apple Dr, Dallas, NC 28034"
type input "3032 Green Apple Dr, Dallas, NC 28034"
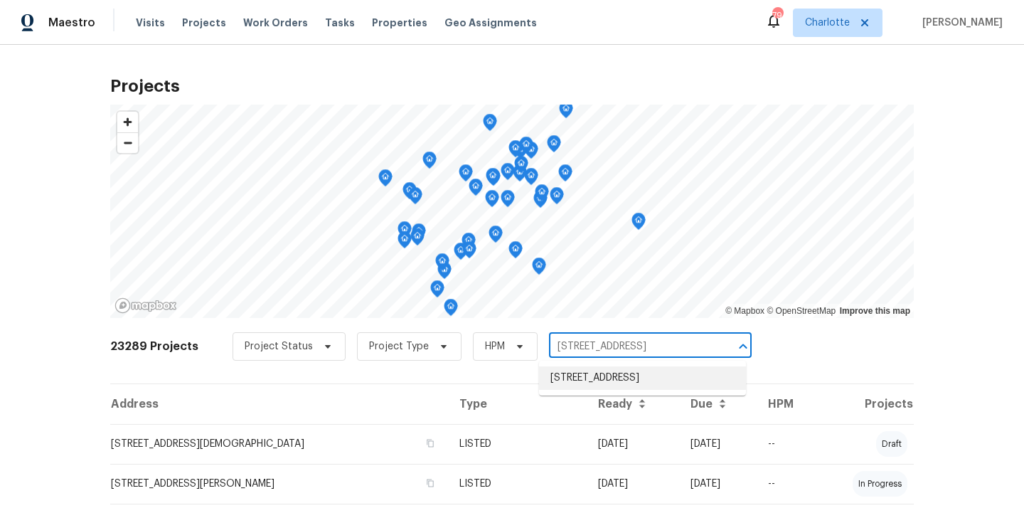
click at [619, 386] on li "3032 Green Apple Dr, Dallas, NC 28034" at bounding box center [642, 377] width 207 height 23
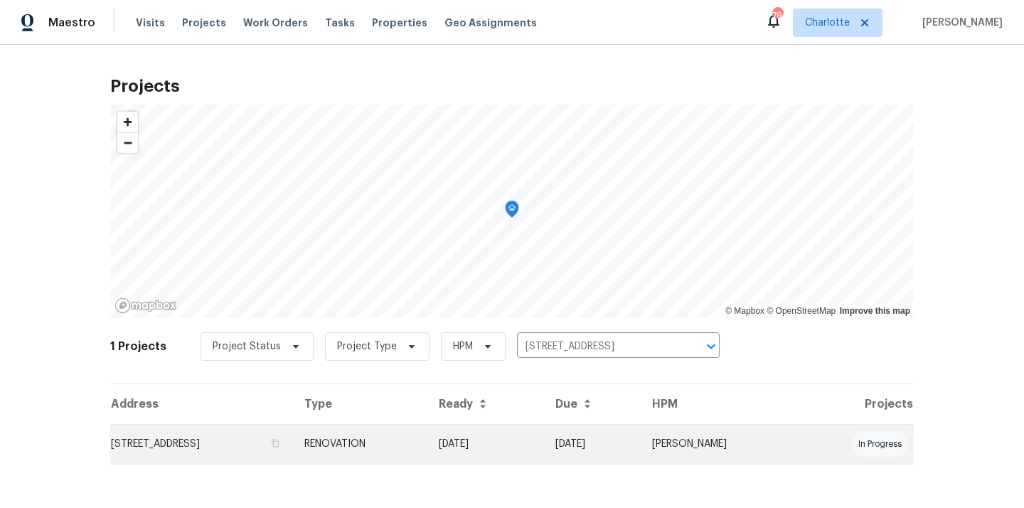
click at [428, 435] on td "RENOVATION" at bounding box center [360, 444] width 134 height 40
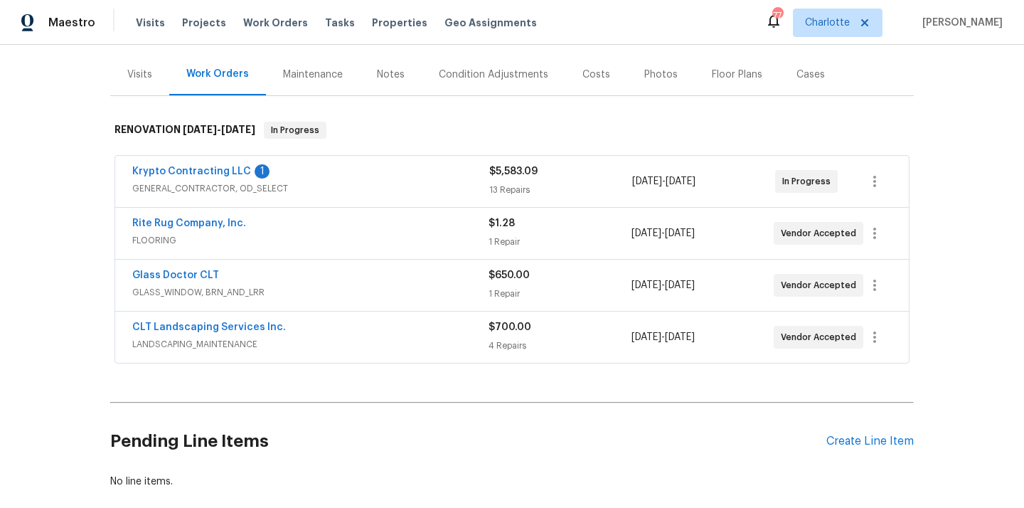
scroll to position [240, 0]
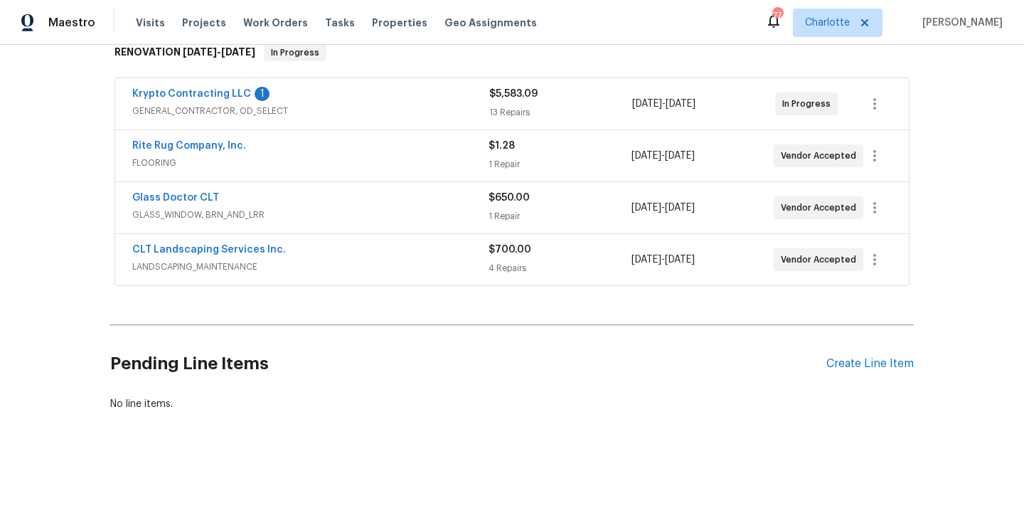
click at [864, 371] on div "Pending Line Items Create Line Item" at bounding box center [512, 364] width 804 height 66
click at [860, 370] on div "Create Line Item" at bounding box center [870, 364] width 87 height 14
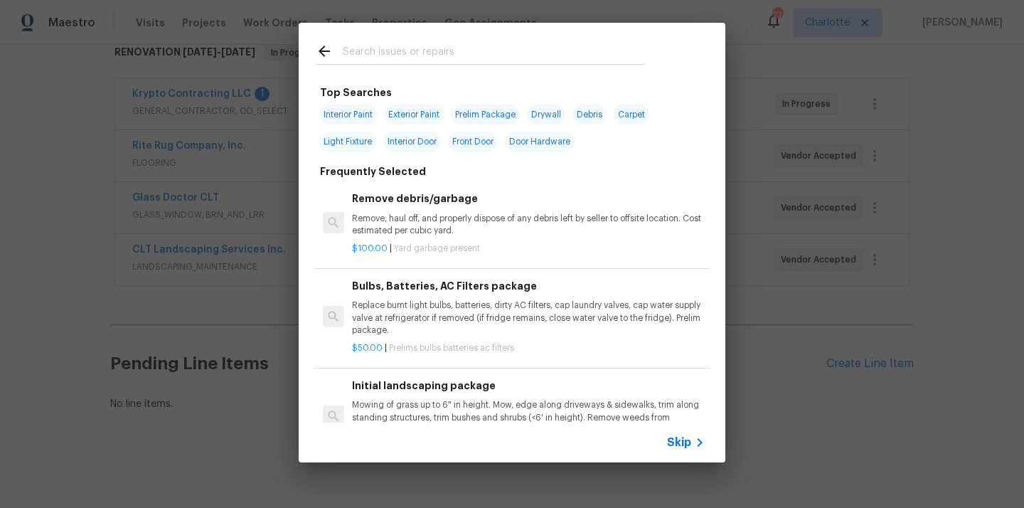
click at [587, 60] on input "text" at bounding box center [494, 53] width 302 height 21
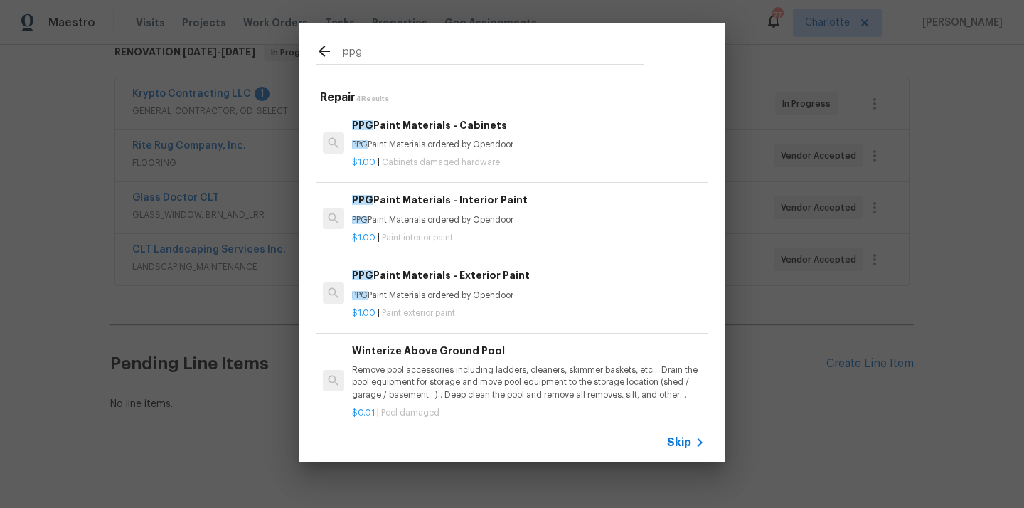
type input "ppg"
click at [477, 215] on p "PPG Paint Materials ordered by Opendoor" at bounding box center [528, 220] width 353 height 12
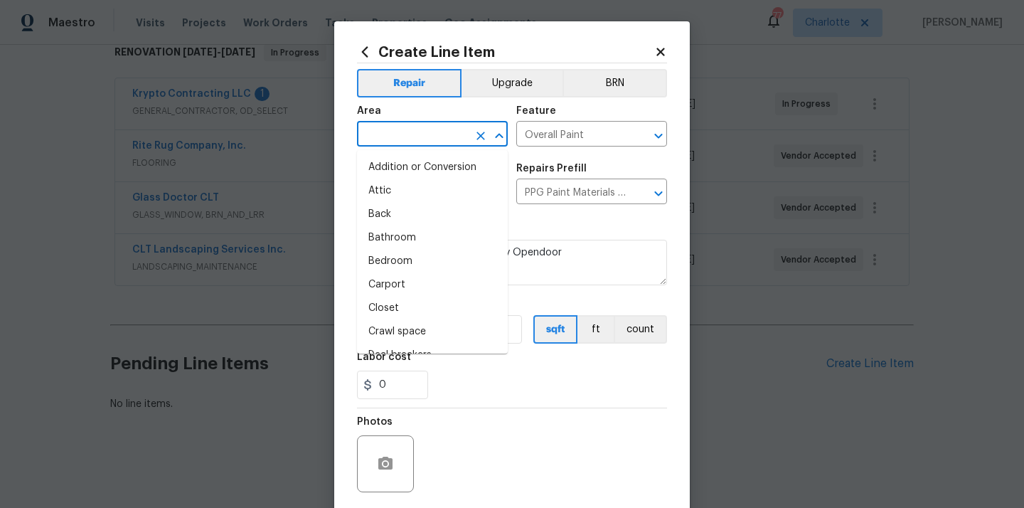
click at [440, 133] on input "text" at bounding box center [412, 135] width 111 height 22
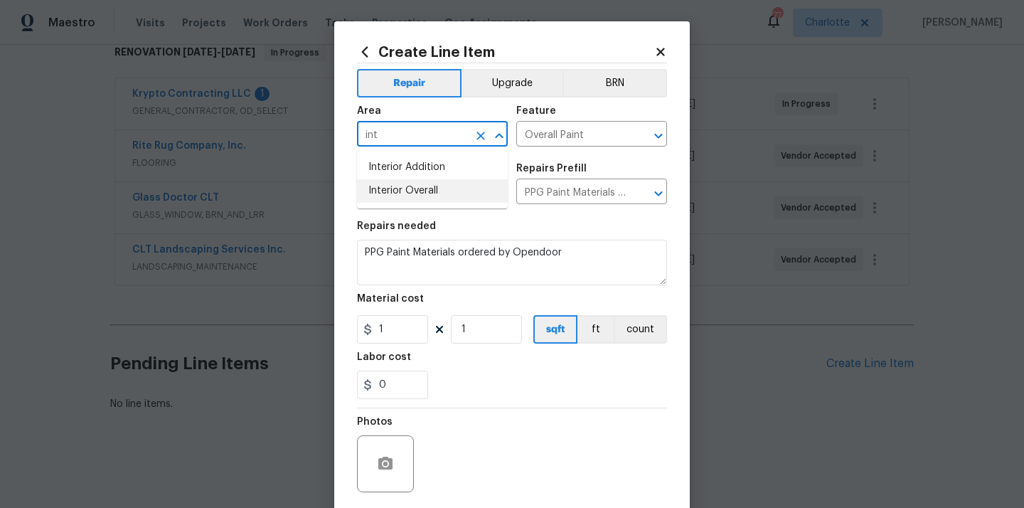
click at [446, 189] on li "Interior Overall" at bounding box center [432, 190] width 151 height 23
type input "Interior Overall"
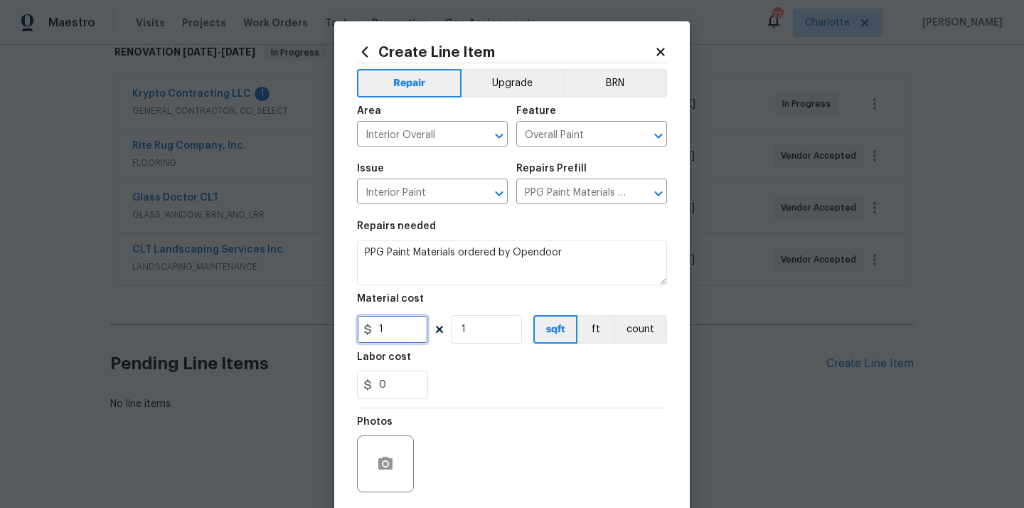
drag, startPoint x: 363, startPoint y: 334, endPoint x: 340, endPoint y: 333, distance: 22.8
click at [340, 333] on div "Create Line Item Repair Upgrade BRN Area Interior Overall ​ Feature Overall Pai…" at bounding box center [512, 306] width 356 height 570
paste input "870.66"
type input "870.66"
click at [477, 378] on div "0" at bounding box center [512, 385] width 310 height 28
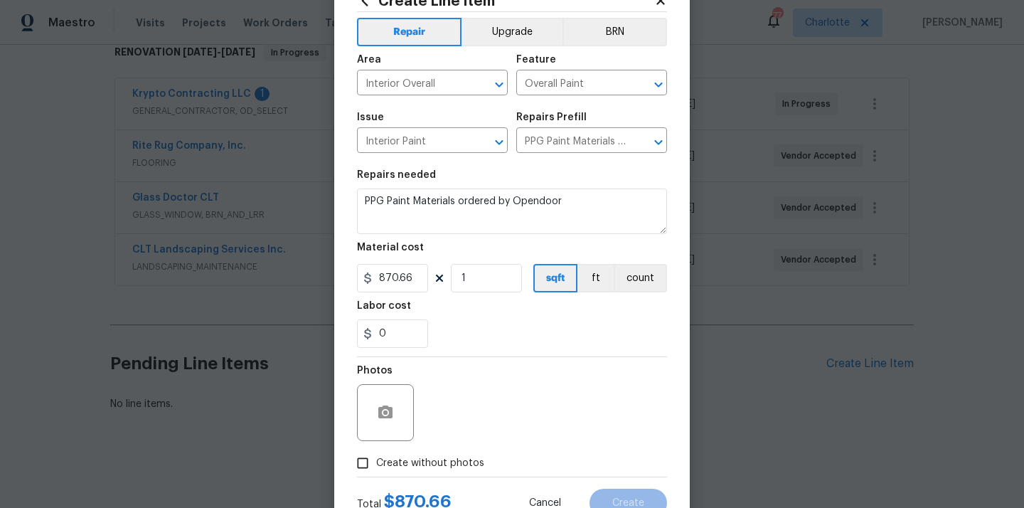
scroll to position [105, 0]
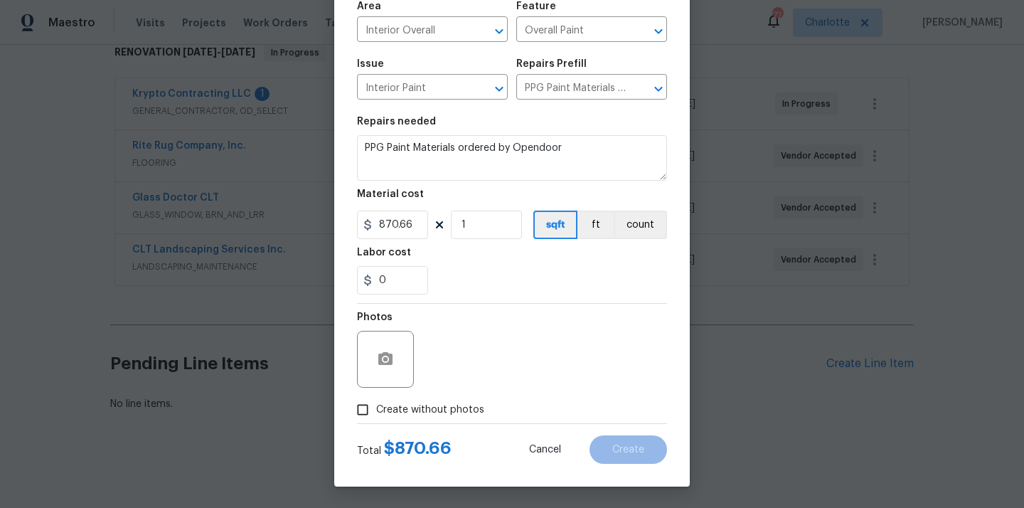
click at [449, 413] on span "Create without photos" at bounding box center [430, 410] width 108 height 15
click at [376, 413] on input "Create without photos" at bounding box center [362, 409] width 27 height 27
checkbox input "true"
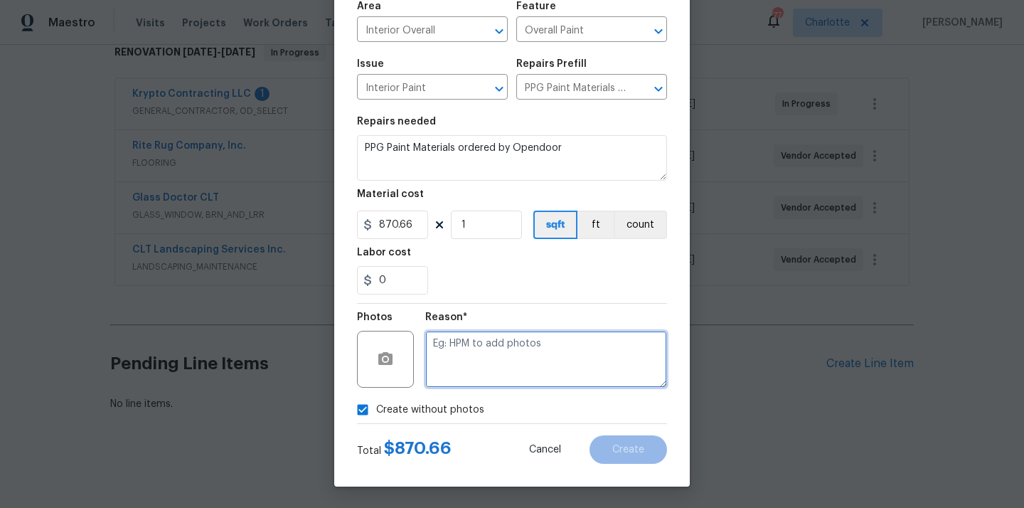
click at [478, 364] on textarea at bounding box center [546, 359] width 242 height 57
type textarea "N/A"
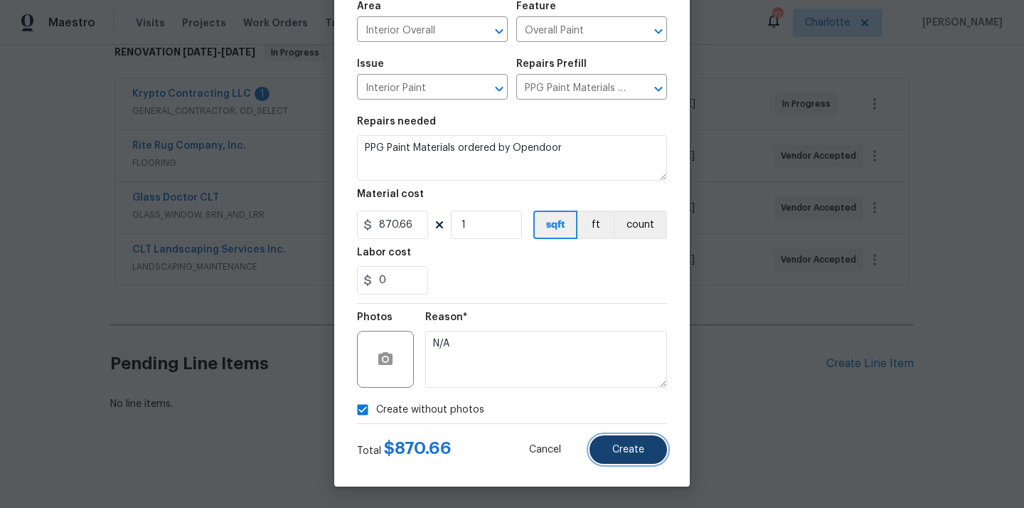
click at [619, 460] on button "Create" at bounding box center [629, 449] width 78 height 28
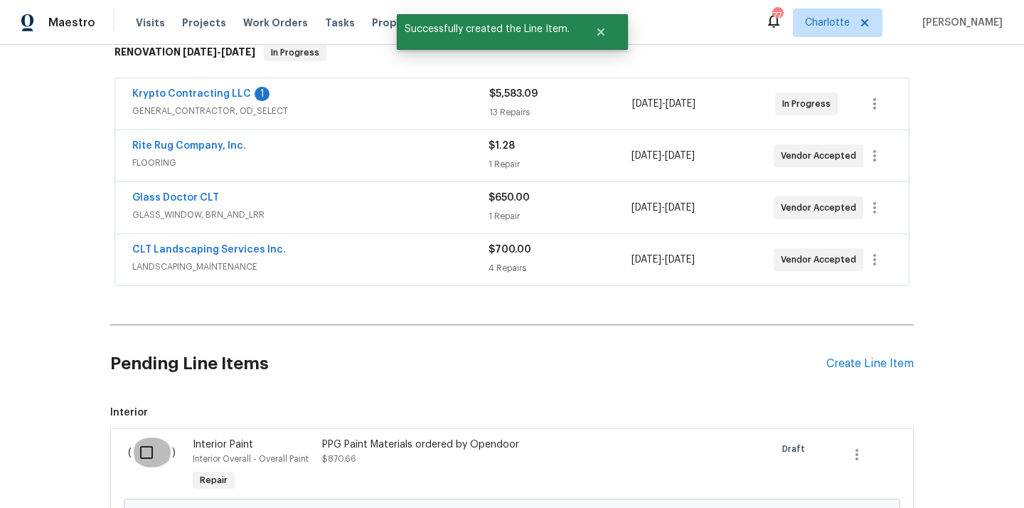
click at [144, 455] on input "checkbox" at bounding box center [152, 452] width 41 height 30
checkbox input "true"
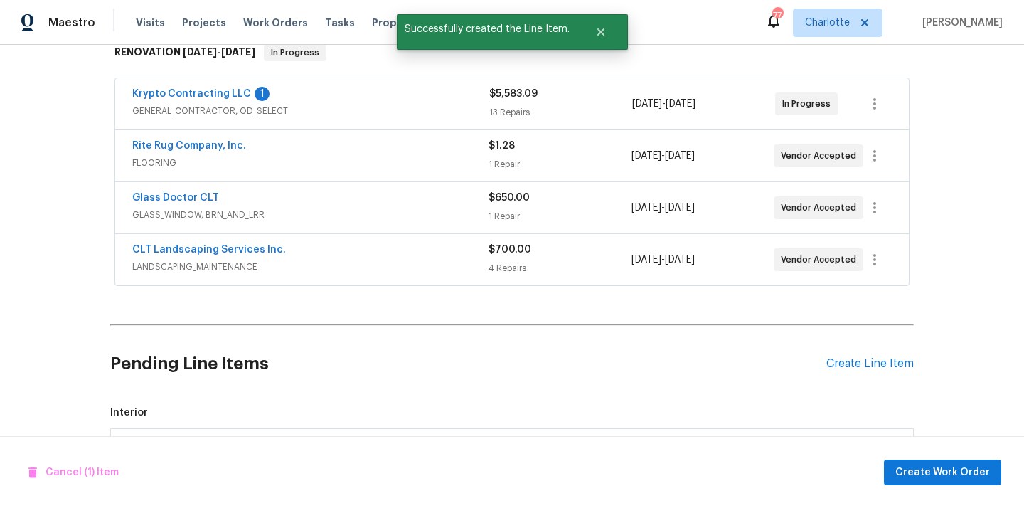
scroll to position [402, 0]
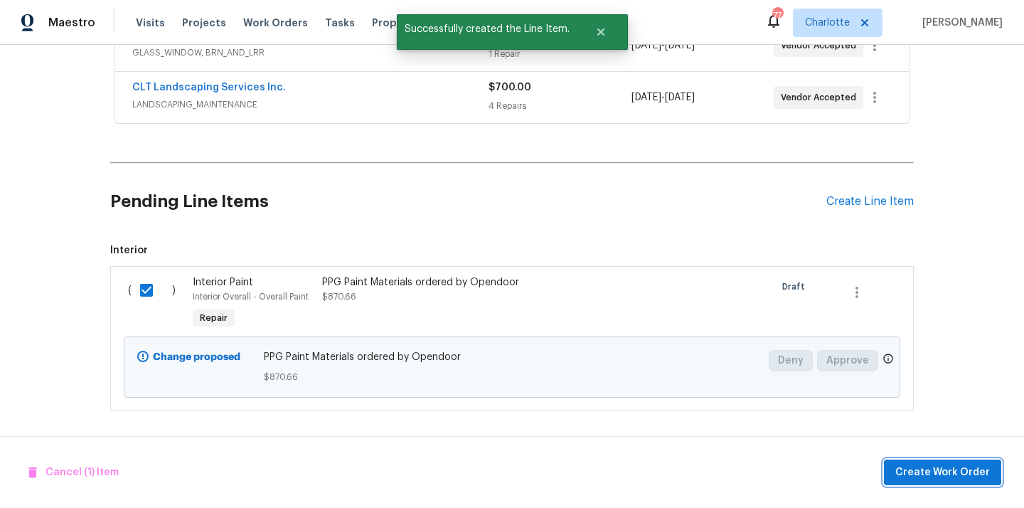
click at [934, 464] on span "Create Work Order" at bounding box center [943, 473] width 95 height 18
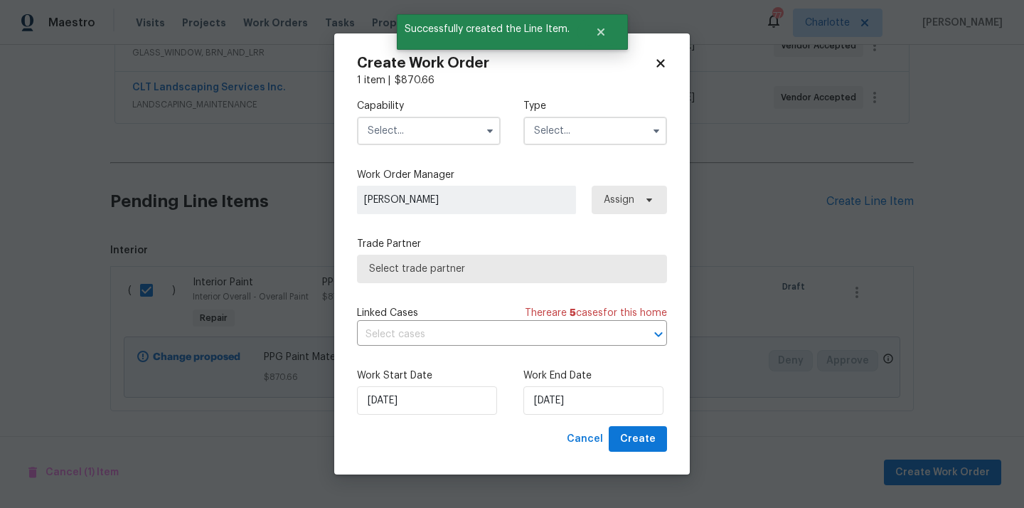
click at [449, 138] on input "text" at bounding box center [429, 131] width 144 height 28
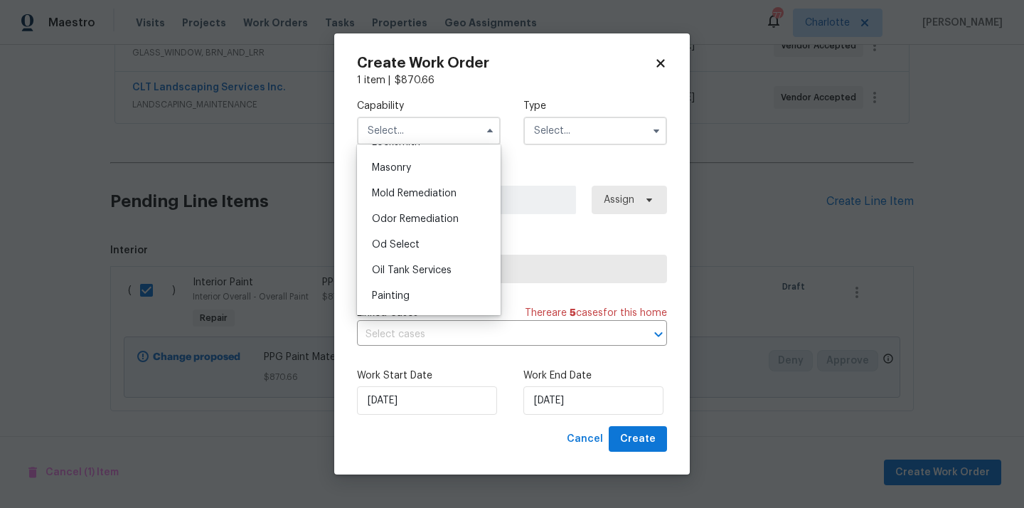
scroll to position [1063, 0]
click at [433, 280] on div "Painting" at bounding box center [429, 293] width 137 height 26
type input "Painting"
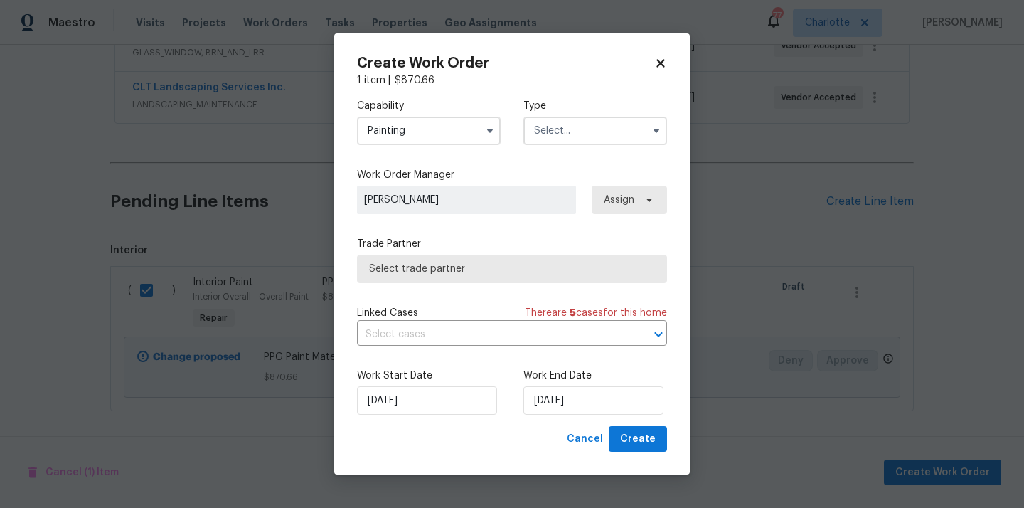
click at [594, 118] on input "text" at bounding box center [596, 131] width 144 height 28
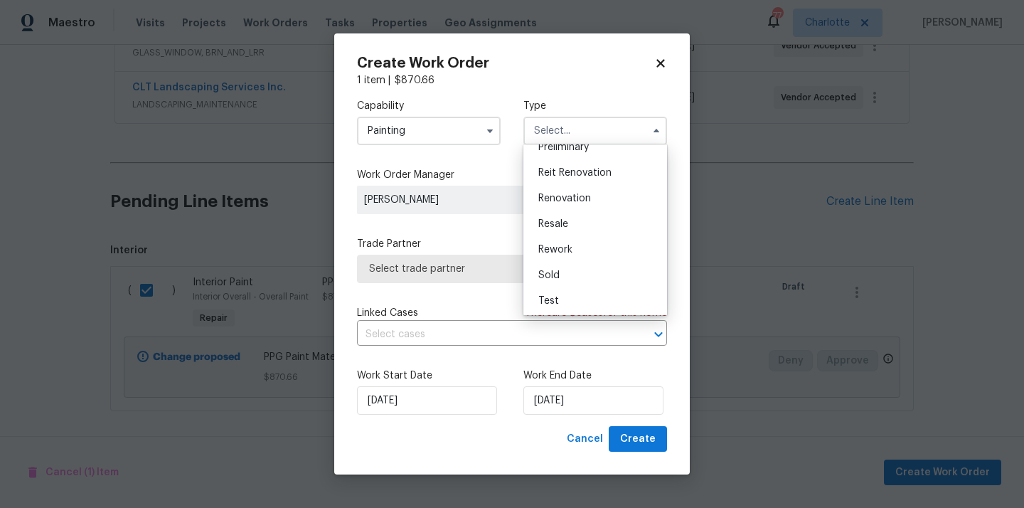
scroll to position [323, 0]
click at [579, 201] on div "Renovation" at bounding box center [595, 197] width 137 height 26
type input "Renovation"
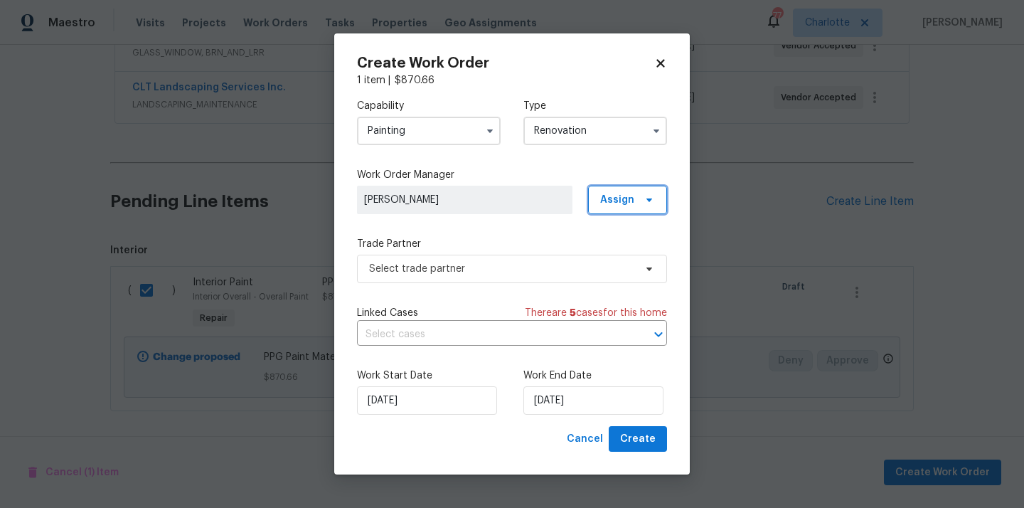
click at [616, 201] on span "Assign" at bounding box center [617, 200] width 34 height 14
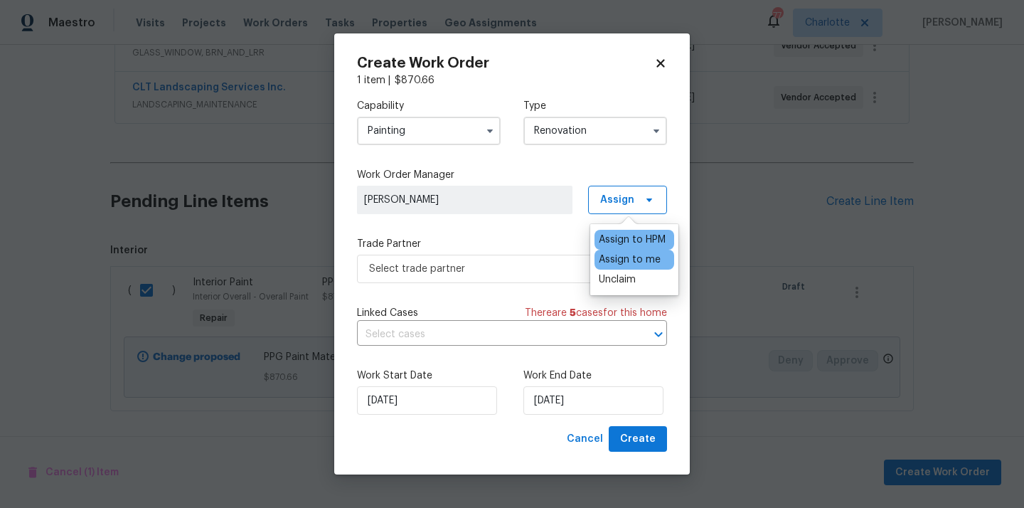
click at [610, 266] on div "Assign to me" at bounding box center [630, 260] width 62 height 14
click at [497, 264] on span "Select trade partner" at bounding box center [501, 269] width 265 height 14
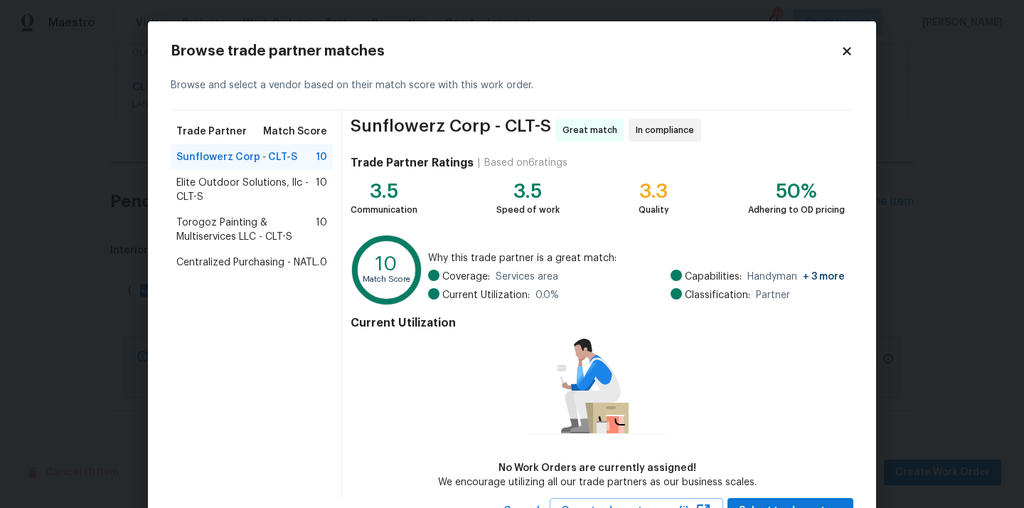
click at [257, 259] on span "Centralized Purchasing - NATL." at bounding box center [247, 262] width 143 height 14
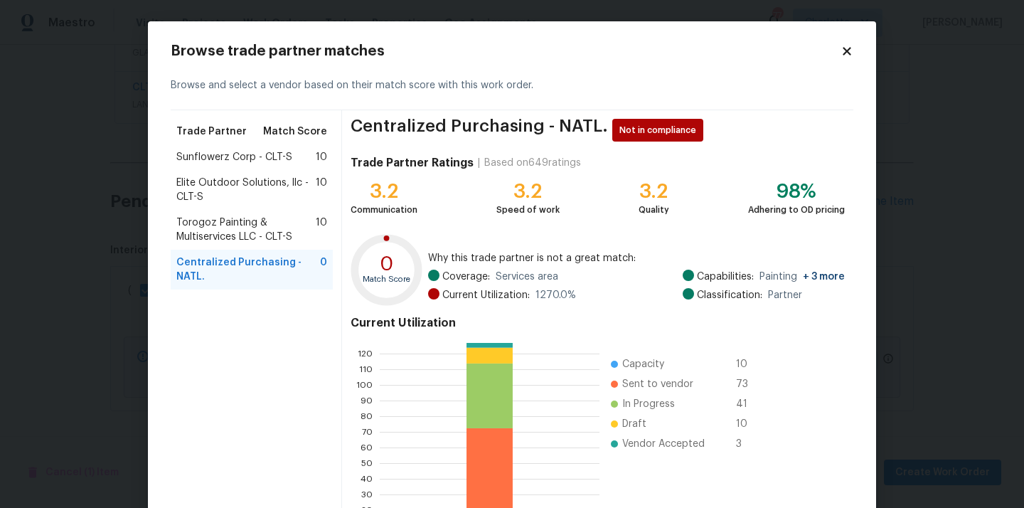
scroll to position [120, 0]
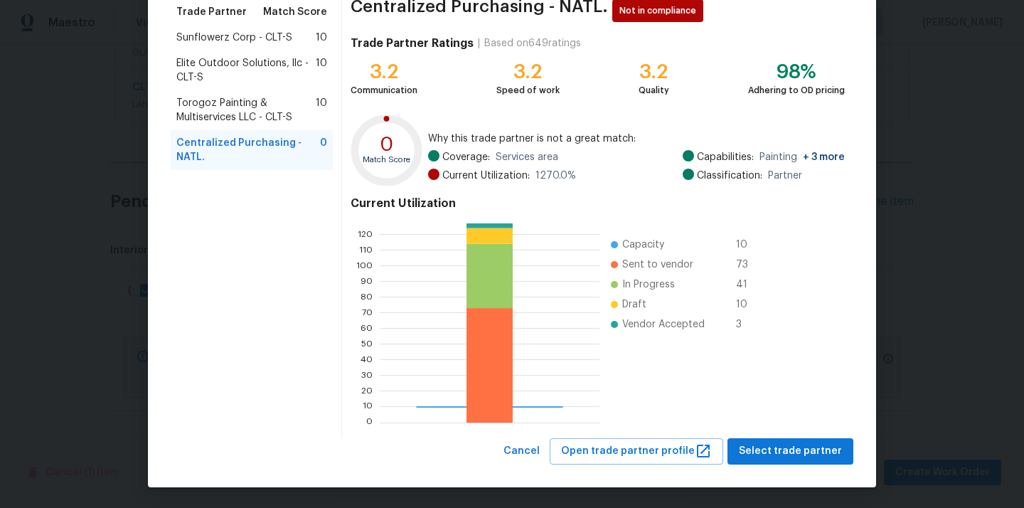
click at [788, 434] on div "Centralized Purchasing - NATL. Not in compliance Trade Partner Ratings | Based …" at bounding box center [597, 214] width 511 height 447
click at [770, 453] on span "Select trade partner" at bounding box center [790, 451] width 103 height 18
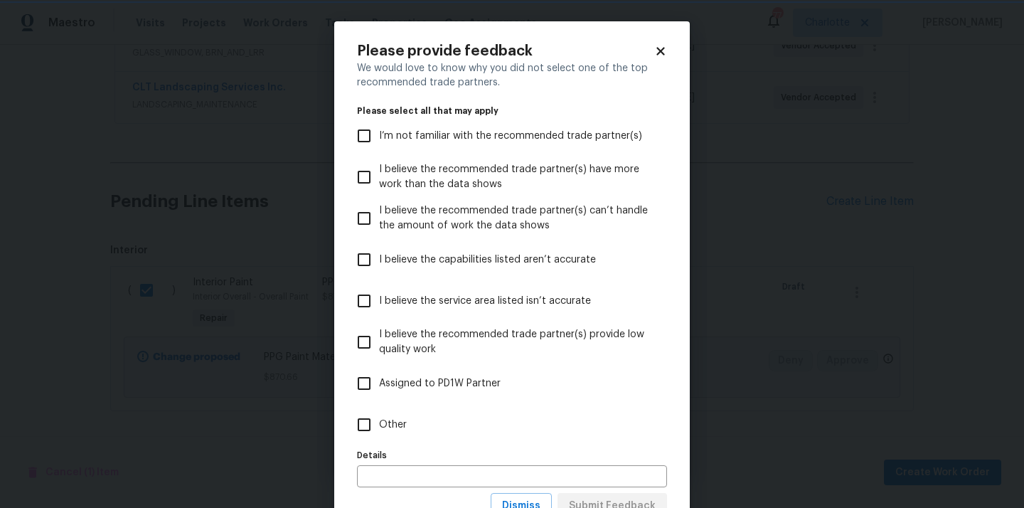
scroll to position [0, 0]
click at [570, 418] on label "Other" at bounding box center [502, 424] width 307 height 41
click at [379, 418] on input "Other" at bounding box center [364, 425] width 30 height 30
checkbox input "true"
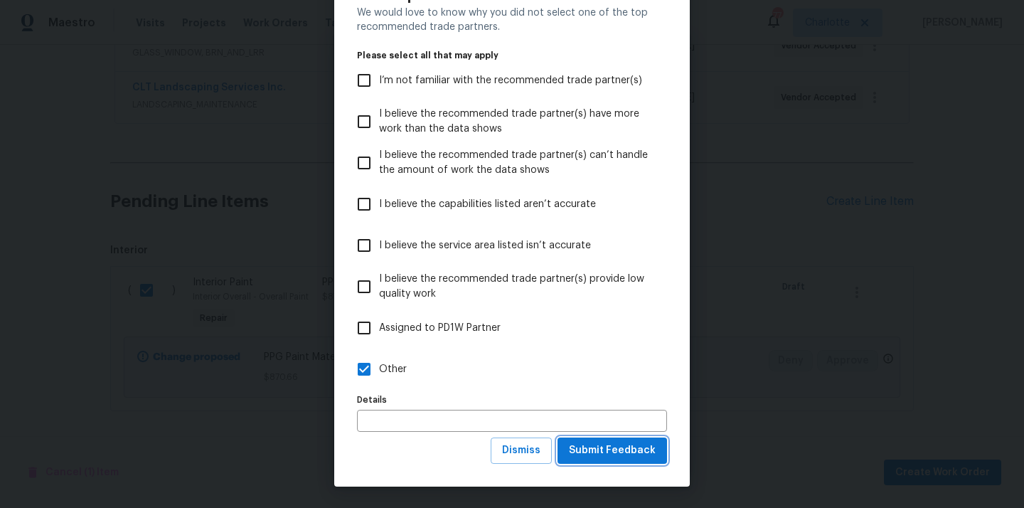
click at [595, 449] on span "Submit Feedback" at bounding box center [612, 451] width 87 height 18
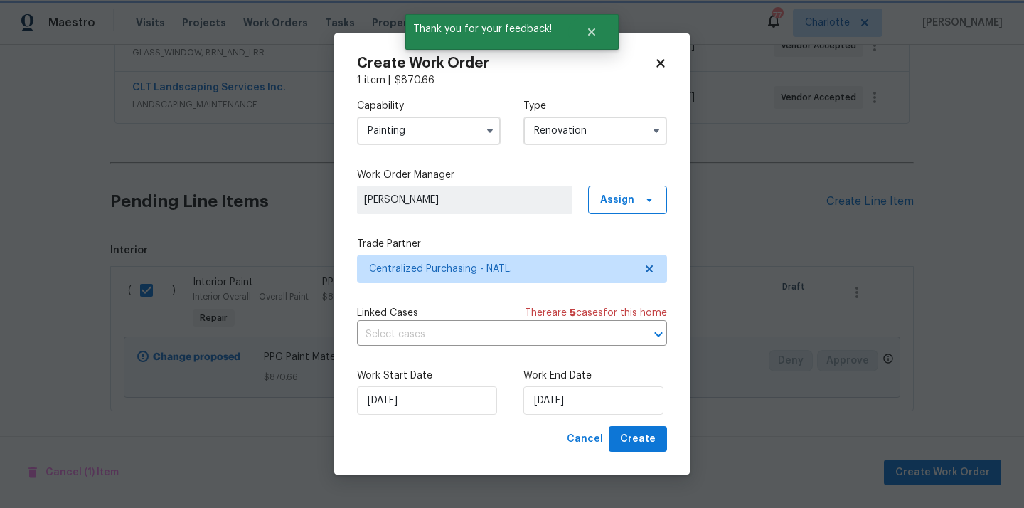
scroll to position [0, 0]
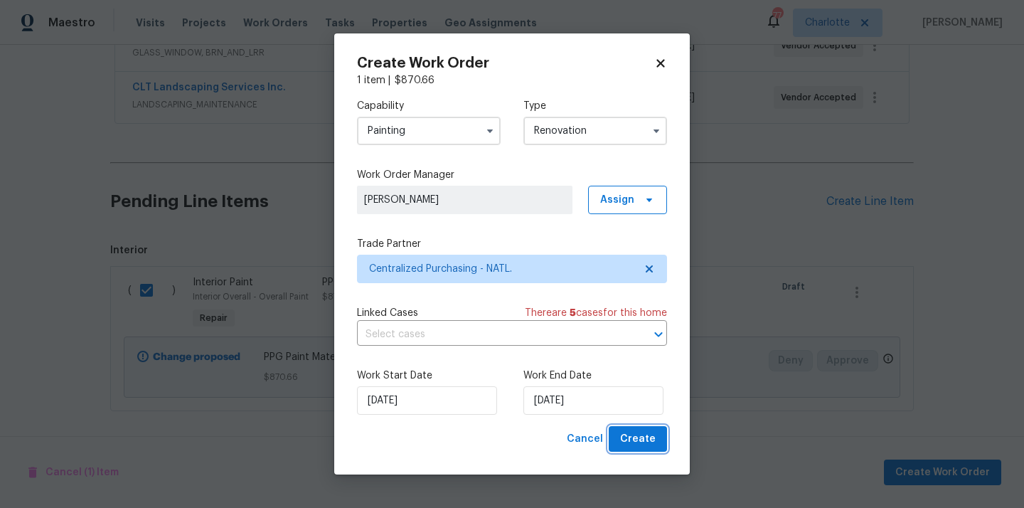
click at [627, 446] on span "Create" at bounding box center [638, 439] width 36 height 18
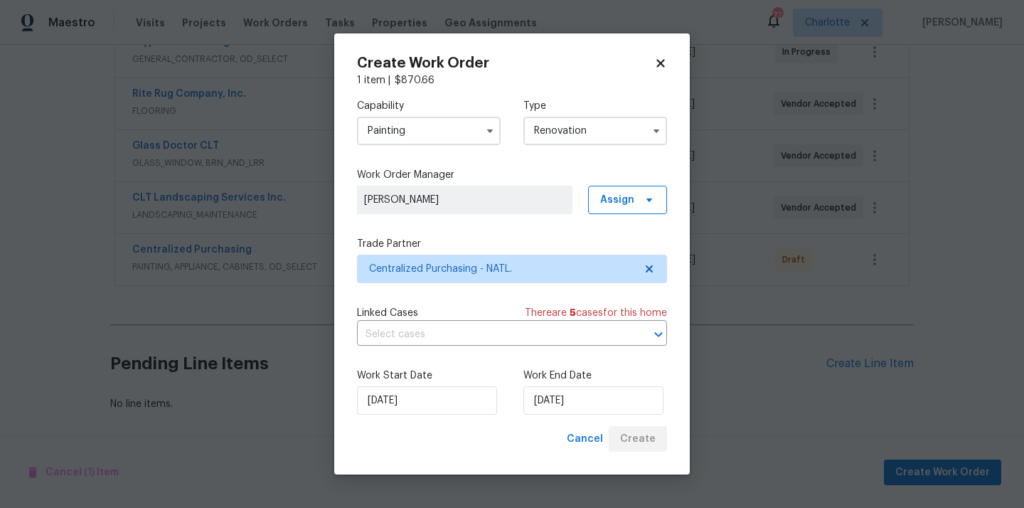
scroll to position [292, 0]
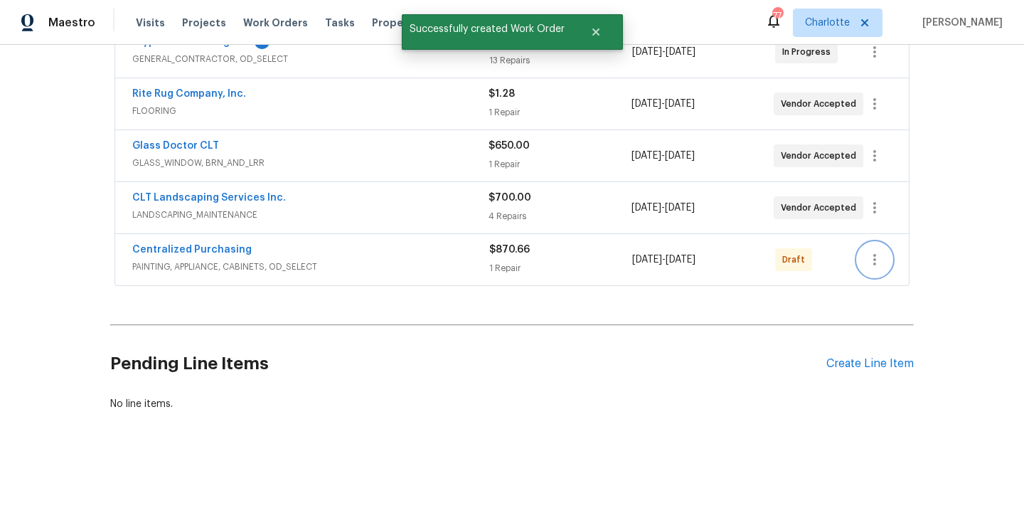
click at [872, 258] on icon "button" at bounding box center [874, 259] width 17 height 17
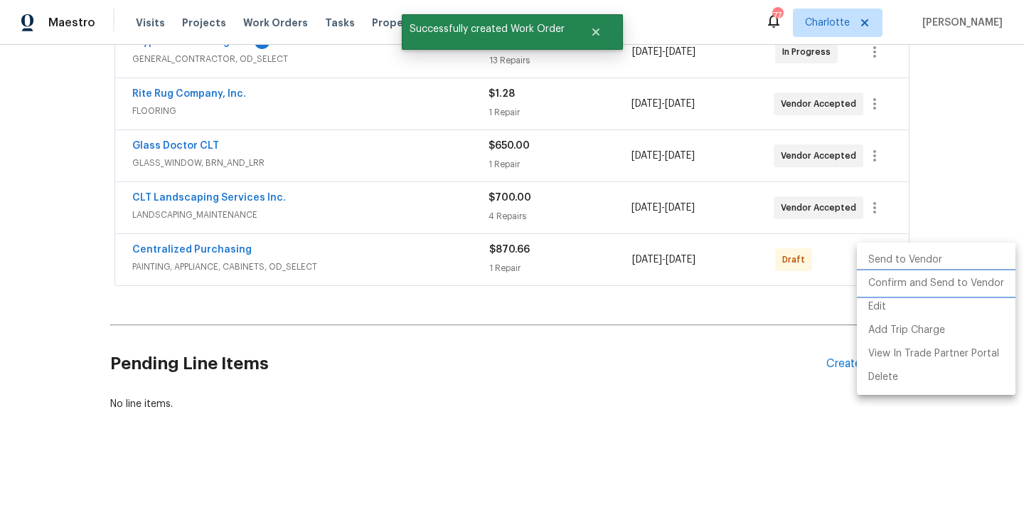
click at [870, 279] on li "Confirm and Send to Vendor" at bounding box center [936, 283] width 159 height 23
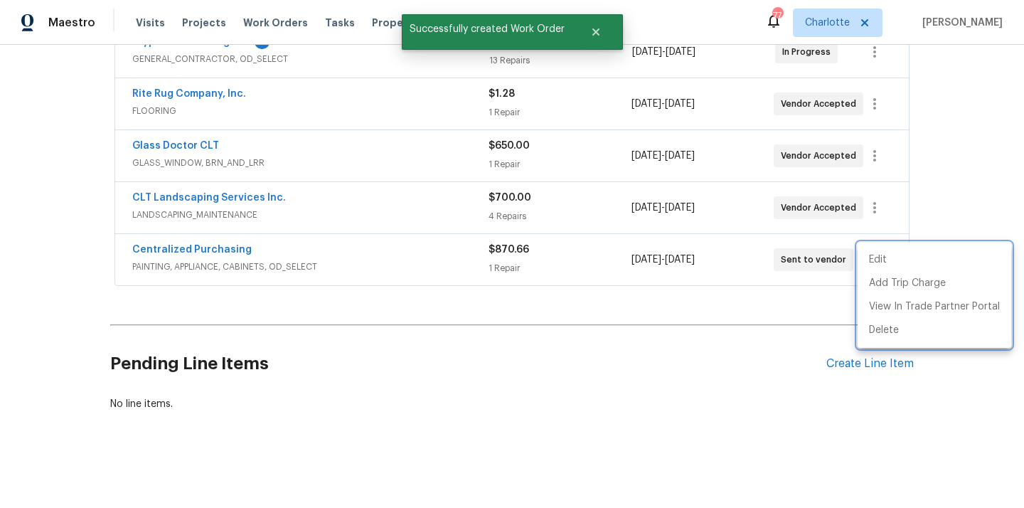
click at [272, 184] on div at bounding box center [512, 254] width 1024 height 508
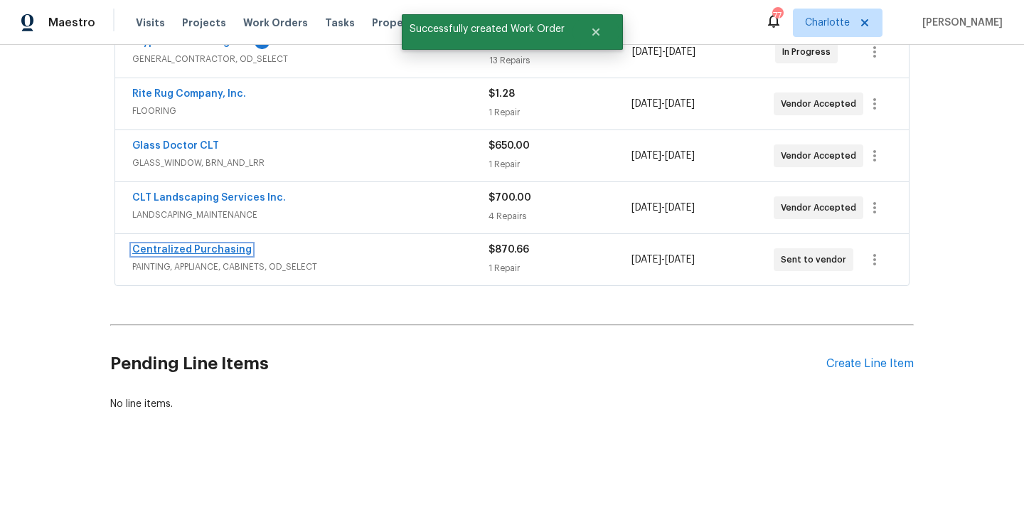
click at [201, 250] on link "Centralized Purchasing" at bounding box center [192, 250] width 120 height 10
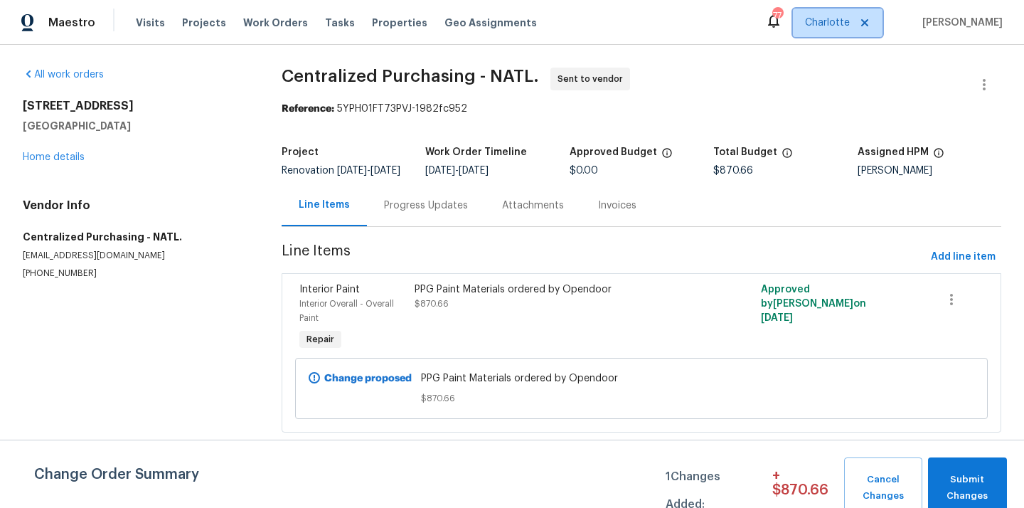
click at [837, 9] on span "Charlotte" at bounding box center [838, 23] width 90 height 28
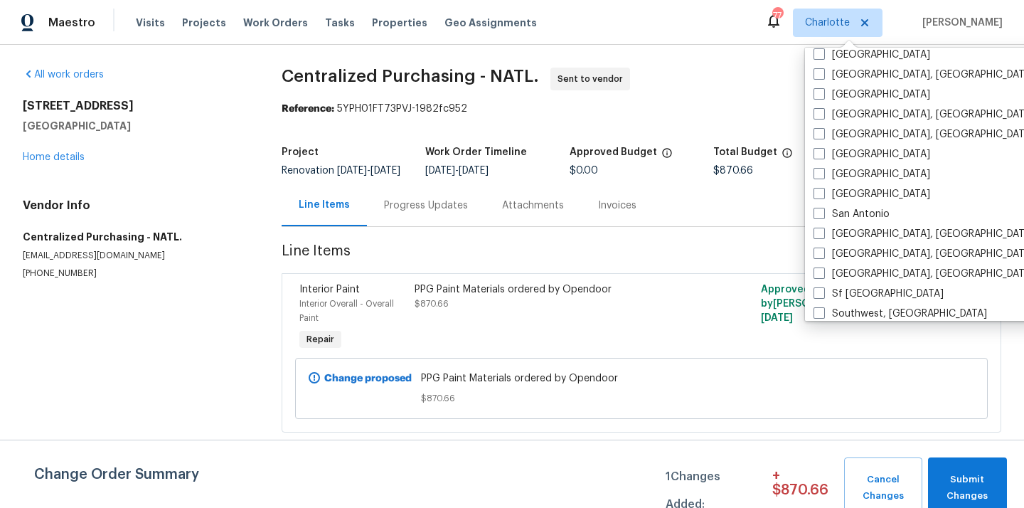
scroll to position [837, 0]
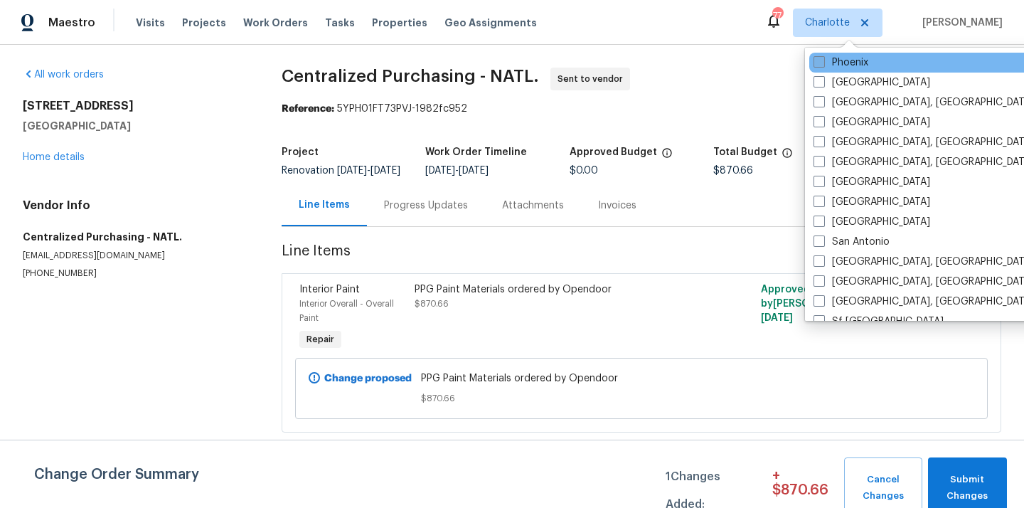
click at [844, 64] on label "Phoenix" at bounding box center [841, 62] width 55 height 14
click at [823, 64] on input "Phoenix" at bounding box center [818, 59] width 9 height 9
checkbox input "true"
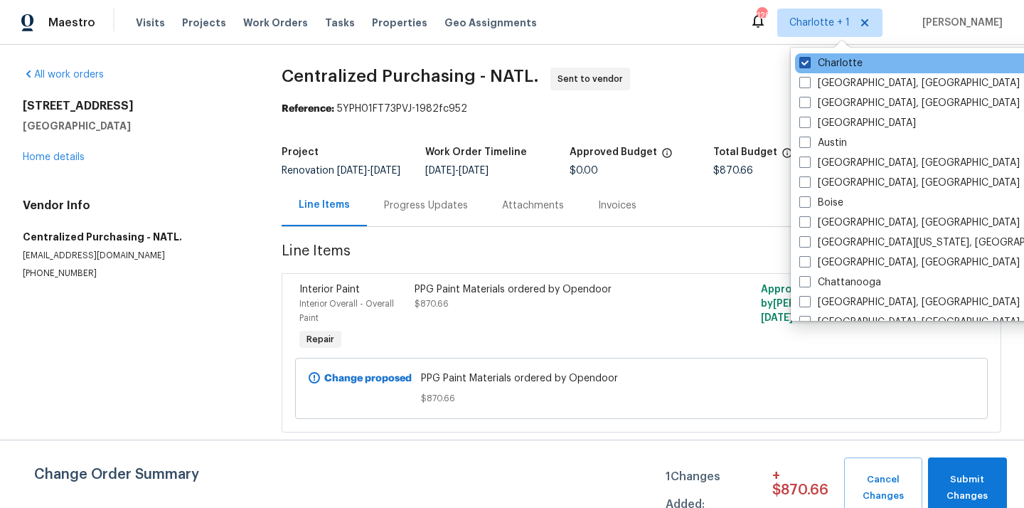
click at [842, 60] on label "Charlotte" at bounding box center [831, 63] width 63 height 14
click at [809, 60] on input "Charlotte" at bounding box center [804, 60] width 9 height 9
checkbox input "false"
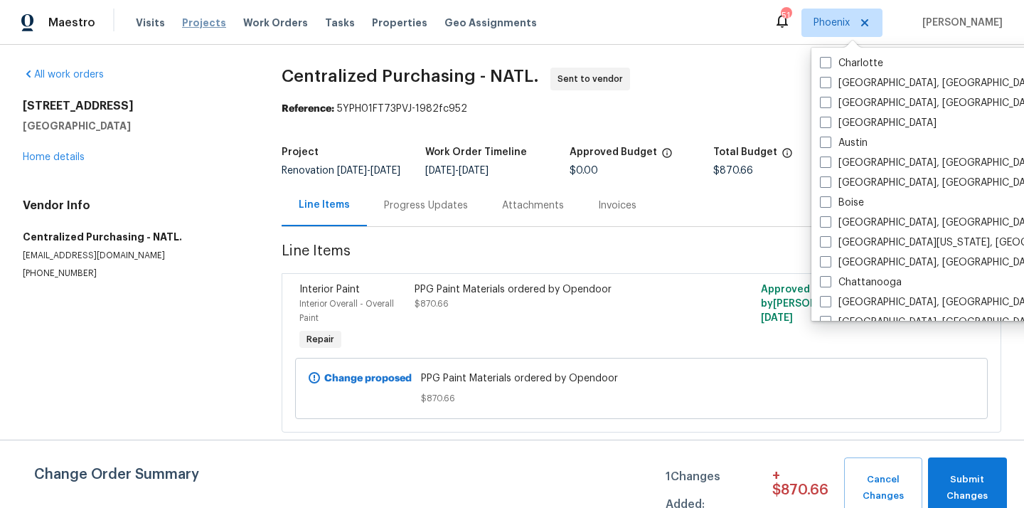
click at [196, 27] on span "Projects" at bounding box center [204, 23] width 44 height 14
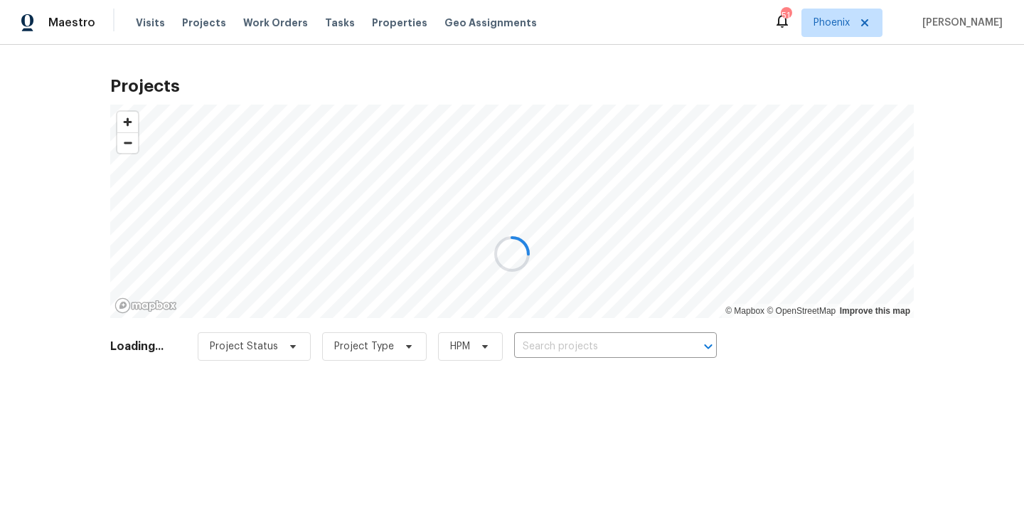
click at [593, 353] on div at bounding box center [512, 254] width 1024 height 508
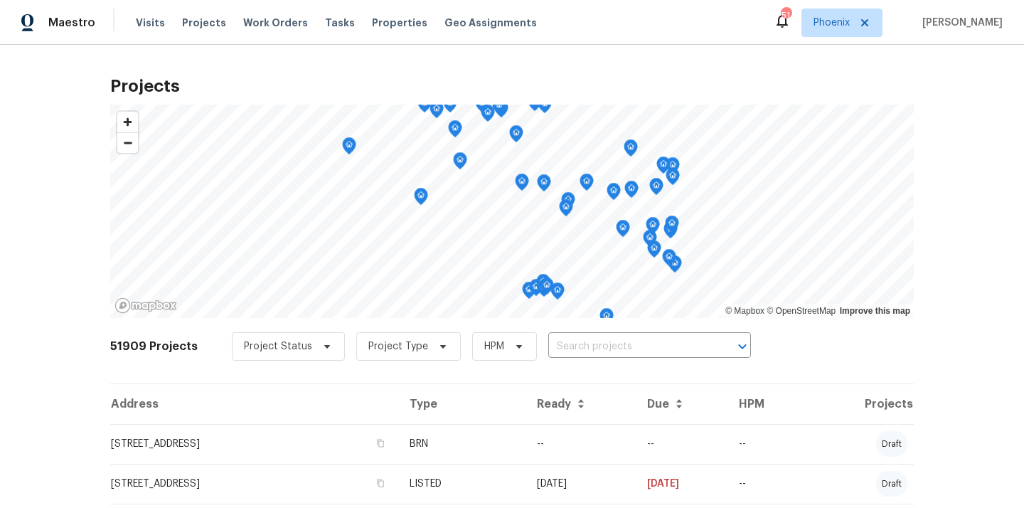
click at [598, 340] on input "text" at bounding box center [629, 347] width 163 height 22
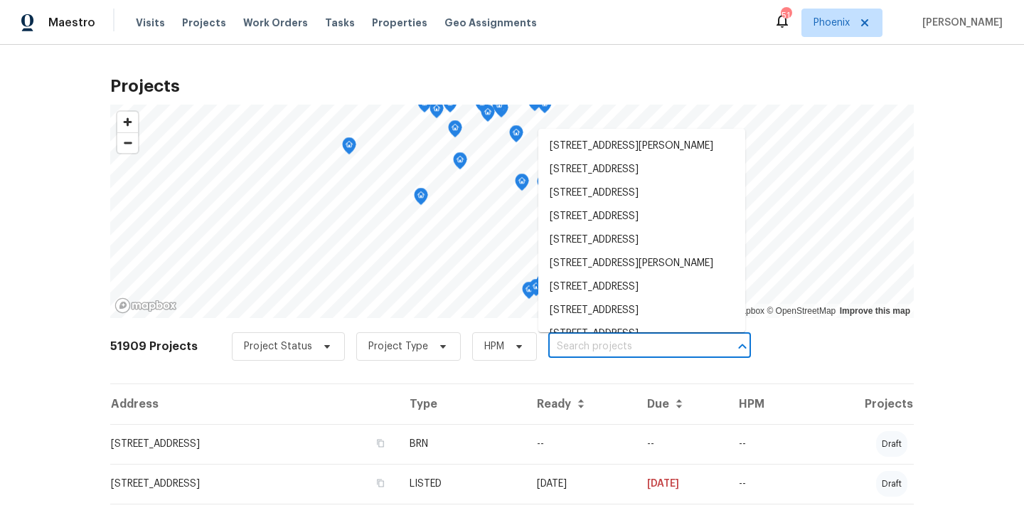
paste input "23204 N 175th Ln, Surprise, AZ 85387"
type input "23204 N 175th Ln, Surprise, AZ 85387"
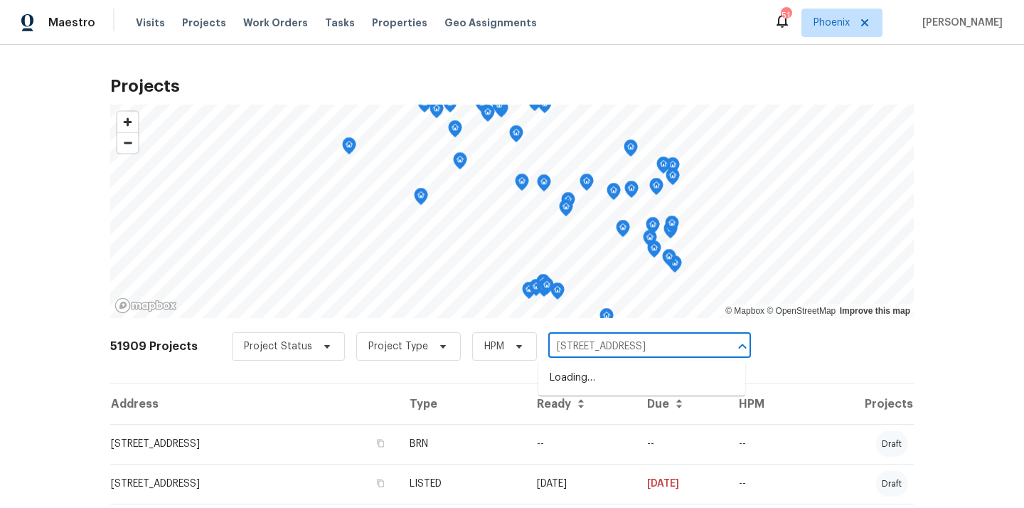
scroll to position [0, 16]
click at [592, 377] on li "23204 N 175th Ln, Surprise, AZ 85387" at bounding box center [642, 377] width 207 height 23
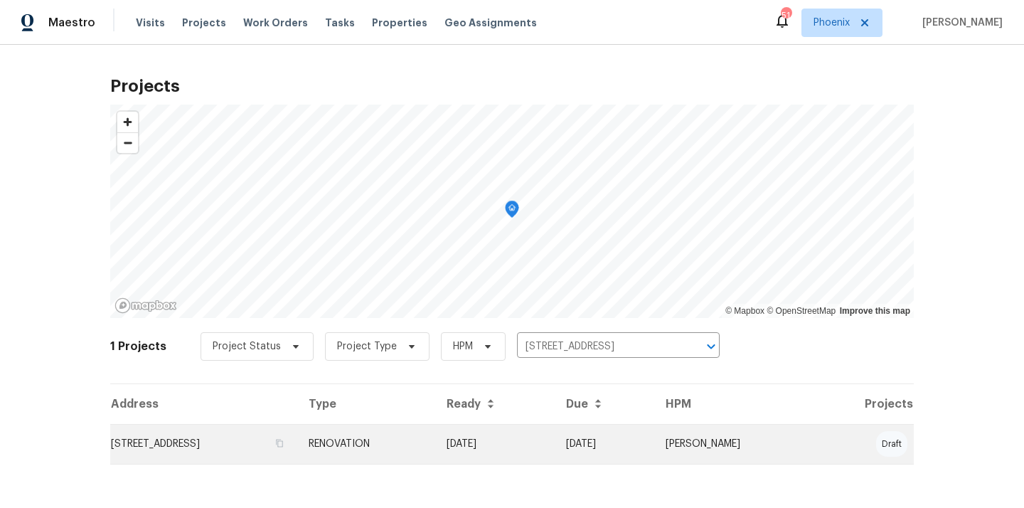
click at [297, 436] on td "23204 N 175th Ln, Surprise, AZ 85387" at bounding box center [203, 444] width 187 height 40
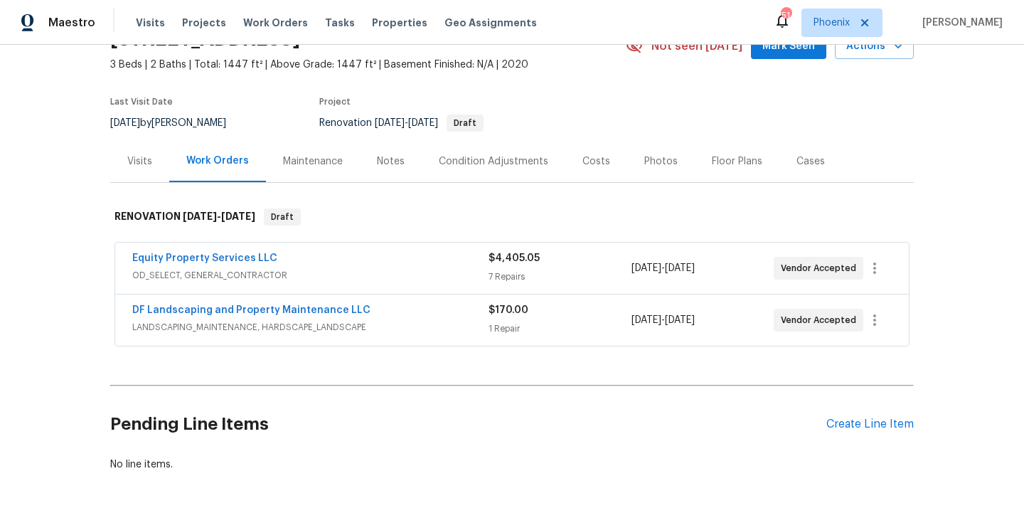
scroll to position [136, 0]
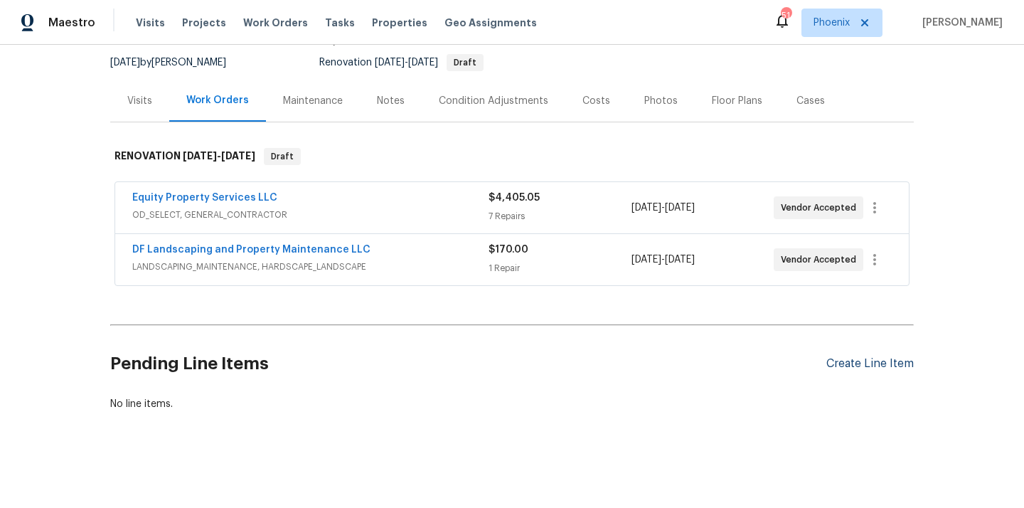
click at [836, 362] on div "Create Line Item" at bounding box center [870, 364] width 87 height 14
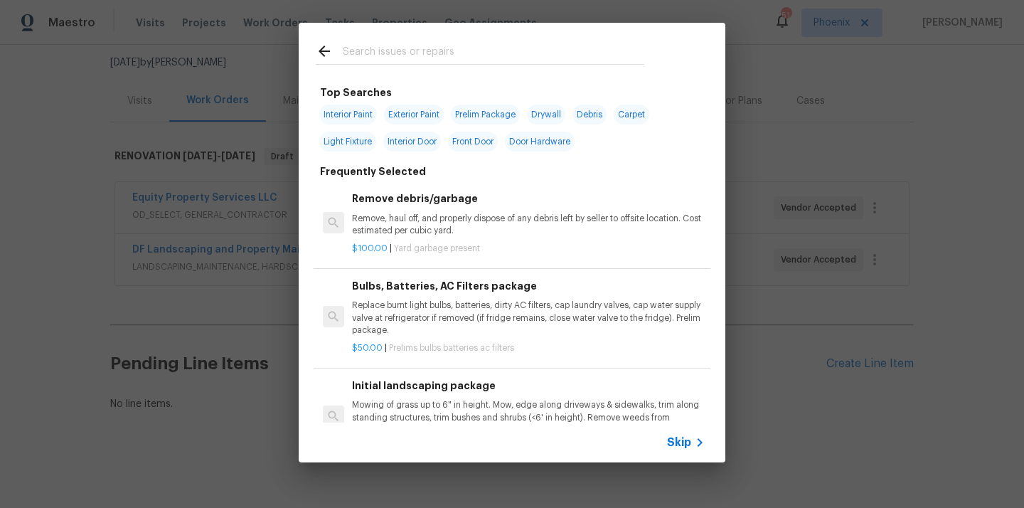
click at [538, 53] on input "text" at bounding box center [494, 53] width 302 height 21
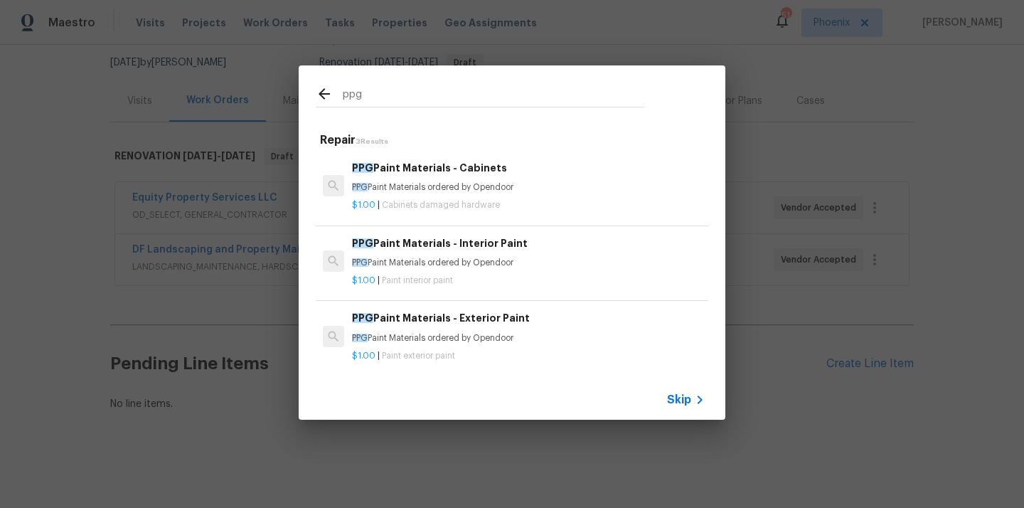
type input "ppg"
click at [486, 240] on h6 "PPG Paint Materials - Interior Paint" at bounding box center [528, 243] width 353 height 16
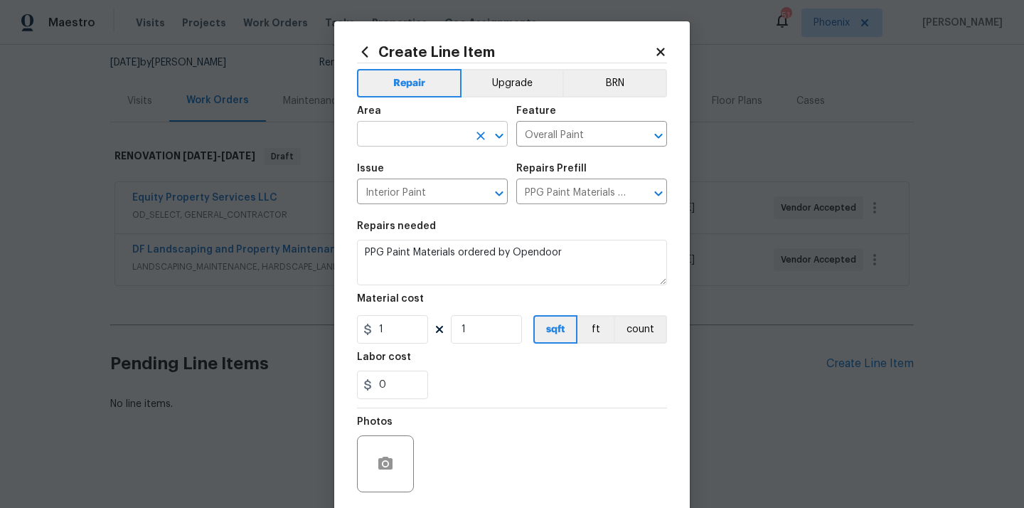
click at [398, 138] on input "text" at bounding box center [412, 135] width 111 height 22
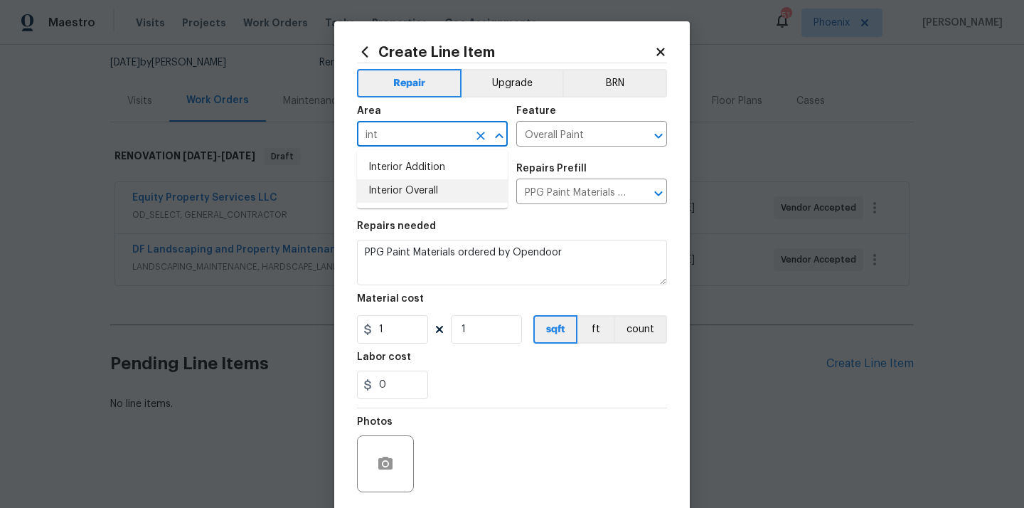
click at [401, 200] on li "Interior Overall" at bounding box center [432, 190] width 151 height 23
type input "Interior Overall"
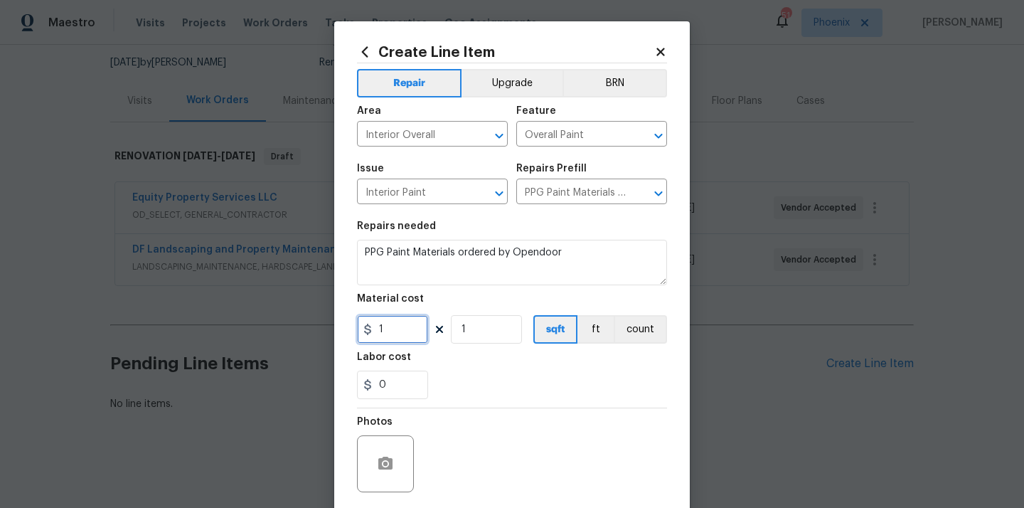
drag, startPoint x: 400, startPoint y: 335, endPoint x: 330, endPoint y: 335, distance: 70.4
click at [331, 335] on div "Create Line Item Repair Upgrade BRN Area Interior Overall ​ Feature Overall Pai…" at bounding box center [512, 254] width 1024 height 508
paste input "554.54"
type input "554.54"
click at [465, 368] on div "Labor cost" at bounding box center [512, 361] width 310 height 18
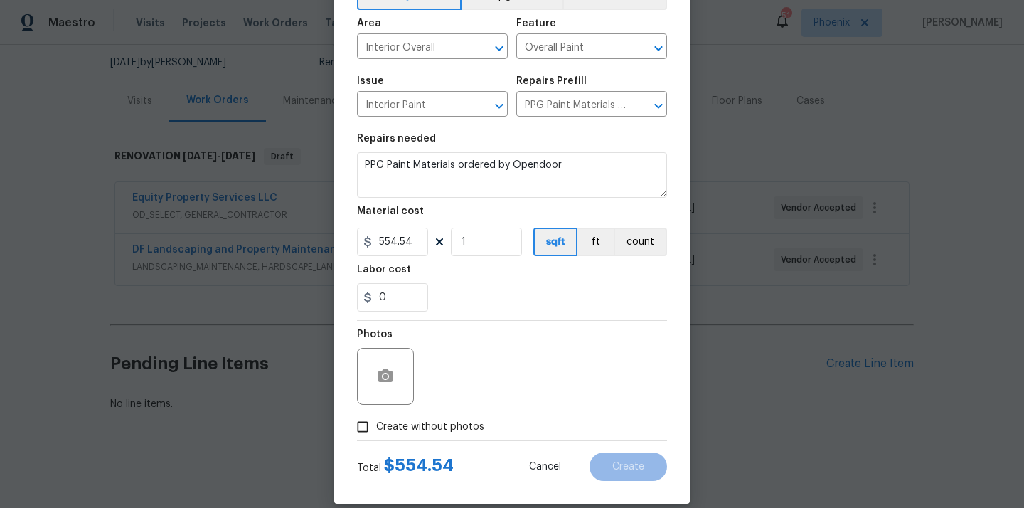
scroll to position [105, 0]
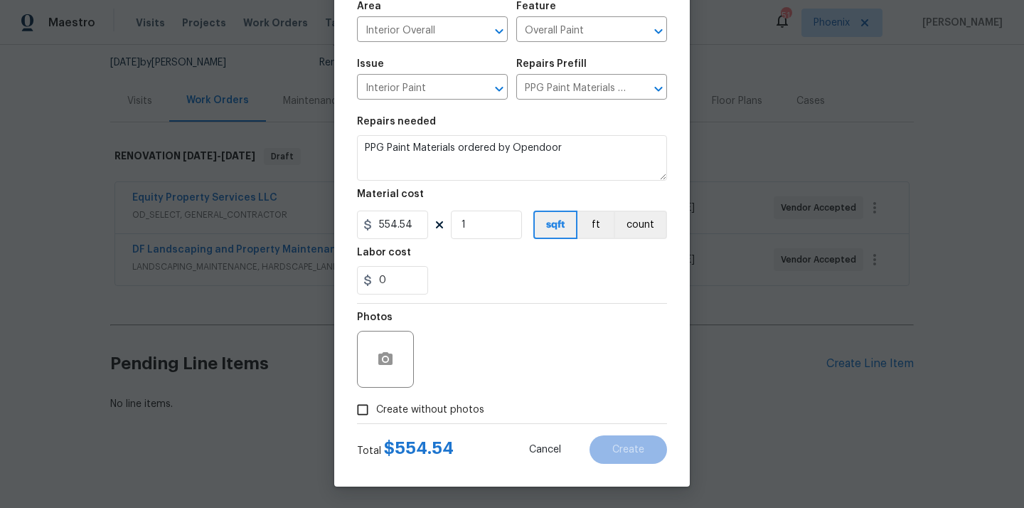
click at [445, 405] on span "Create without photos" at bounding box center [430, 410] width 108 height 15
click at [376, 405] on input "Create without photos" at bounding box center [362, 409] width 27 height 27
checkbox input "true"
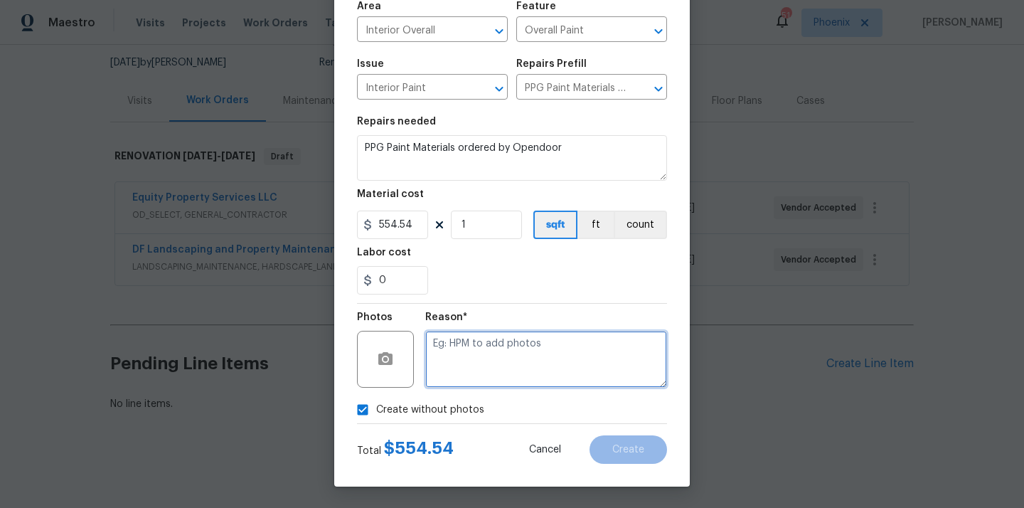
click at [457, 381] on textarea at bounding box center [546, 359] width 242 height 57
type textarea "N/A"
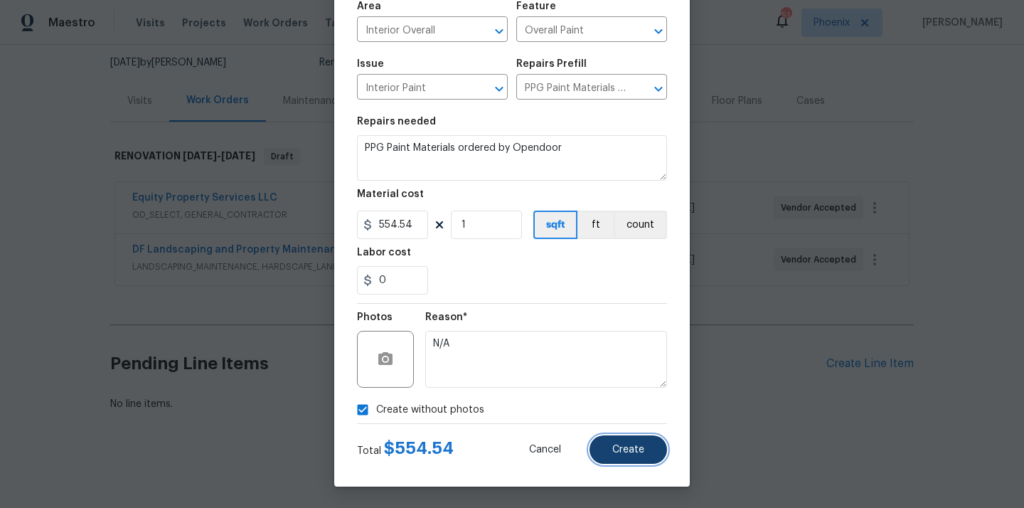
click at [639, 450] on span "Create" at bounding box center [628, 450] width 32 height 11
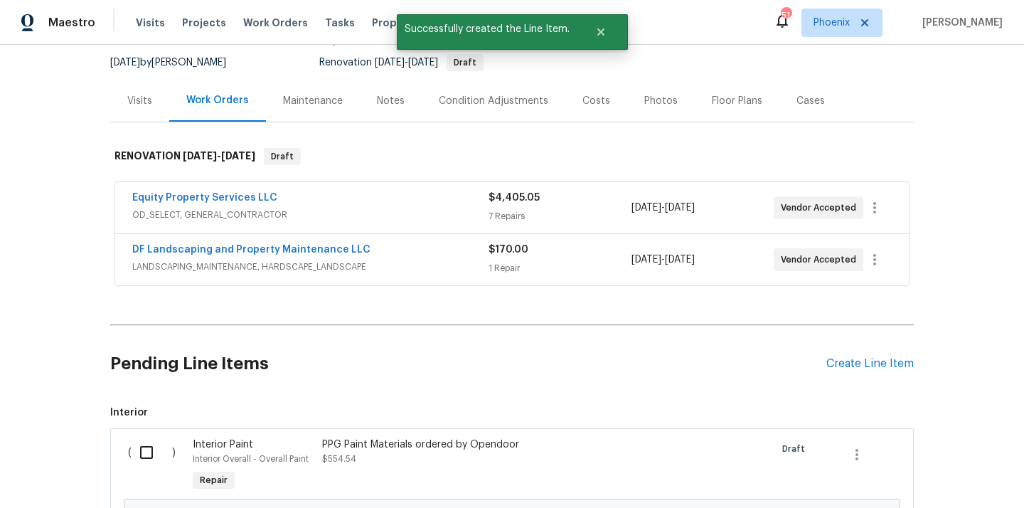
scroll to position [298, 0]
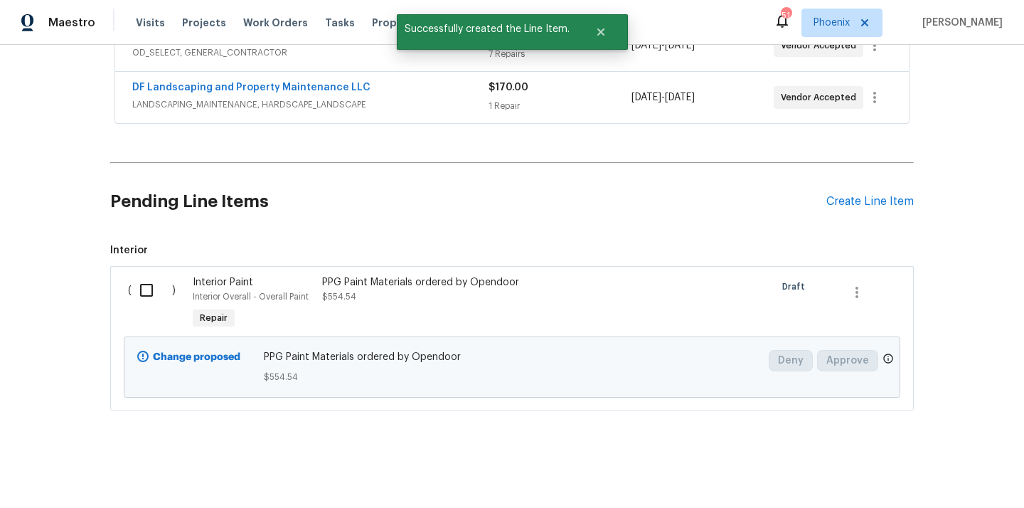
click at [127, 293] on div "( )" at bounding box center [156, 303] width 65 height 65
click at [144, 293] on input "checkbox" at bounding box center [152, 290] width 41 height 30
checkbox input "true"
click at [979, 479] on span "Create Work Order" at bounding box center [943, 473] width 95 height 18
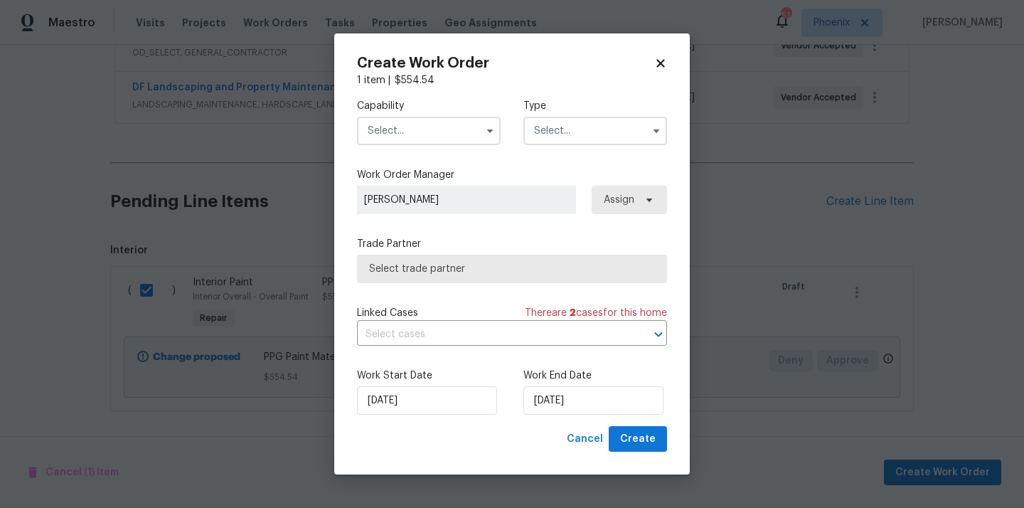
click at [462, 125] on input "text" at bounding box center [429, 131] width 144 height 28
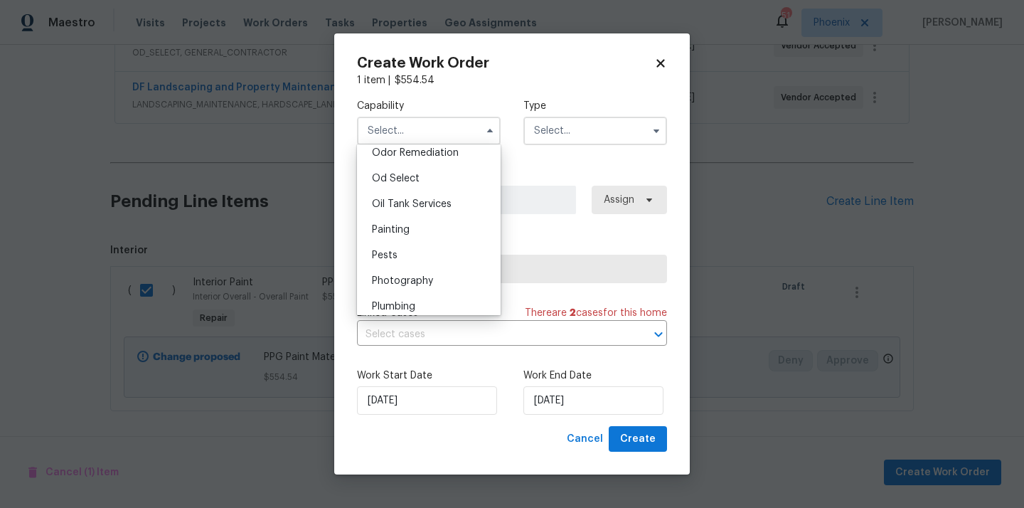
scroll to position [1127, 0]
click at [452, 226] on div "Painting" at bounding box center [429, 229] width 137 height 26
type input "Painting"
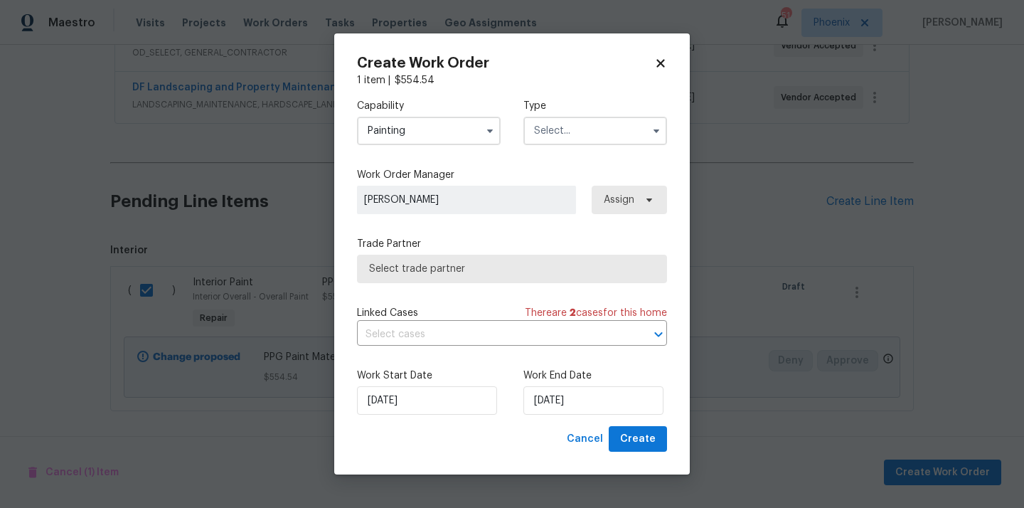
click at [571, 130] on input "text" at bounding box center [596, 131] width 144 height 28
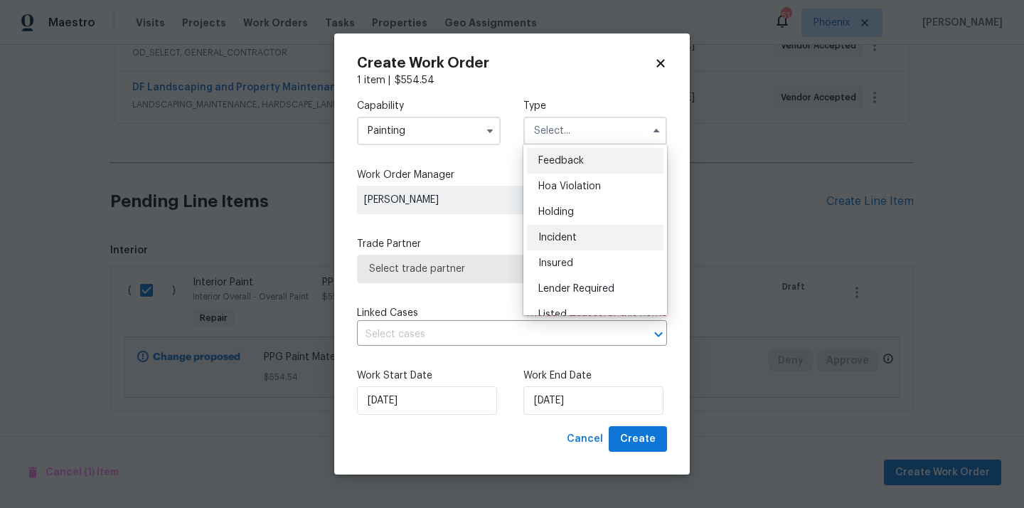
scroll to position [323, 0]
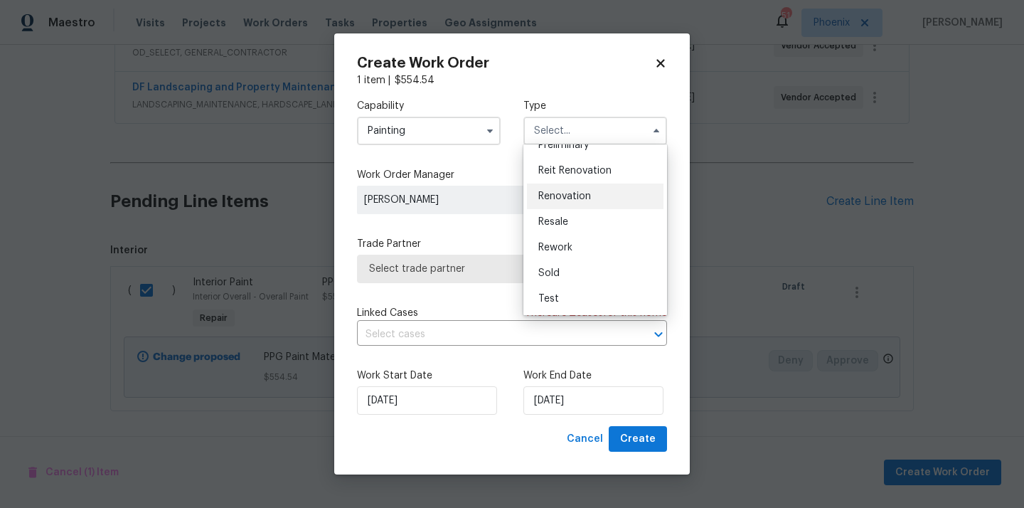
click at [582, 195] on span "Renovation" at bounding box center [565, 196] width 53 height 10
type input "Renovation"
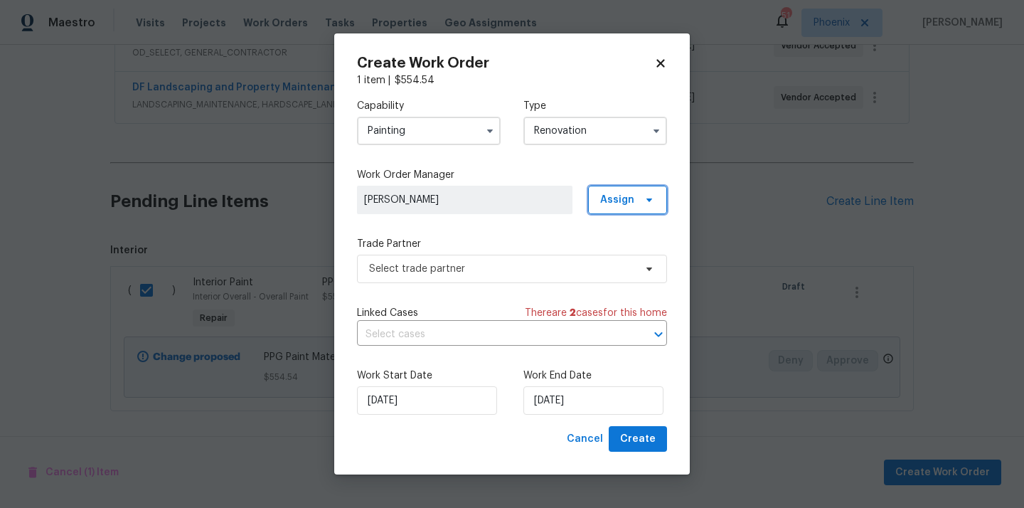
click at [612, 206] on span "Assign" at bounding box center [627, 200] width 79 height 28
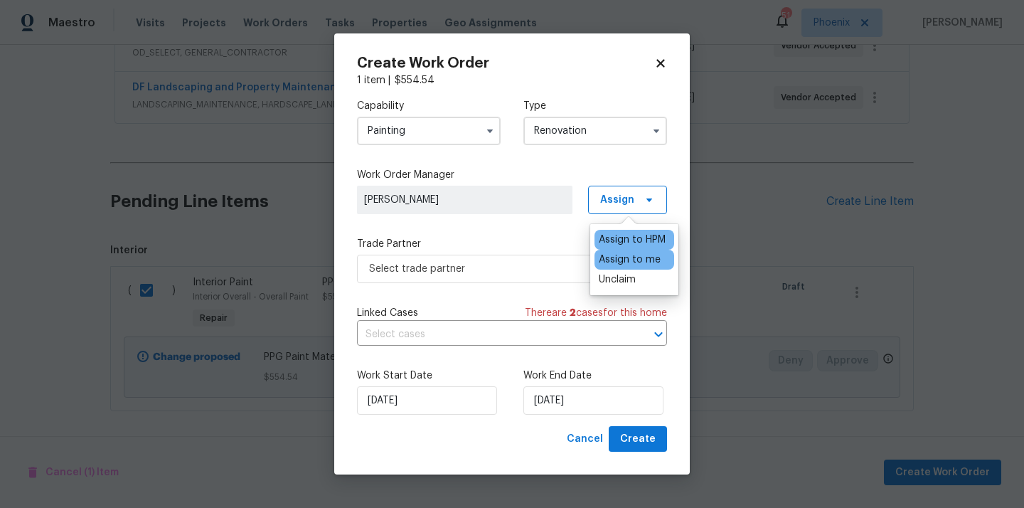
click at [608, 265] on div "Assign to me" at bounding box center [630, 260] width 62 height 14
click at [497, 285] on div "Capability Painting Type Renovation Work Order Manager Tim Hochradel Assign Tra…" at bounding box center [512, 256] width 310 height 339
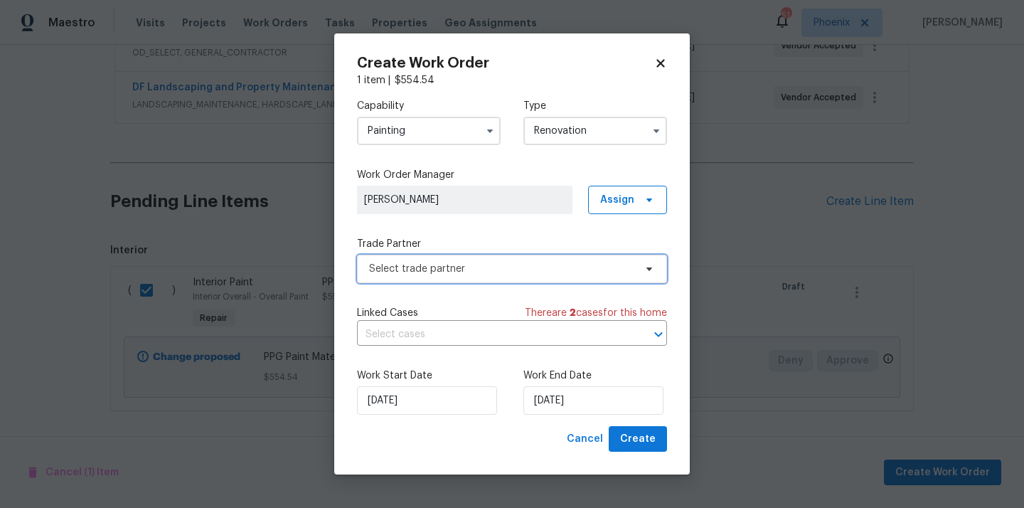
click at [497, 273] on span "Select trade partner" at bounding box center [501, 269] width 265 height 14
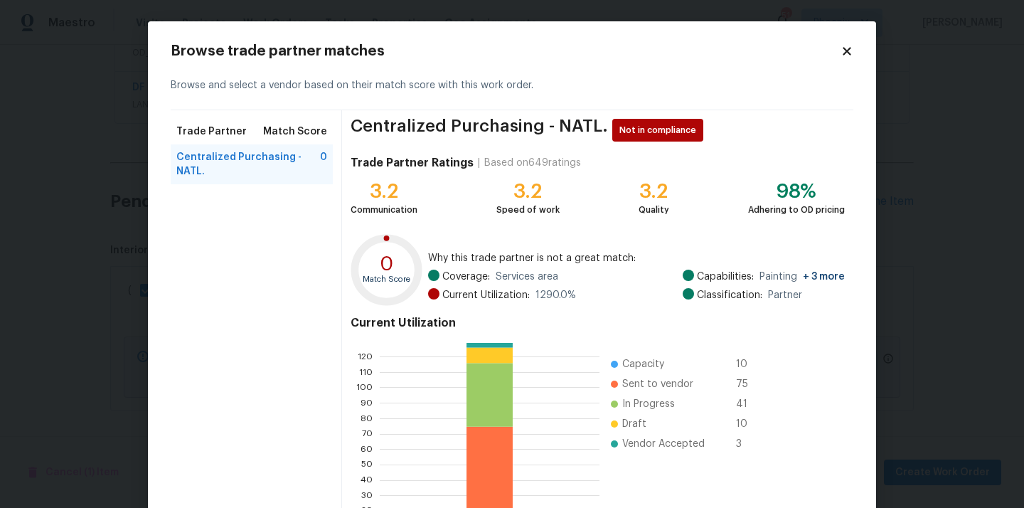
scroll to position [120, 0]
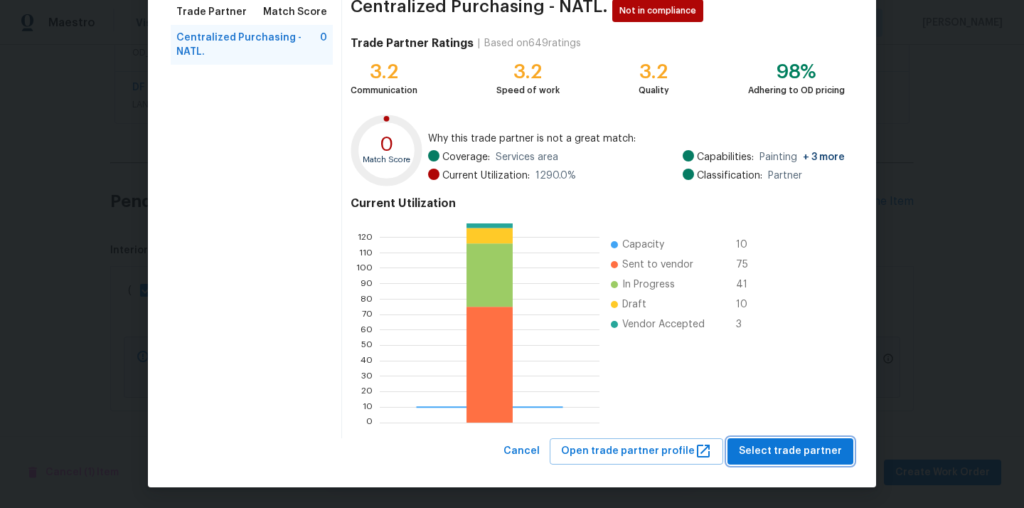
click at [794, 445] on span "Select trade partner" at bounding box center [790, 451] width 103 height 18
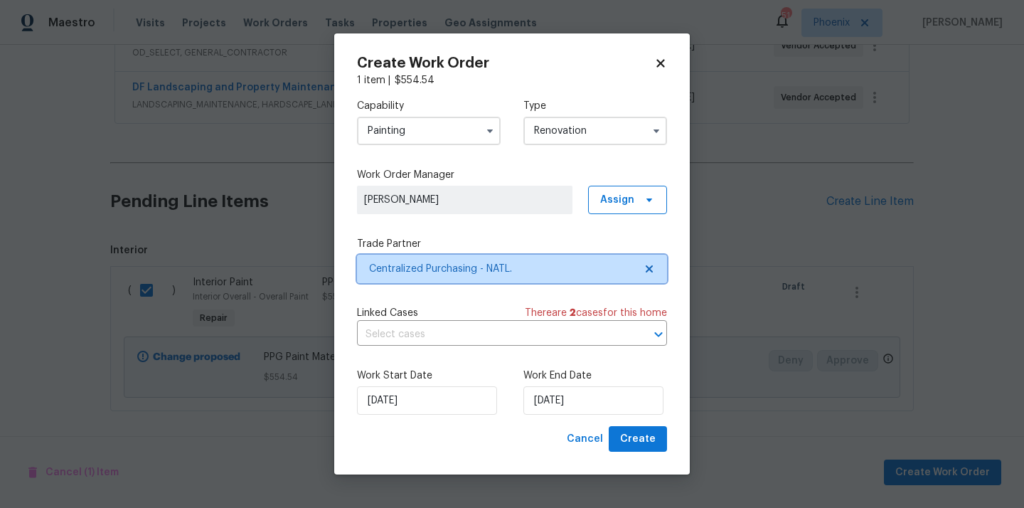
scroll to position [0, 0]
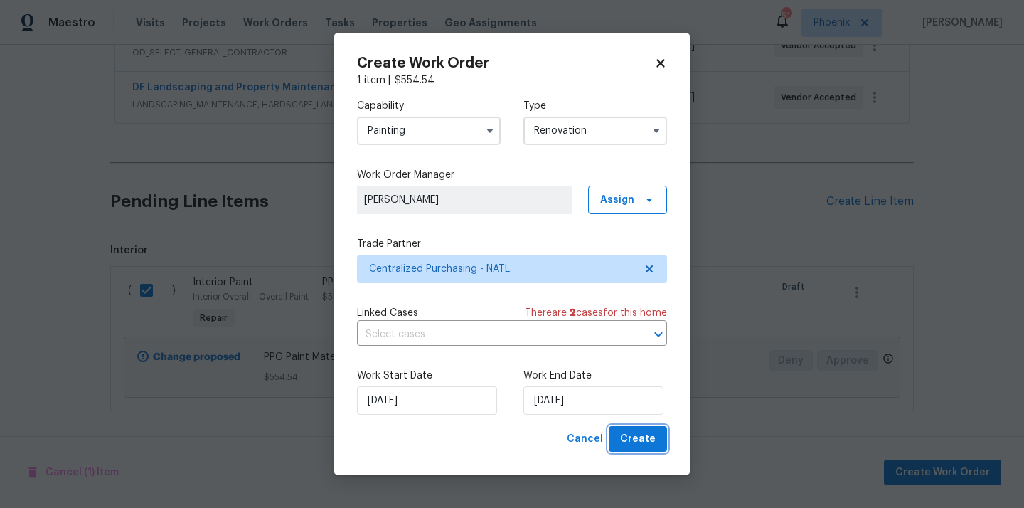
click at [647, 440] on span "Create" at bounding box center [638, 439] width 36 height 18
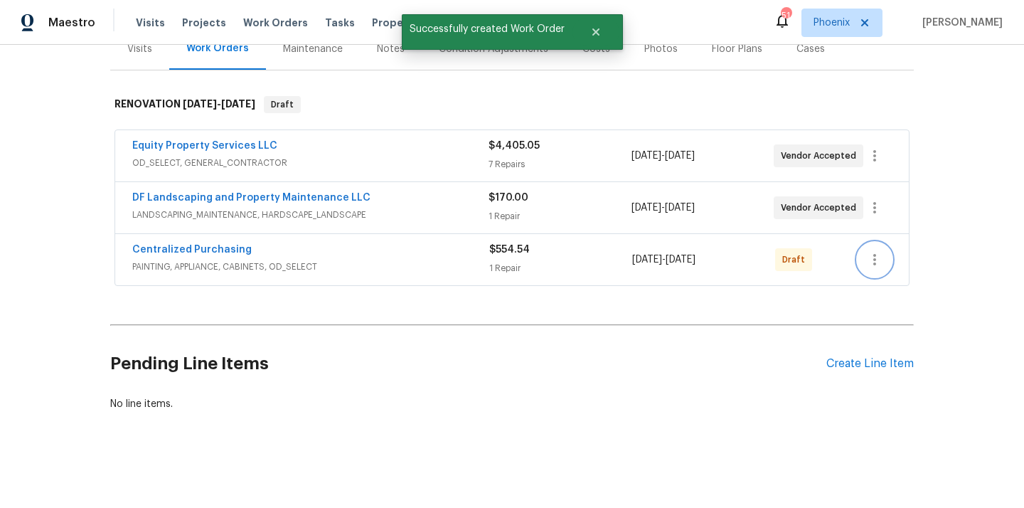
click at [869, 260] on icon "button" at bounding box center [874, 259] width 17 height 17
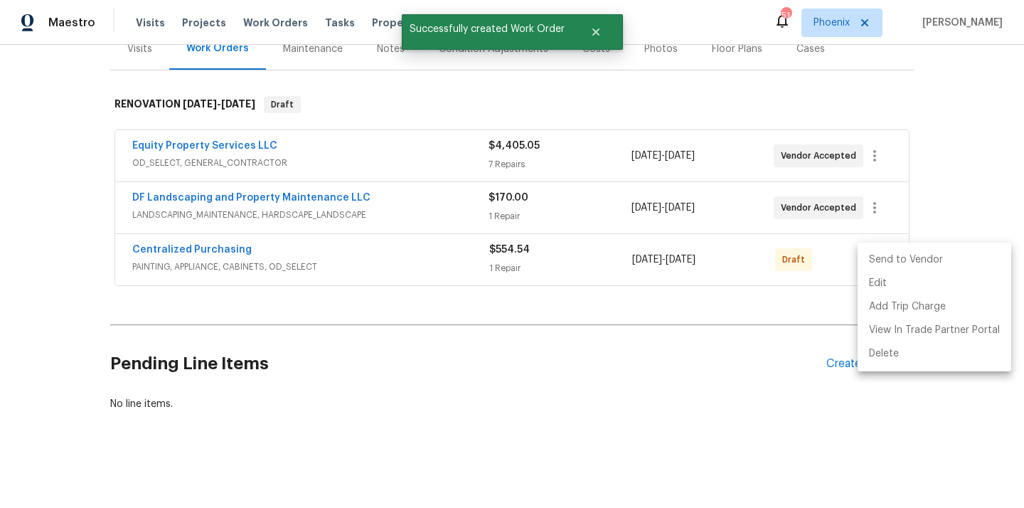
click at [880, 263] on li "Send to Vendor" at bounding box center [935, 259] width 154 height 23
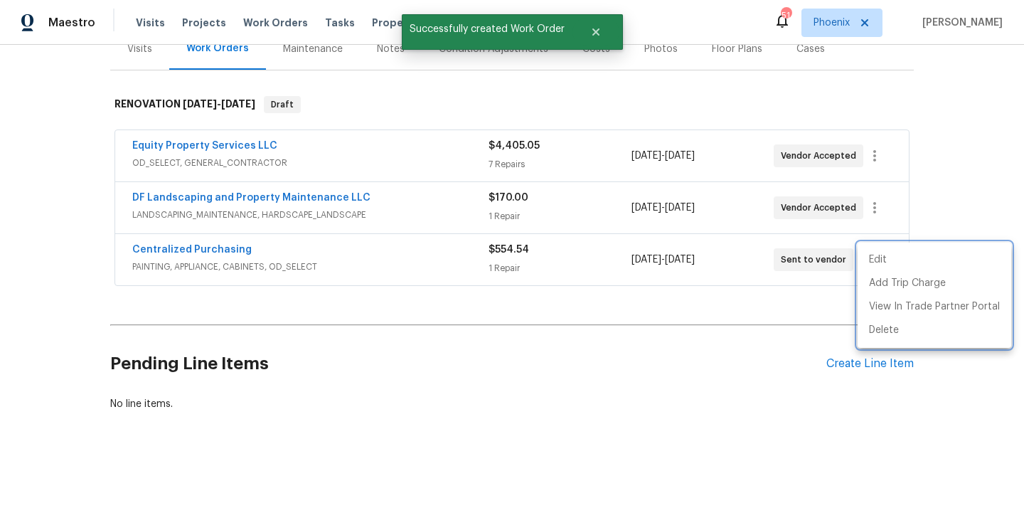
click at [320, 263] on div at bounding box center [512, 254] width 1024 height 508
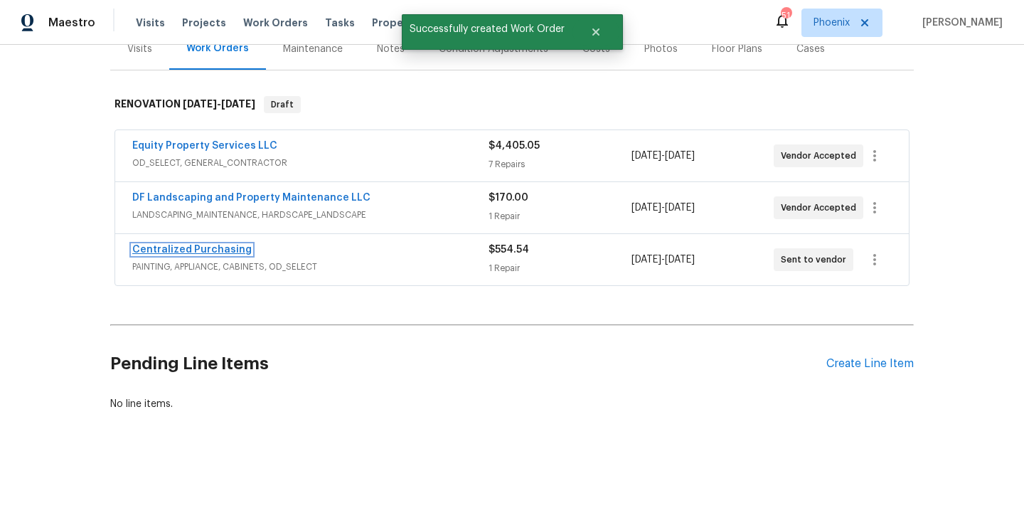
click at [214, 250] on link "Centralized Purchasing" at bounding box center [192, 250] width 120 height 10
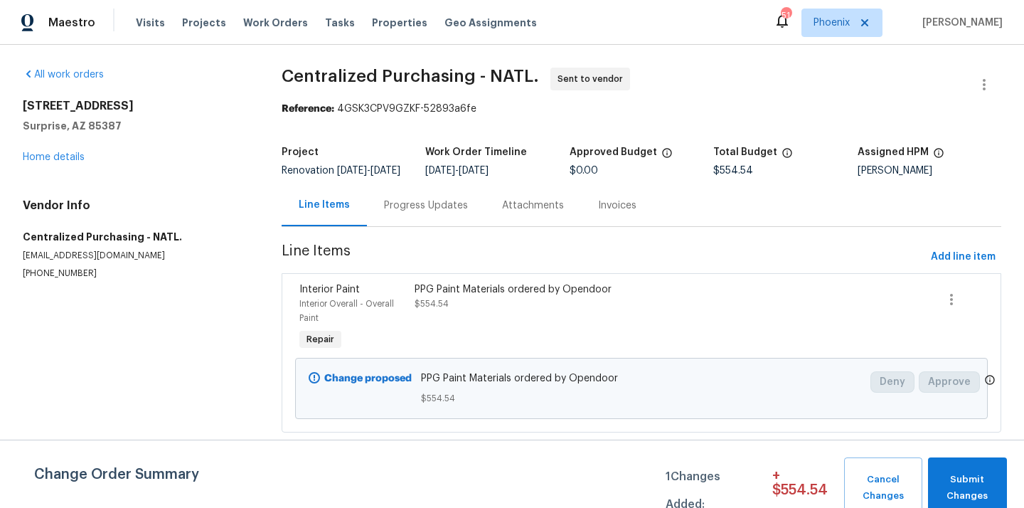
click at [222, 22] on div "Visits Projects Work Orders Tasks Properties Geo Assignments" at bounding box center [345, 23] width 418 height 28
click at [203, 22] on span "Projects" at bounding box center [204, 23] width 44 height 14
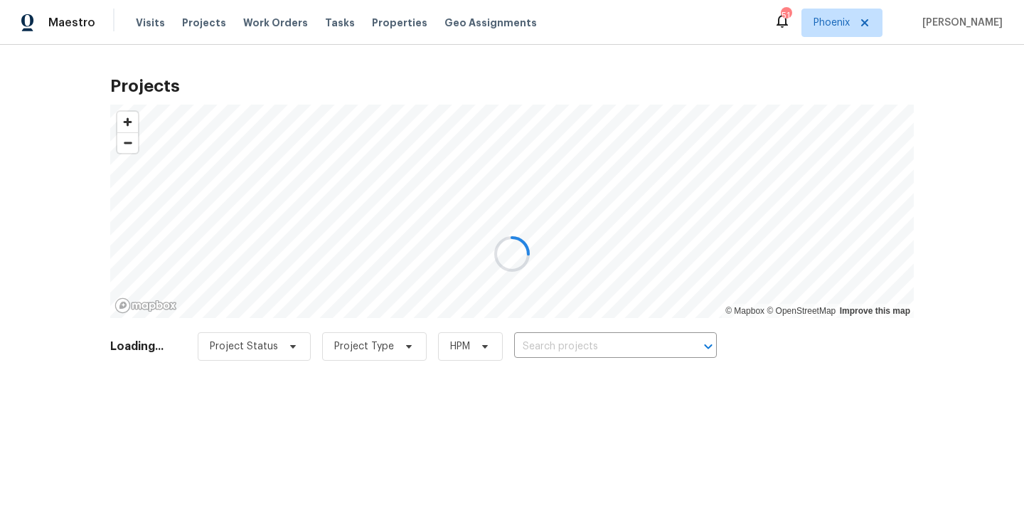
click at [599, 328] on div "Loading... Project Status Project Type HPM ​" at bounding box center [512, 355] width 804 height 57
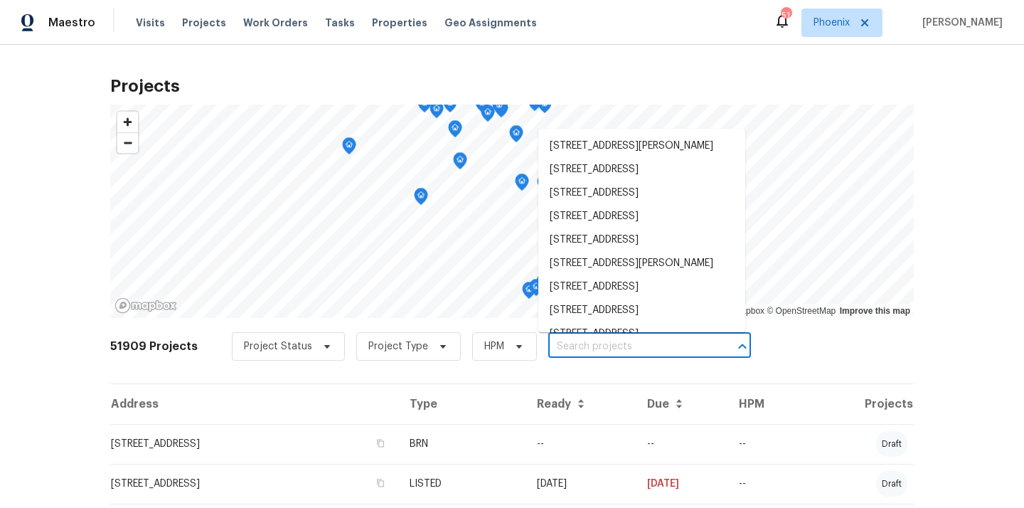
click at [586, 344] on input "text" at bounding box center [629, 347] width 163 height 22
paste input "2409 N 125th Dr, Avondale, AZ 85392"
type input "2409 N 125th Dr, Avondale, AZ 85392"
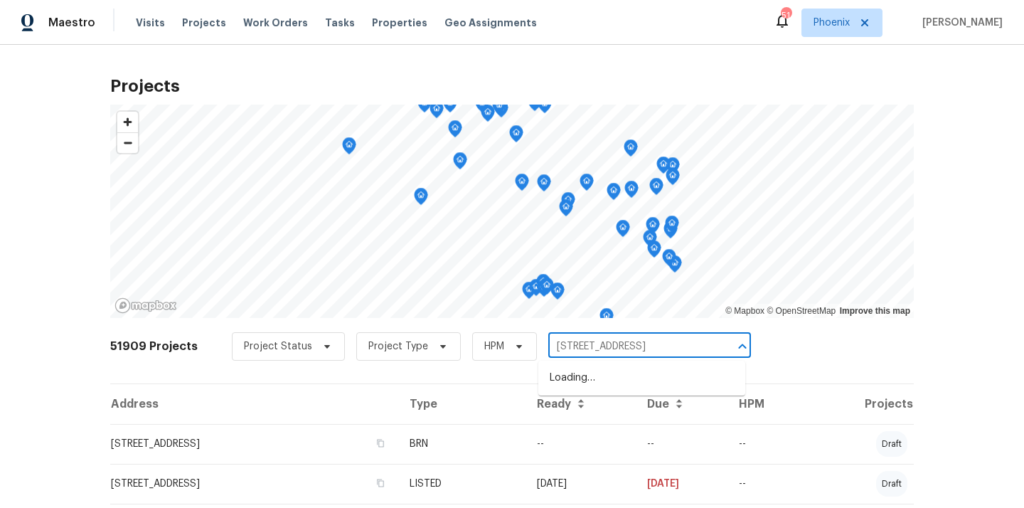
scroll to position [0, 15]
click at [583, 380] on li "2409 N 125th Dr, Avondale, AZ 85392" at bounding box center [642, 377] width 207 height 23
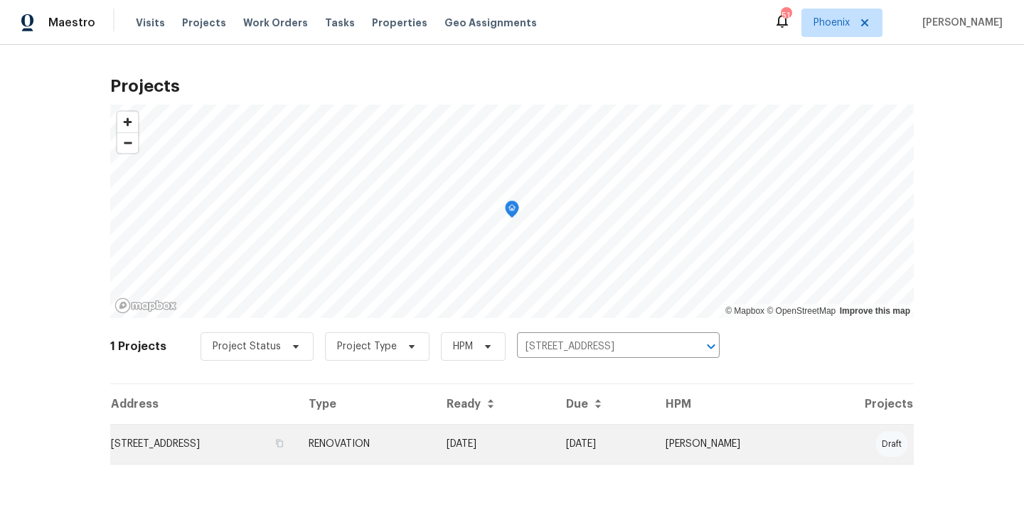
click at [257, 438] on td "2409 N 125th Dr, Avondale, AZ 85392" at bounding box center [203, 444] width 187 height 40
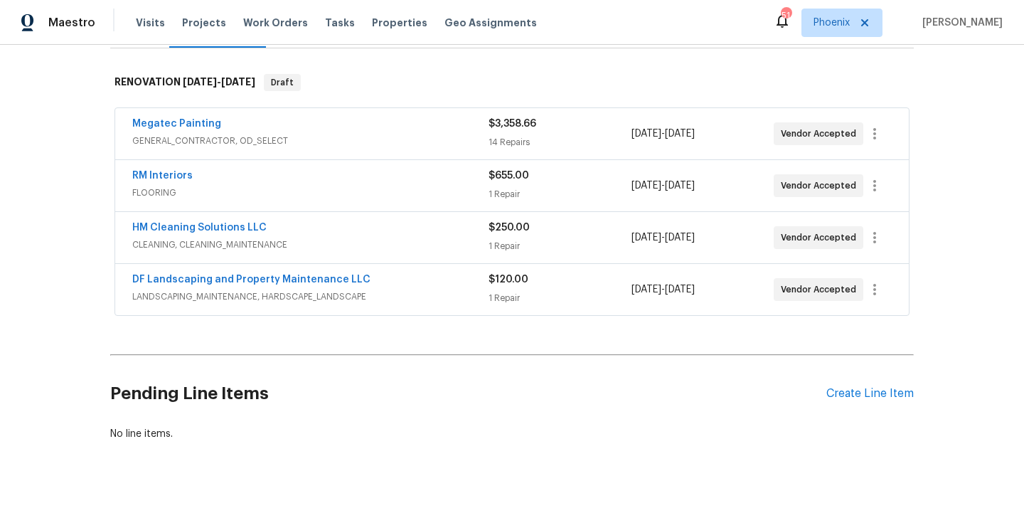
scroll to position [240, 0]
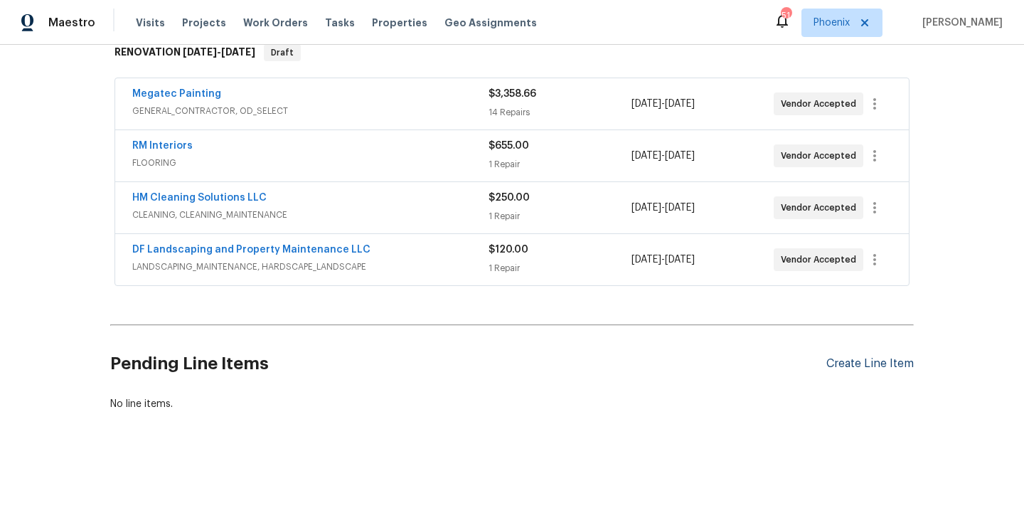
click at [844, 363] on div "Create Line Item" at bounding box center [870, 364] width 87 height 14
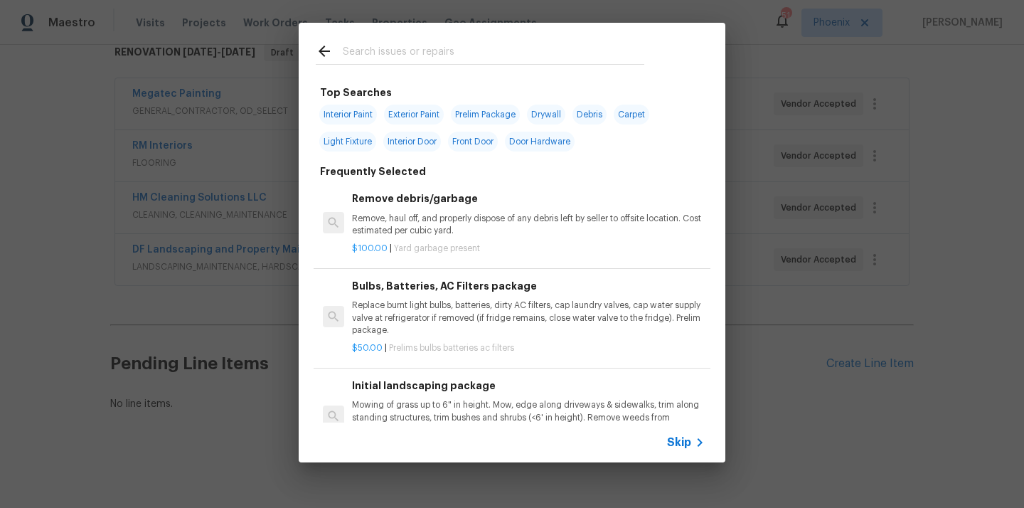
click at [452, 41] on div at bounding box center [480, 51] width 363 height 56
click at [437, 57] on input "text" at bounding box center [494, 53] width 302 height 21
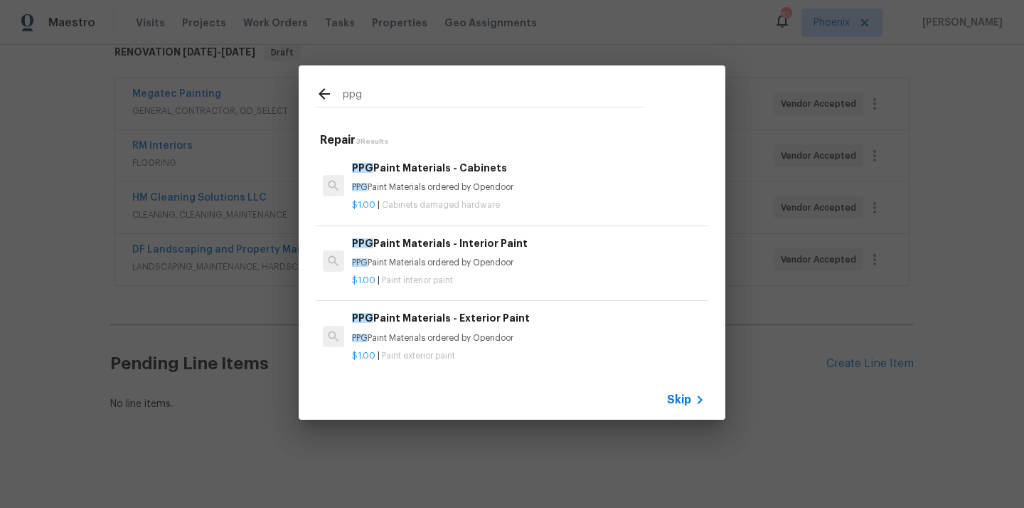
type input "ppg"
click at [442, 258] on p "PPG Paint Materials ordered by Opendoor" at bounding box center [528, 263] width 353 height 12
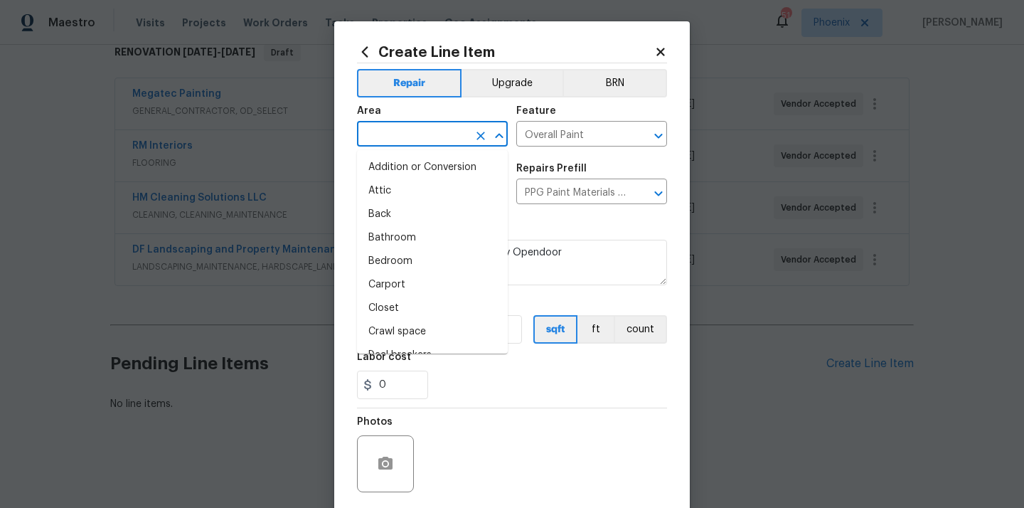
click at [412, 138] on input "text" at bounding box center [412, 135] width 111 height 22
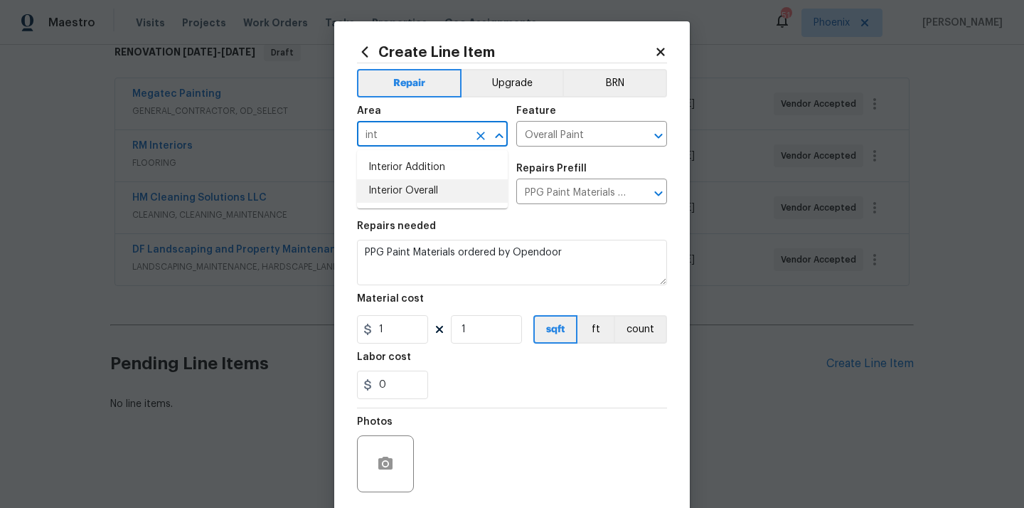
click at [417, 193] on li "Interior Overall" at bounding box center [432, 190] width 151 height 23
type input "Interior Overall"
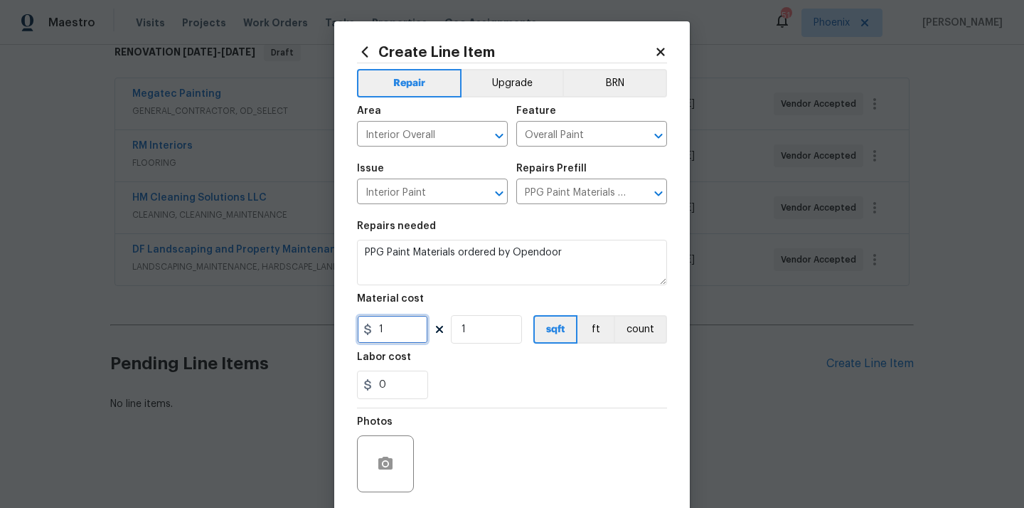
drag, startPoint x: 394, startPoint y: 325, endPoint x: 341, endPoint y: 322, distance: 52.7
click at [341, 322] on div "Create Line Item Repair Upgrade BRN Area Interior Overall ​ Feature Overall Pai…" at bounding box center [512, 306] width 356 height 570
paste input "394.68"
type input "394.68"
click at [489, 354] on div "Labor cost" at bounding box center [512, 361] width 310 height 18
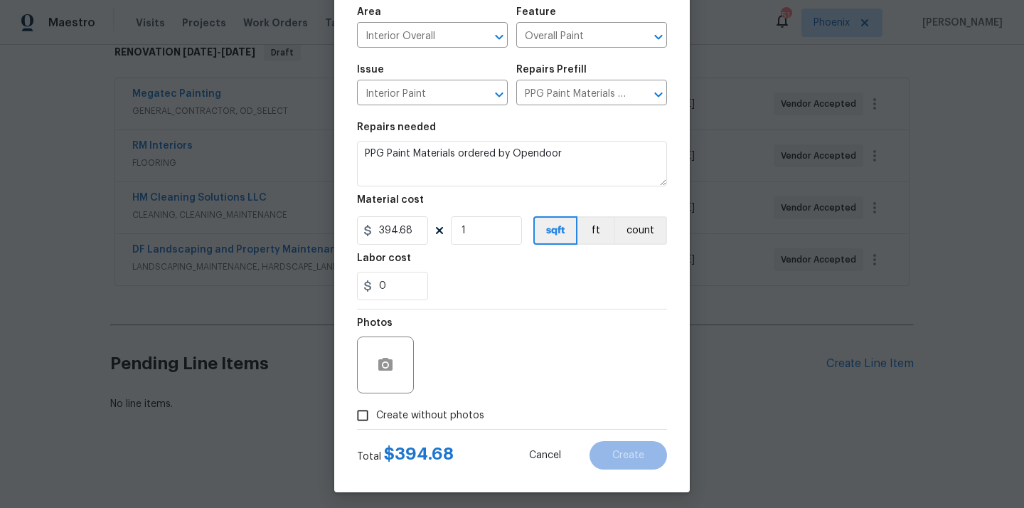
scroll to position [105, 0]
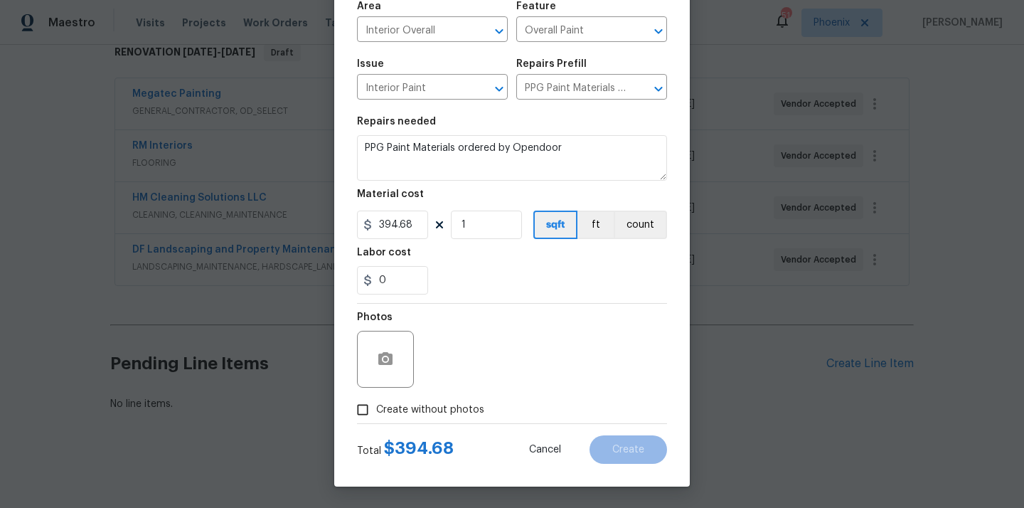
click at [444, 427] on div "Total $ 394.68 Cancel Create" at bounding box center [512, 444] width 310 height 40
click at [445, 420] on label "Create without photos" at bounding box center [416, 409] width 135 height 27
click at [376, 420] on input "Create without photos" at bounding box center [362, 409] width 27 height 27
checkbox input "true"
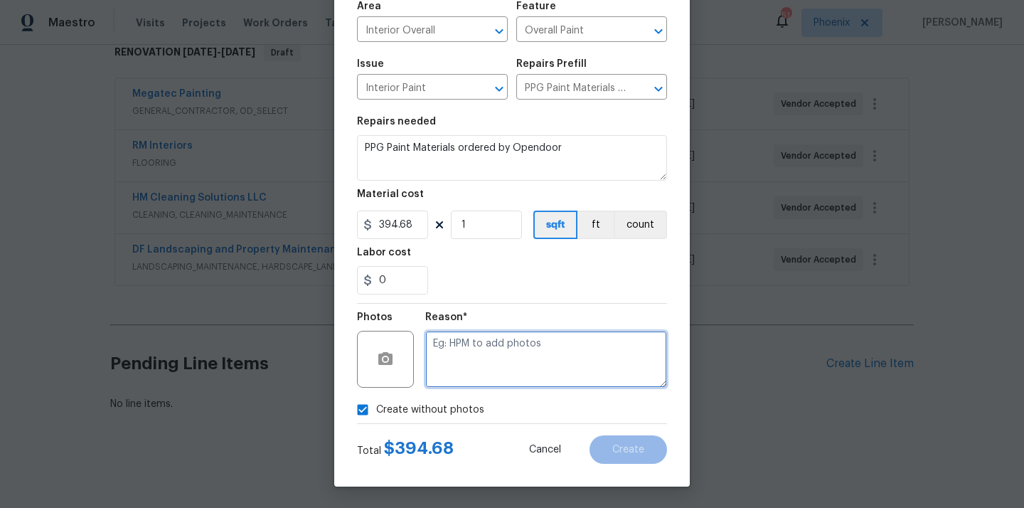
click at [465, 366] on textarea at bounding box center [546, 359] width 242 height 57
type textarea "N/A"
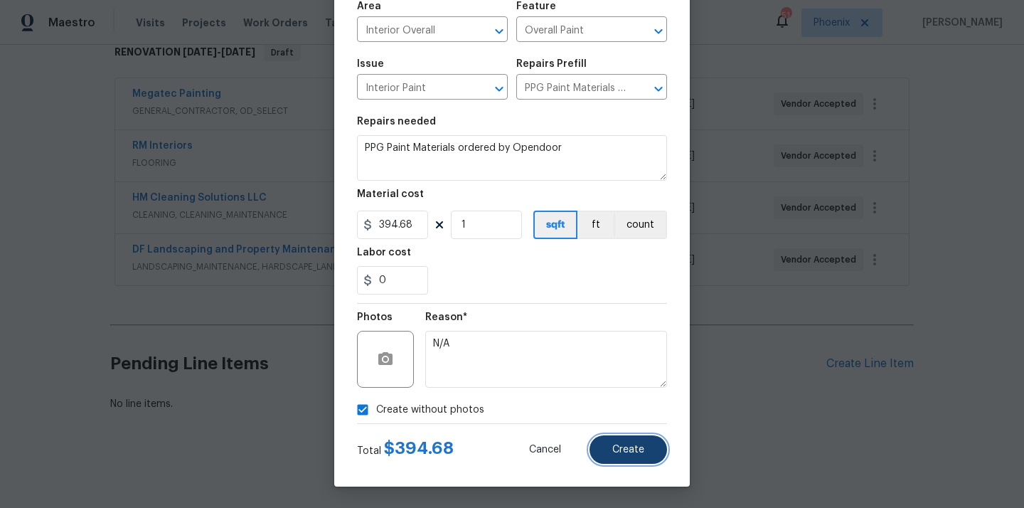
click at [640, 452] on span "Create" at bounding box center [628, 450] width 32 height 11
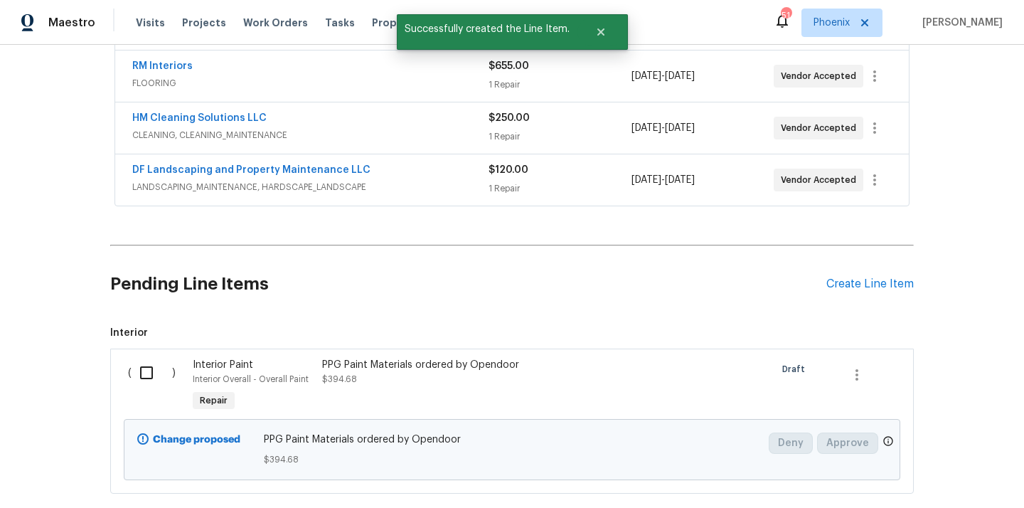
scroll to position [402, 0]
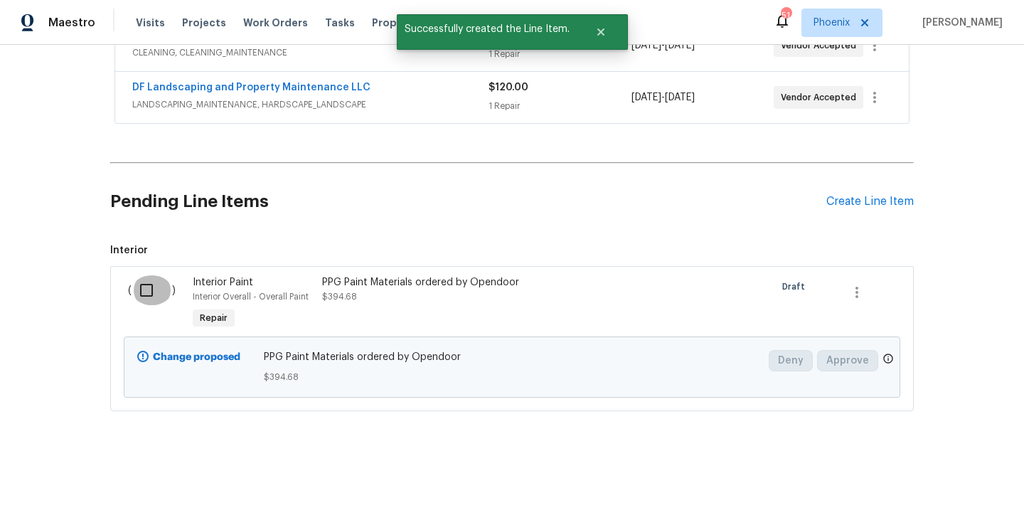
click at [141, 290] on input "checkbox" at bounding box center [152, 290] width 41 height 30
checkbox input "true"
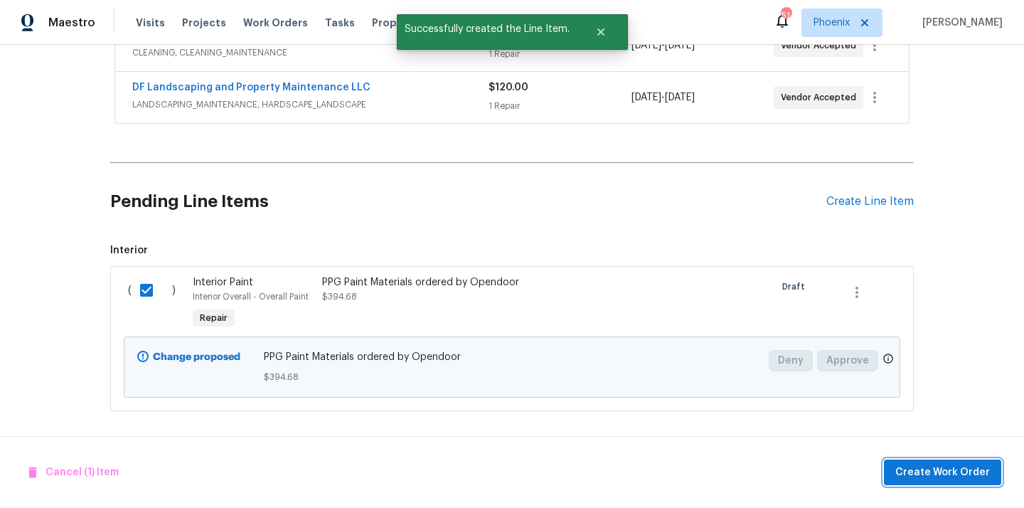
click at [915, 464] on span "Create Work Order" at bounding box center [943, 473] width 95 height 18
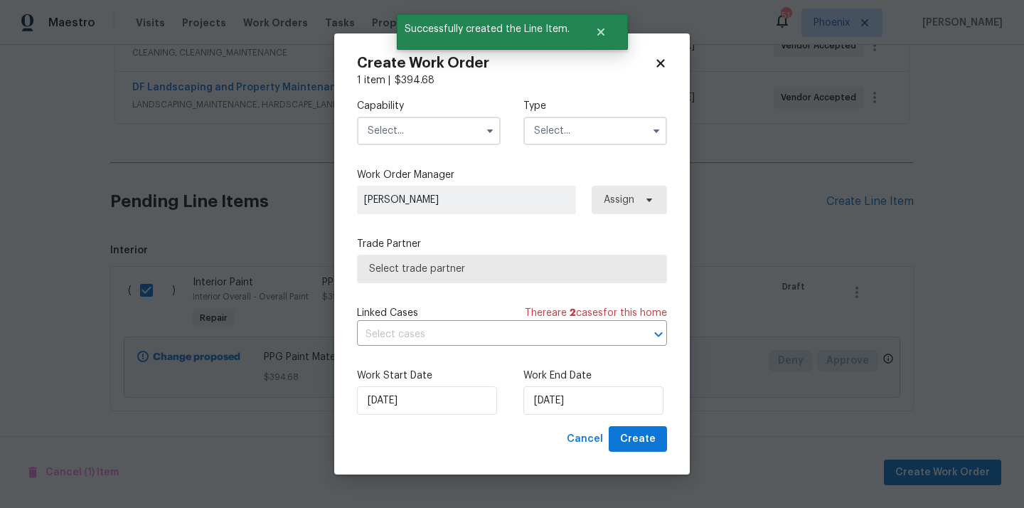
click at [441, 132] on input "text" at bounding box center [429, 131] width 144 height 28
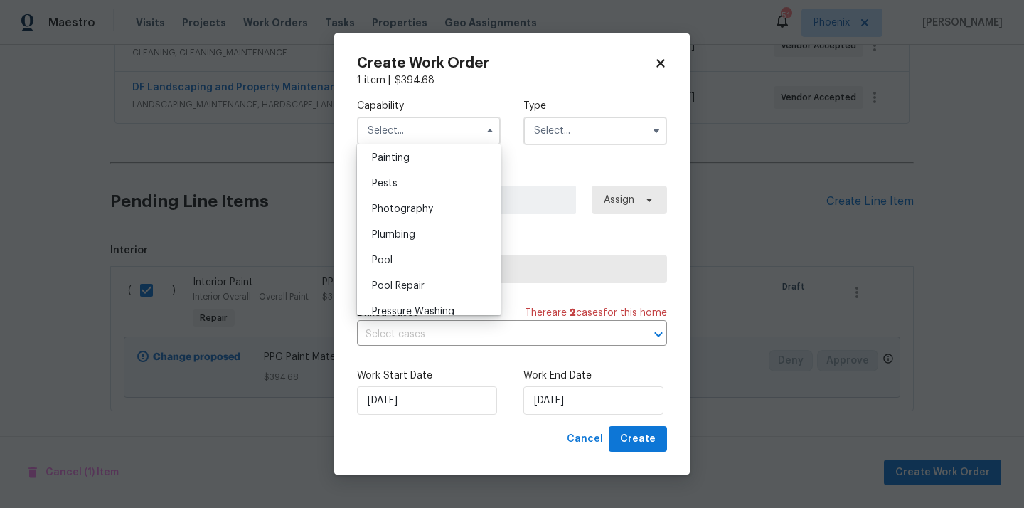
scroll to position [1162, 0]
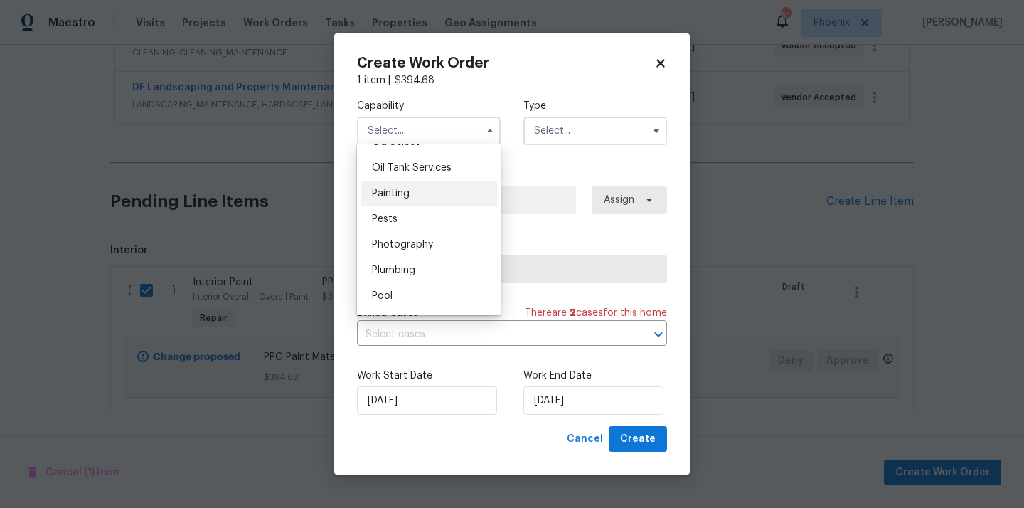
click at [431, 196] on div "Painting" at bounding box center [429, 194] width 137 height 26
type input "Painting"
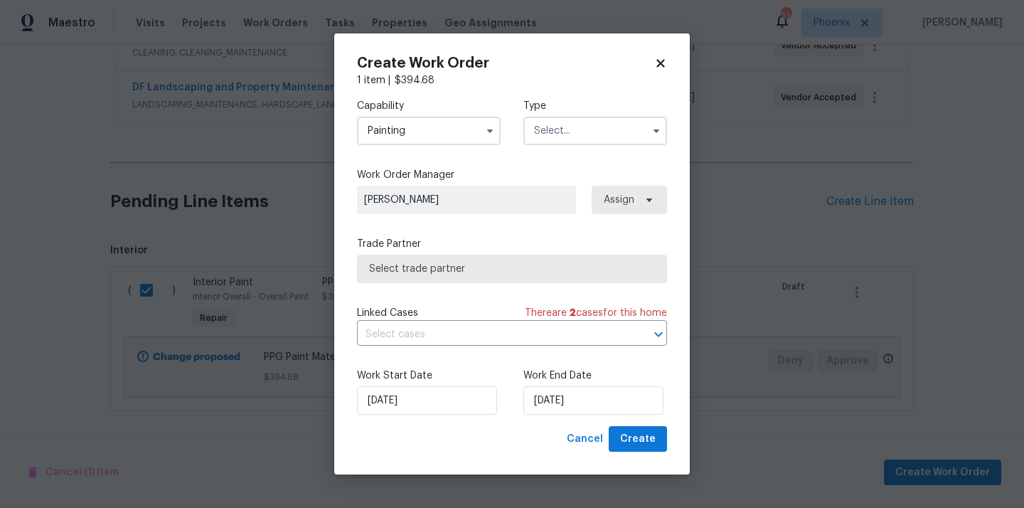
click at [621, 120] on input "text" at bounding box center [596, 131] width 144 height 28
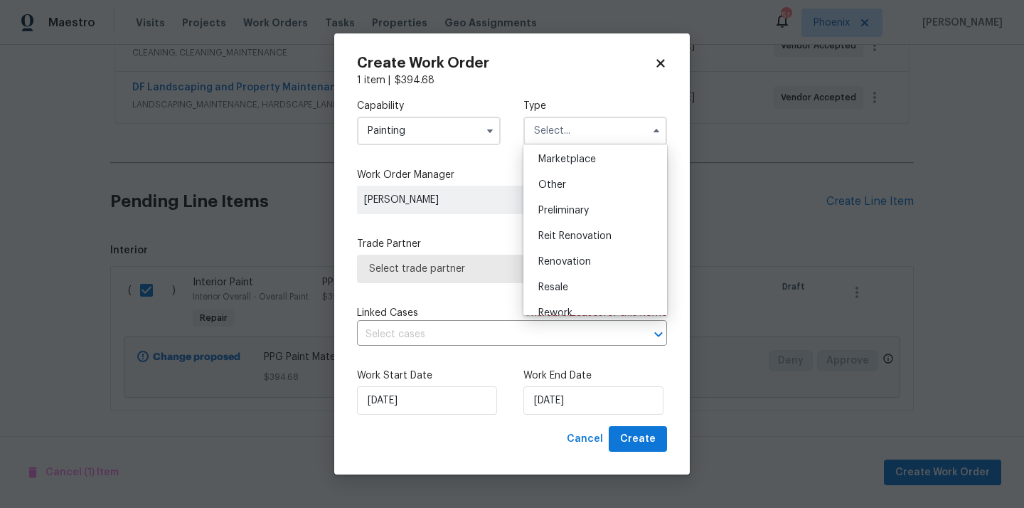
scroll to position [323, 0]
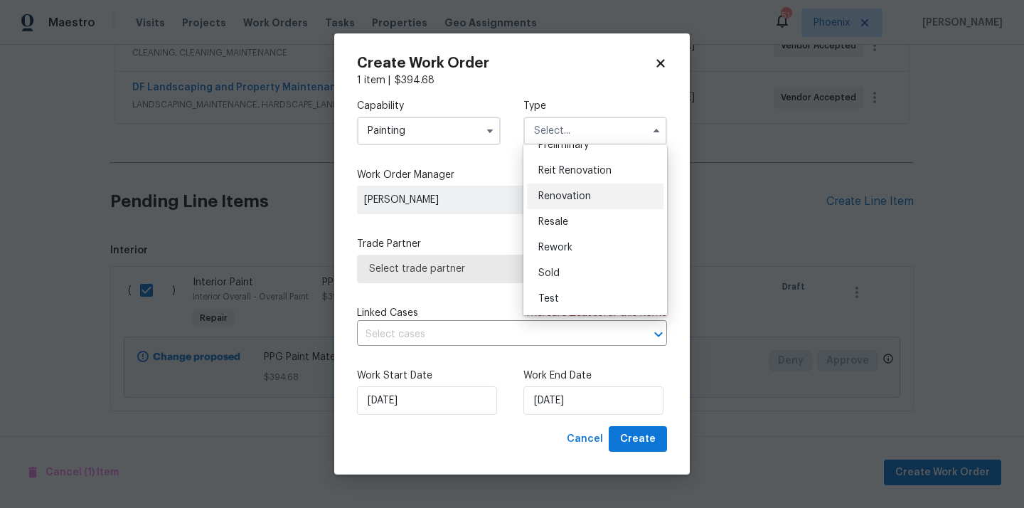
click at [558, 205] on div "Renovation" at bounding box center [595, 197] width 137 height 26
type input "Renovation"
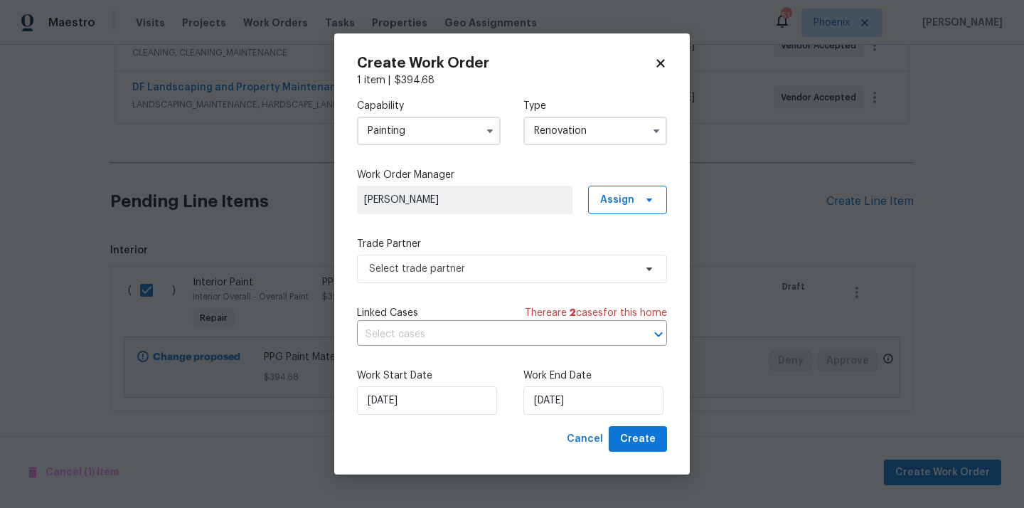
click at [651, 213] on div "Capability Painting Type Renovation Work Order Manager Nick Pulliam Assign Trad…" at bounding box center [512, 256] width 310 height 339
click at [644, 206] on span "Assign" at bounding box center [627, 200] width 79 height 28
click at [632, 265] on div "Assign to me" at bounding box center [630, 260] width 62 height 14
click at [490, 285] on div "Capability Painting Type Renovation Work Order Manager Tim Hochradel Assign Tra…" at bounding box center [512, 256] width 310 height 339
click at [487, 277] on span "Select trade partner" at bounding box center [512, 269] width 310 height 28
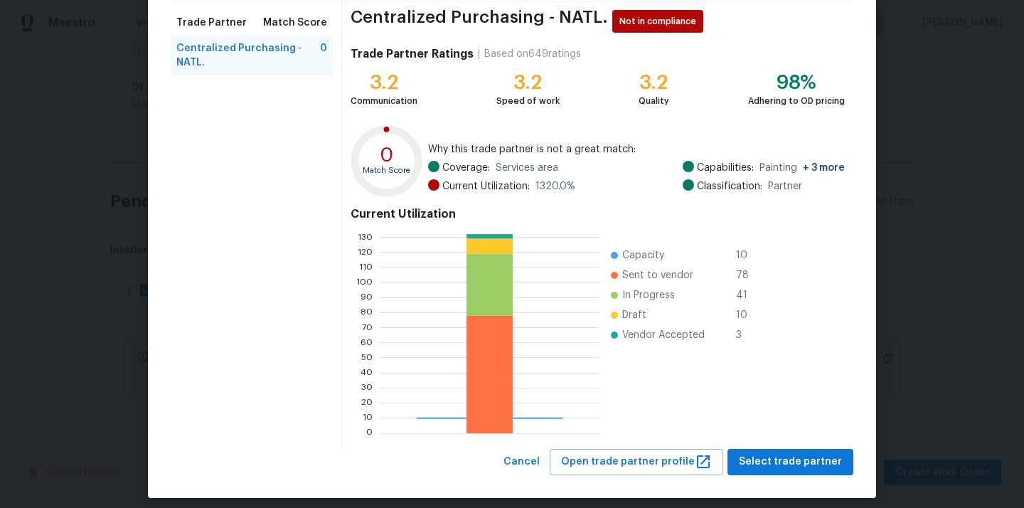
scroll to position [120, 0]
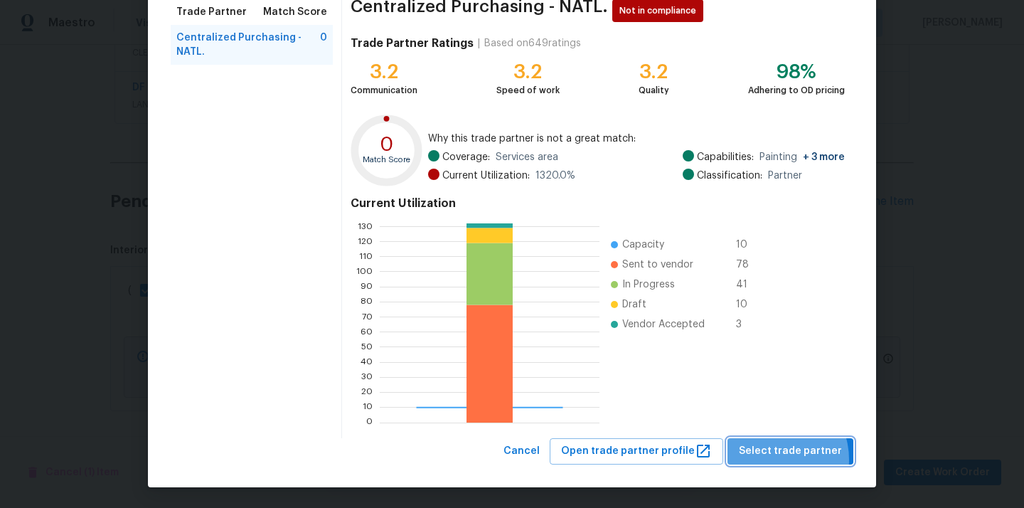
click at [775, 460] on button "Select trade partner" at bounding box center [791, 451] width 126 height 26
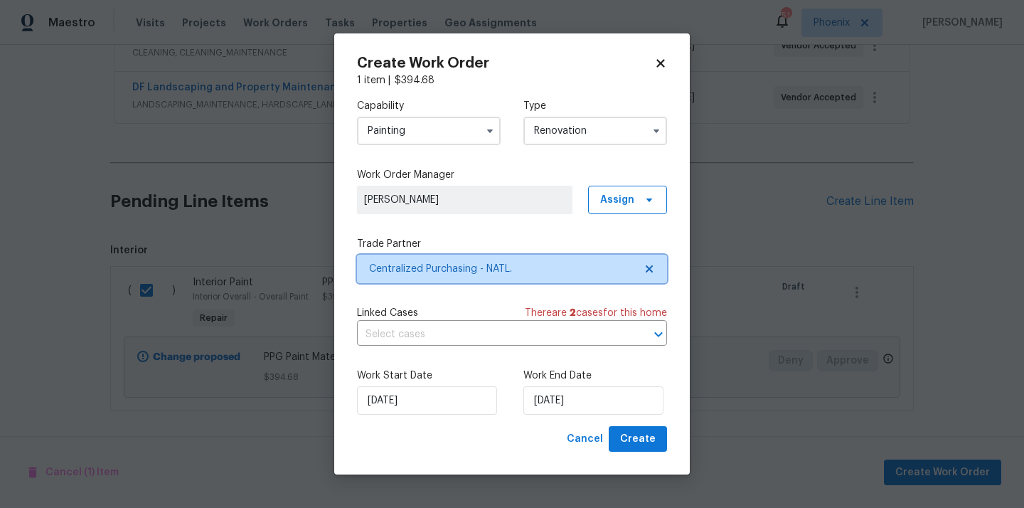
scroll to position [0, 0]
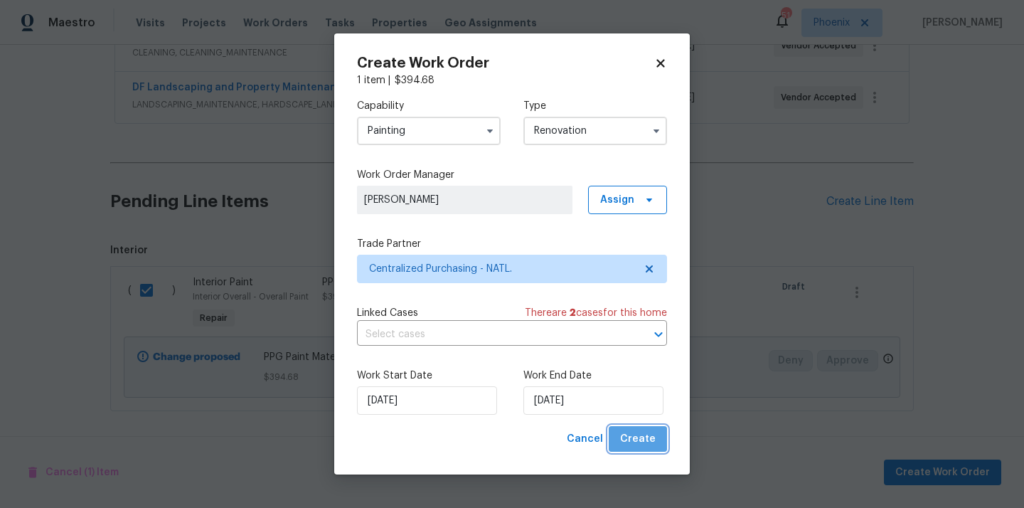
click at [646, 442] on span "Create" at bounding box center [638, 439] width 36 height 18
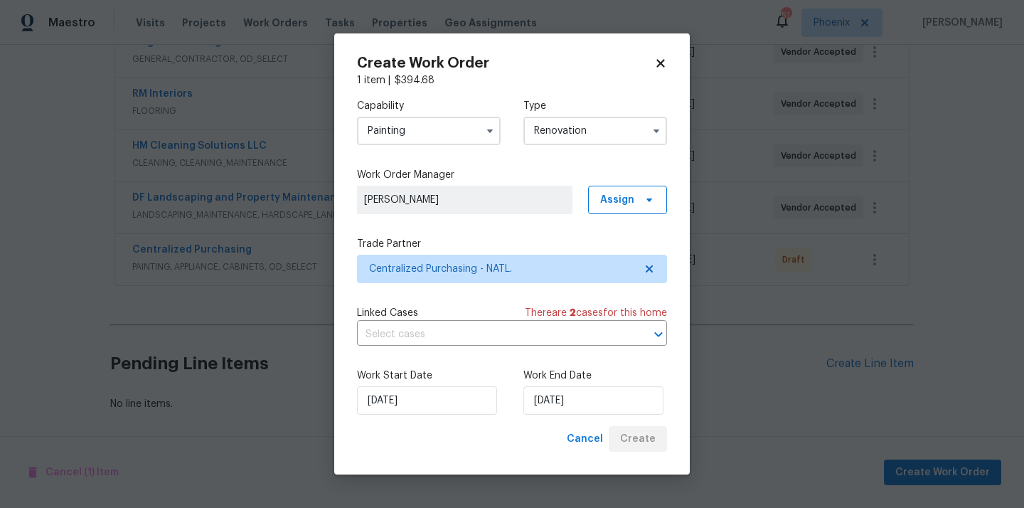
scroll to position [292, 0]
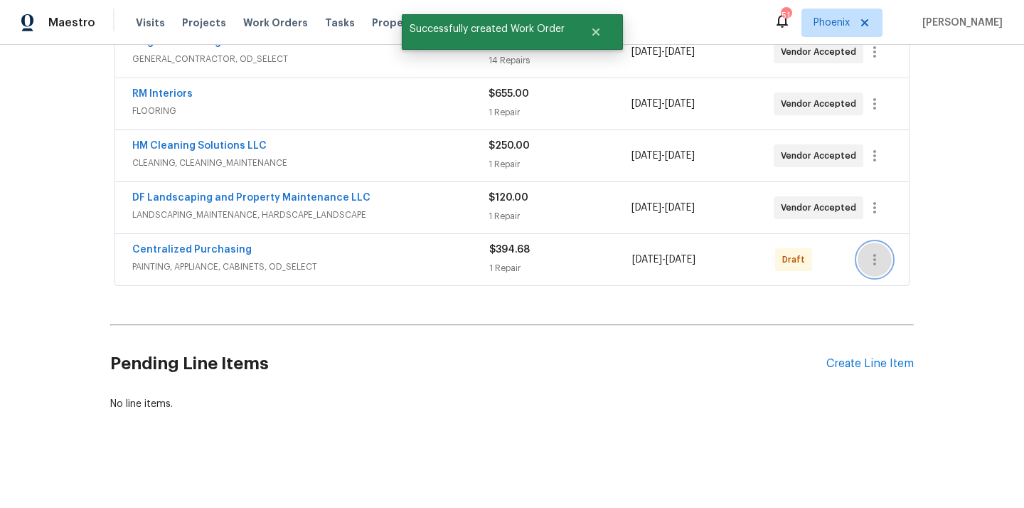
click at [866, 260] on icon "button" at bounding box center [874, 259] width 17 height 17
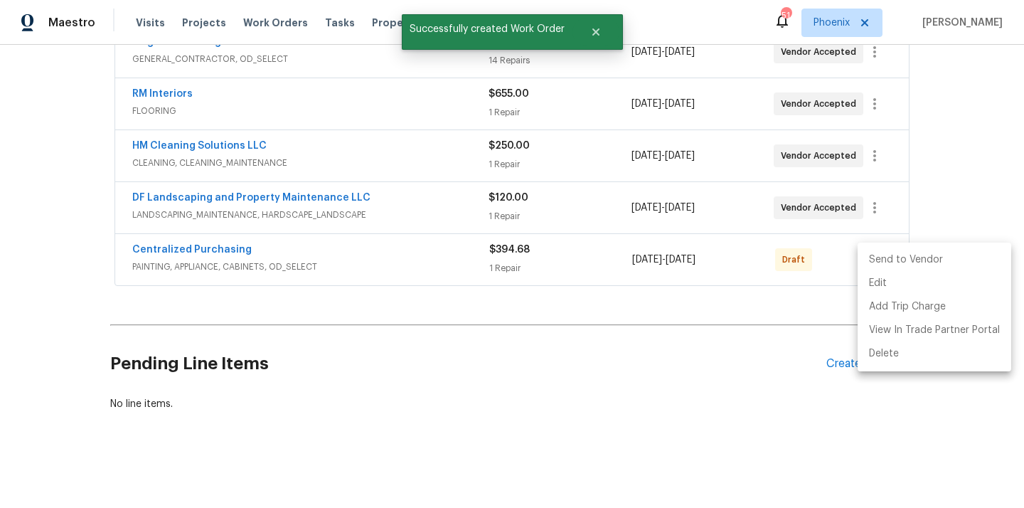
click at [872, 267] on li "Send to Vendor" at bounding box center [935, 259] width 154 height 23
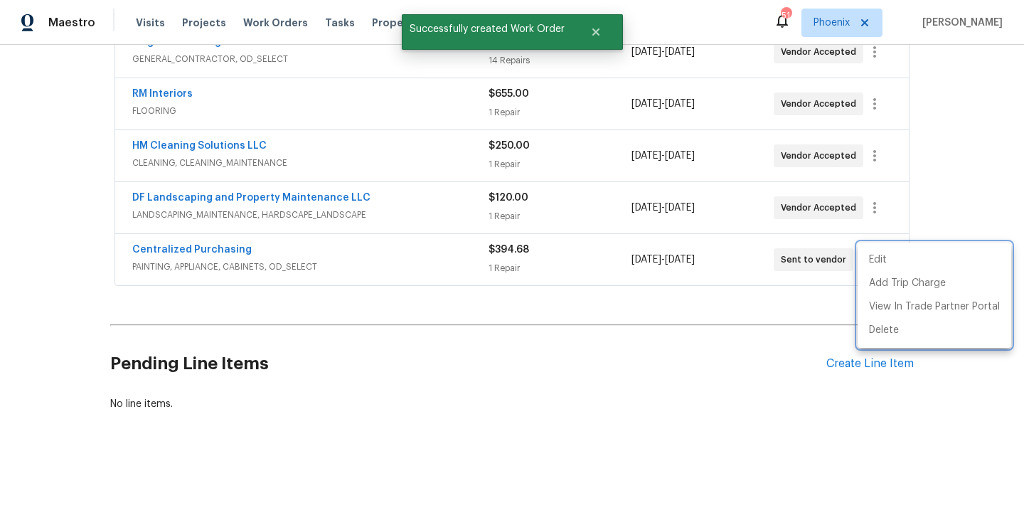
click at [240, 256] on div at bounding box center [512, 254] width 1024 height 508
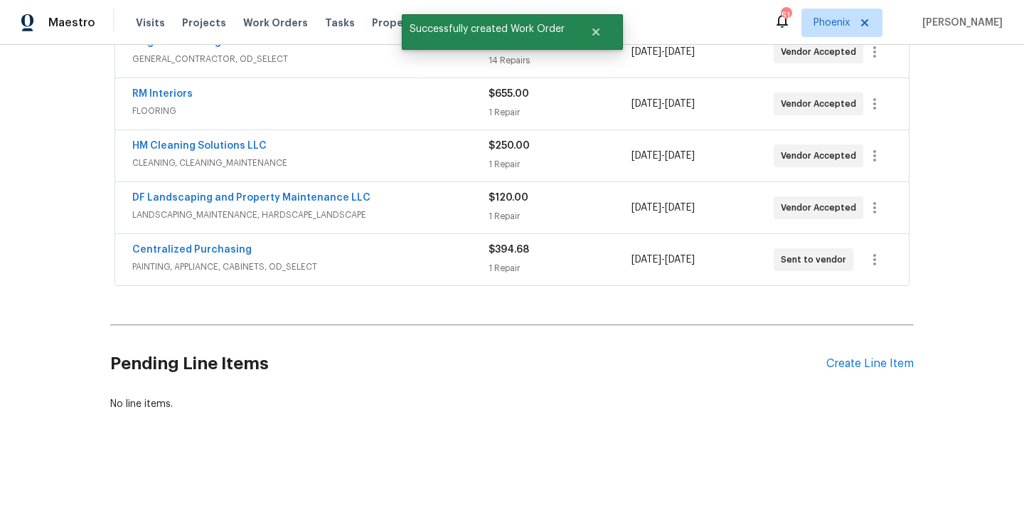
click at [221, 256] on span "Centralized Purchasing" at bounding box center [192, 250] width 120 height 14
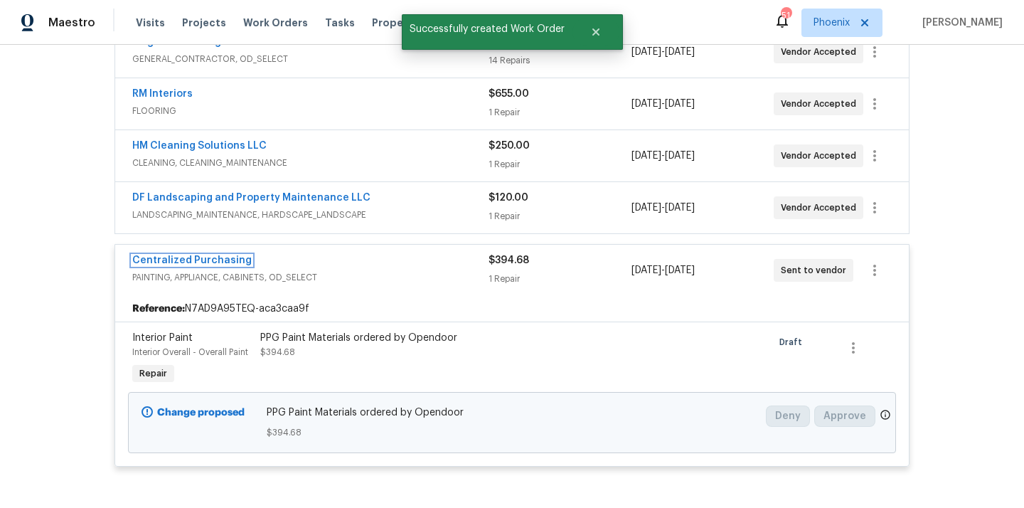
click at [221, 256] on link "Centralized Purchasing" at bounding box center [192, 260] width 120 height 10
